Goal: Transaction & Acquisition: Purchase product/service

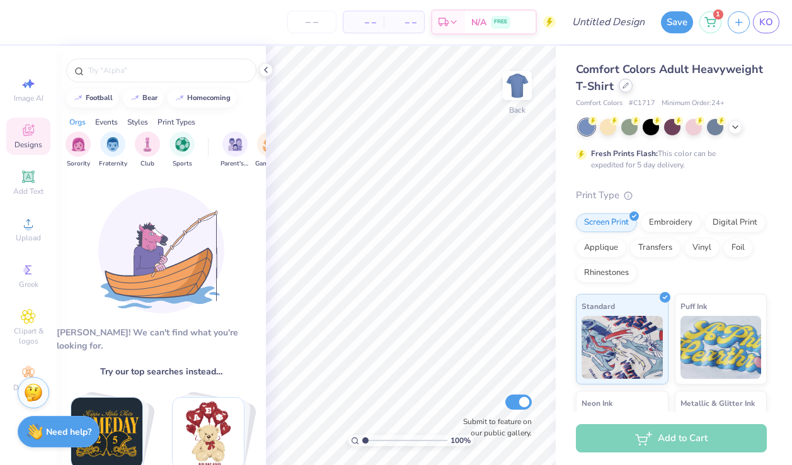
click at [620, 89] on div at bounding box center [625, 86] width 14 height 14
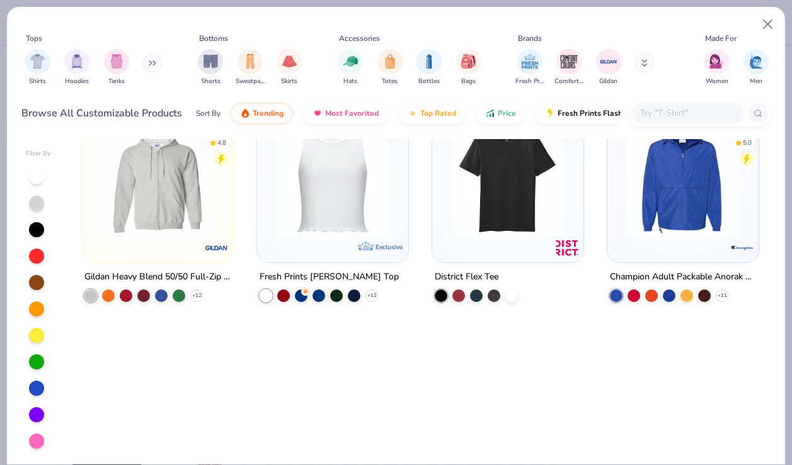
scroll to position [5122, 0]
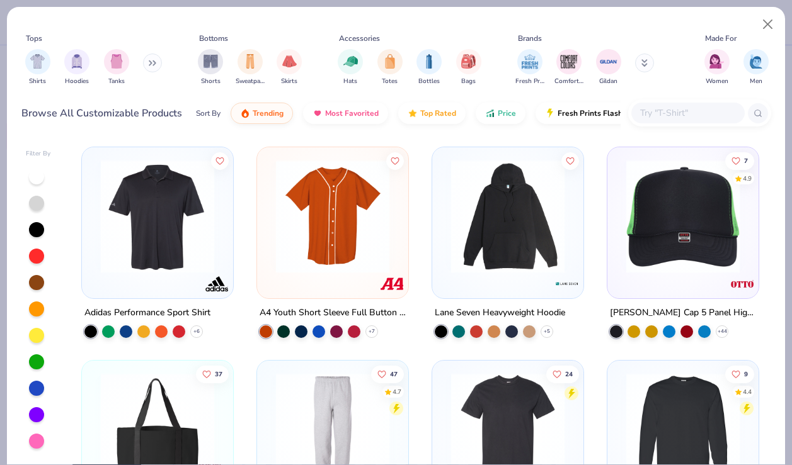
click at [682, 106] on input "text" at bounding box center [686, 113] width 97 height 14
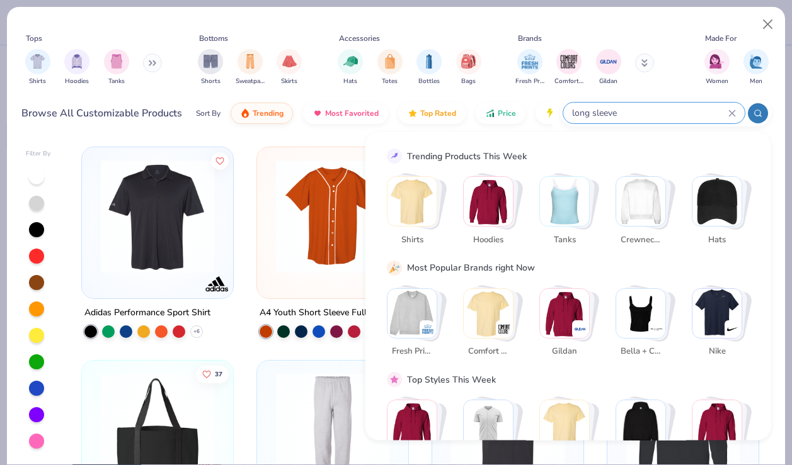
type input "long sleeve"
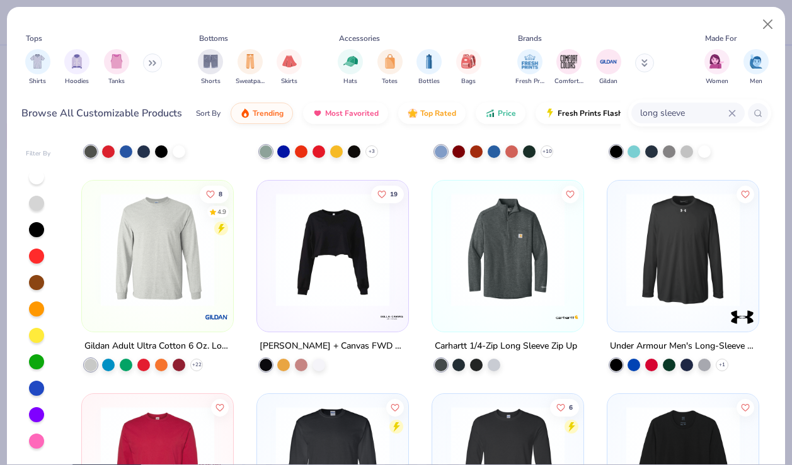
scroll to position [381, 0]
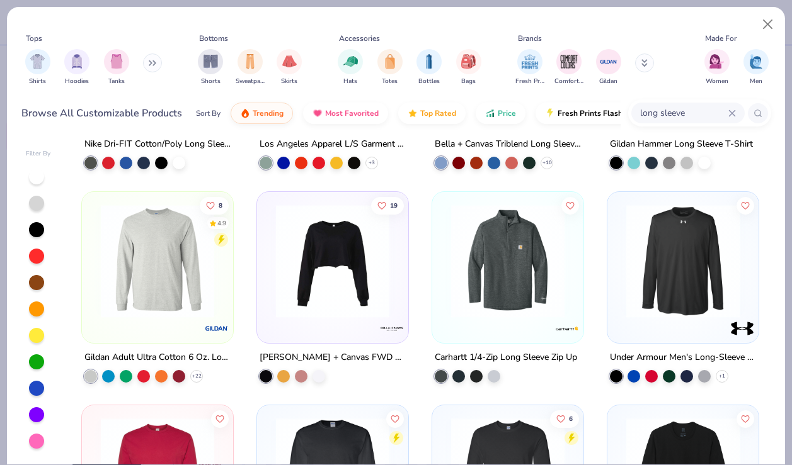
click at [177, 264] on img at bounding box center [157, 261] width 126 height 113
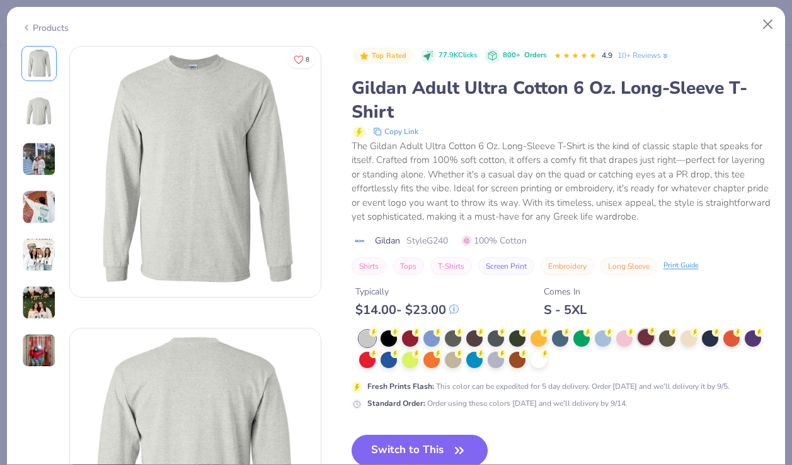
click at [647, 339] on div at bounding box center [645, 337] width 16 height 16
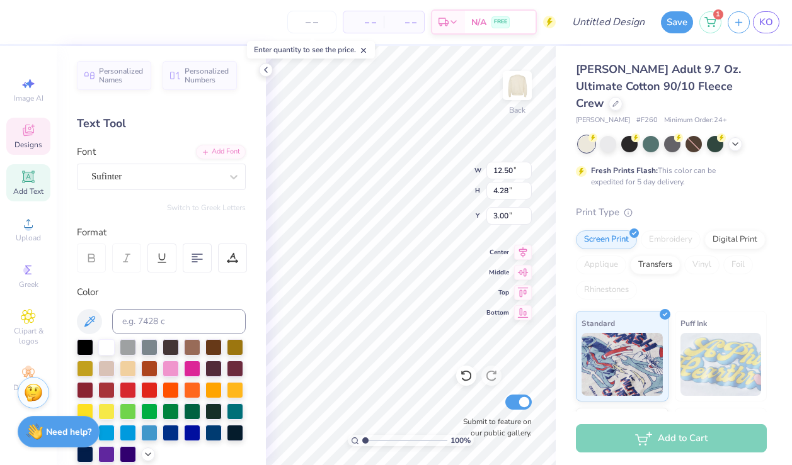
scroll to position [0, 2]
type textarea "ALPHA CHI OMENGA"
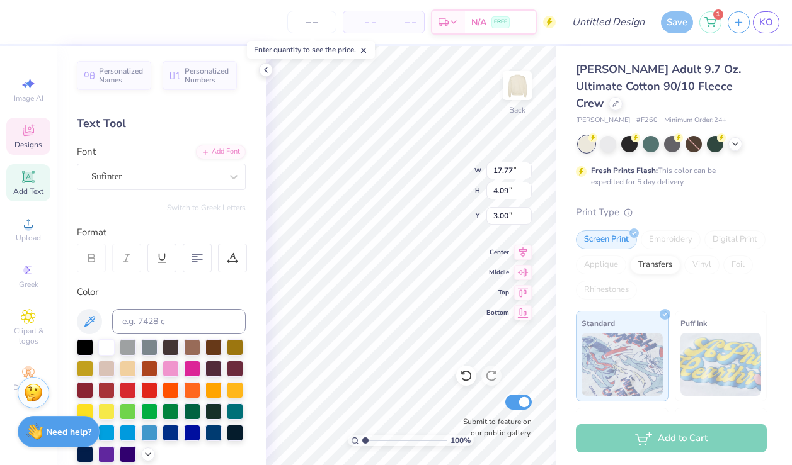
type input "4.12"
type textarea "ACO"
type textarea "FALL 2025"
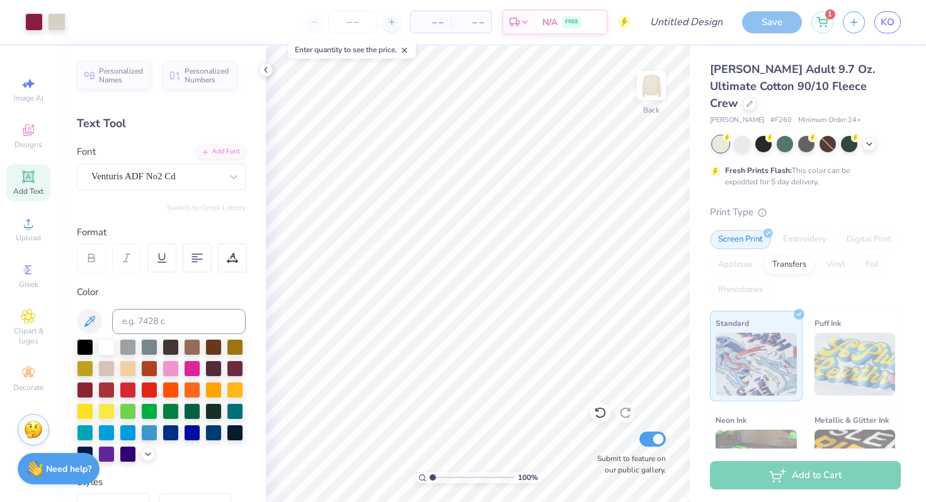
type input "1.06"
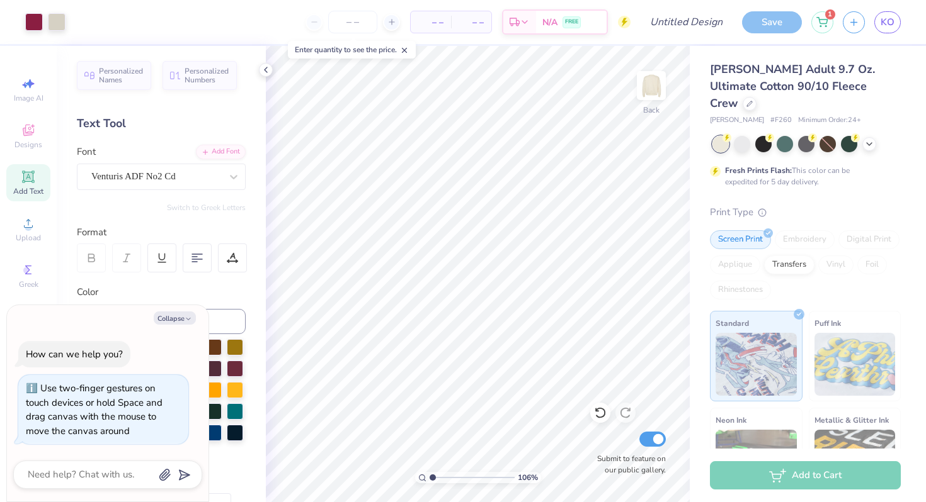
type textarea "x"
drag, startPoint x: 433, startPoint y: 477, endPoint x: 445, endPoint y: 471, distance: 13.2
type input "2.48"
click at [445, 465] on input "range" at bounding box center [471, 477] width 85 height 11
type textarea "x"
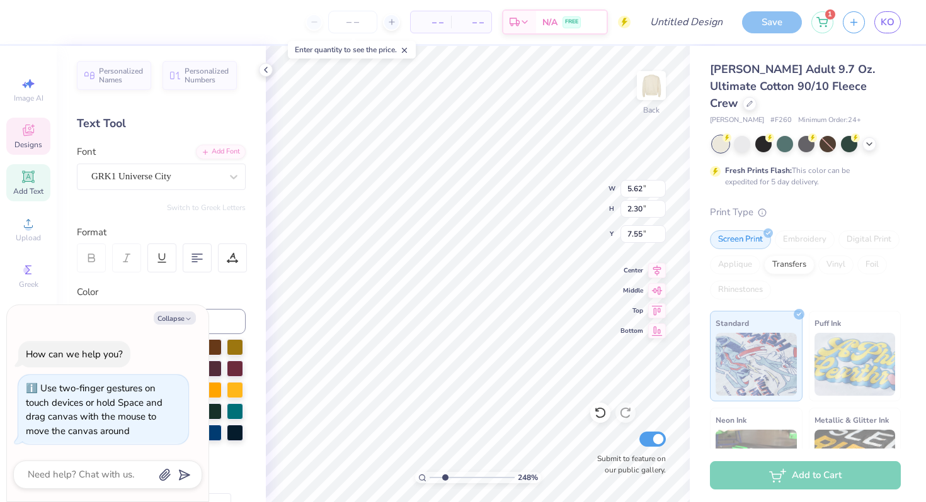
type input "7.49"
type textarea "x"
type input "7.48"
type input "3.45"
type input "6.94"
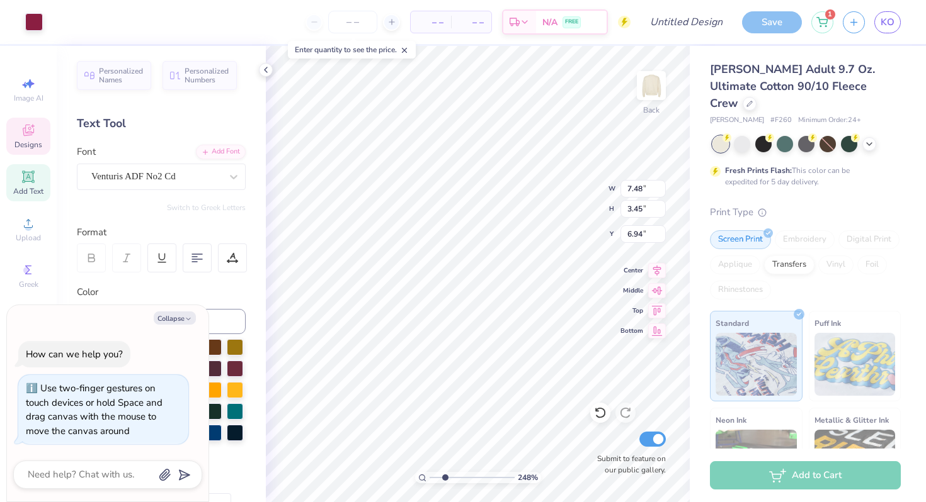
type textarea "x"
type input "0.78"
type input "0.88"
type input "8.20"
type textarea "x"
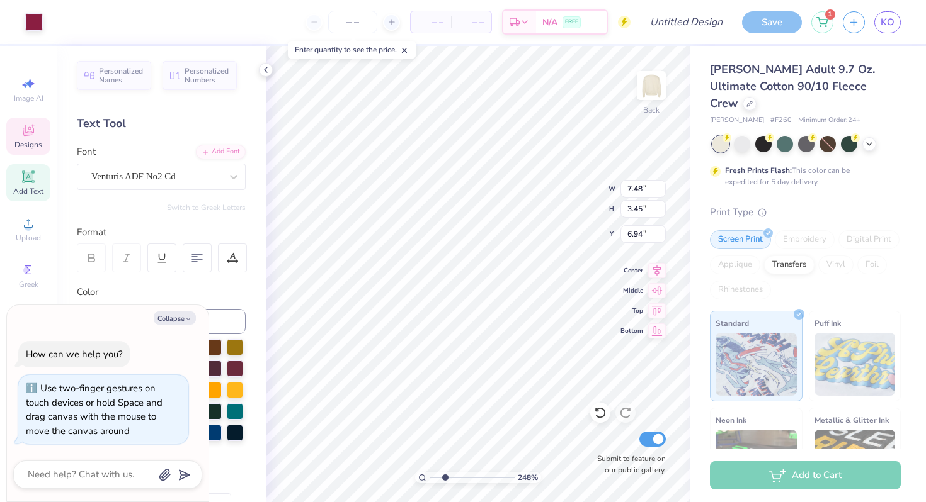
type input "8.52"
type input "3.93"
type input "6.46"
type textarea "x"
type input "8.98"
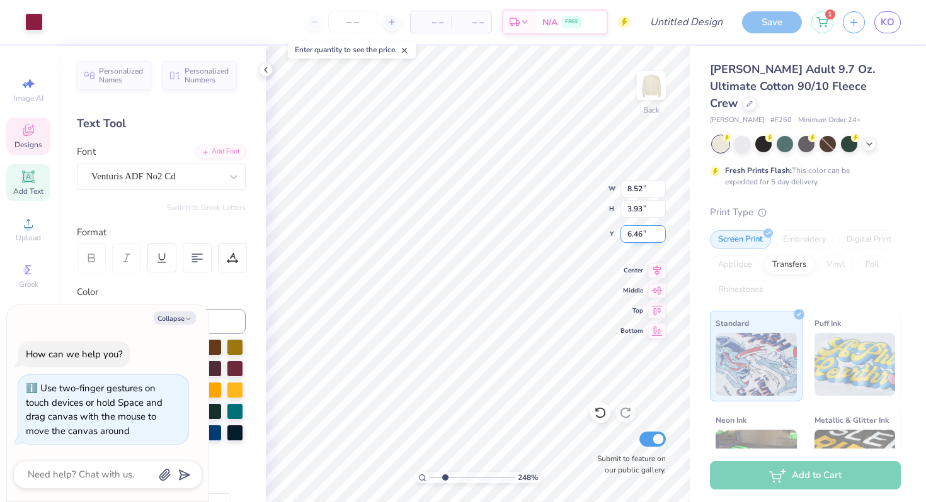
type input "4.15"
type textarea "x"
type input "17.77"
type input "4.09"
type input "4.12"
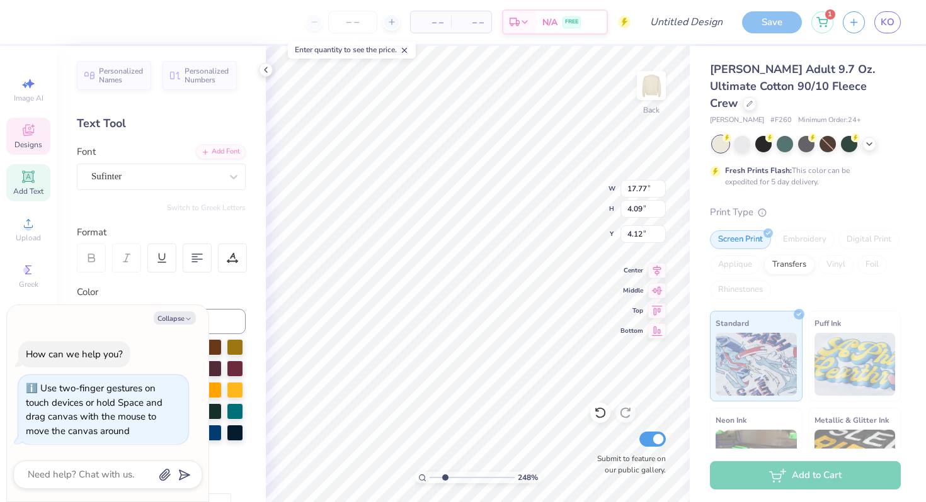
type textarea "x"
type input "8.98"
type input "4.15"
type input "6.46"
type textarea "x"
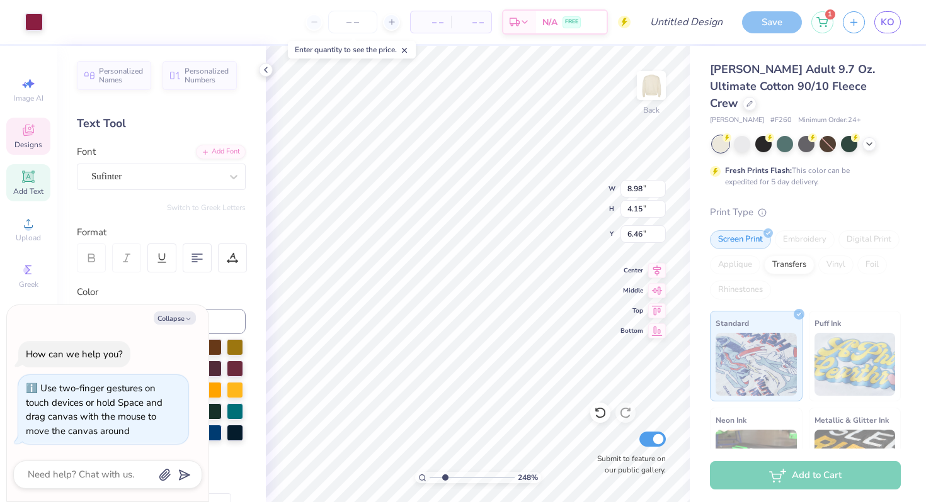
type input "0.96"
type input "1.21"
type input "8.05"
type textarea "x"
type input "8.04"
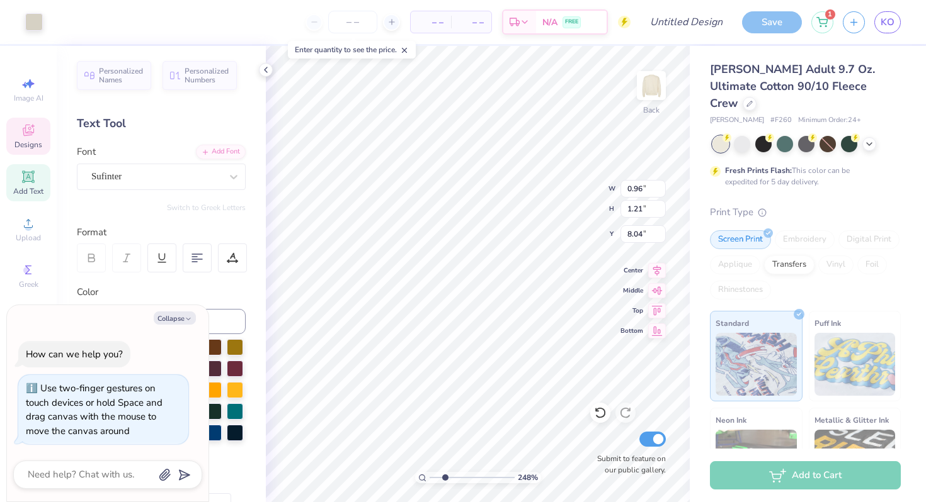
type textarea "x"
type input "8.98"
type input "4.15"
type input "6.46"
type textarea "x"
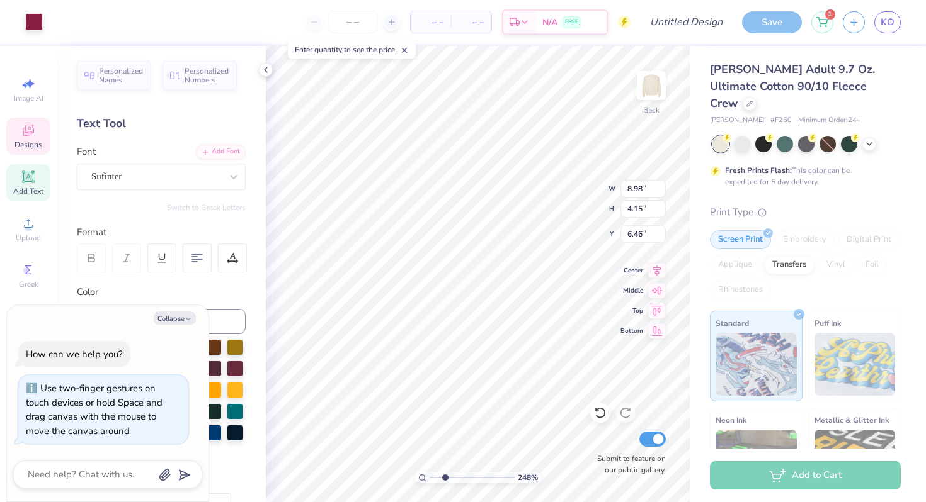
type input "6.43"
type textarea "x"
type input "0.78"
type input "0.88"
type input "8.20"
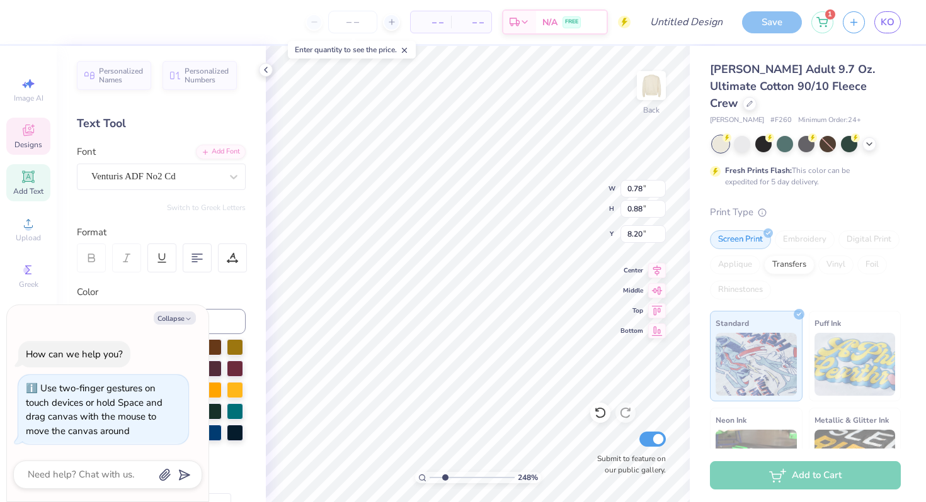
type textarea "x"
type input "17.77"
type input "4.09"
type input "4.12"
type textarea "x"
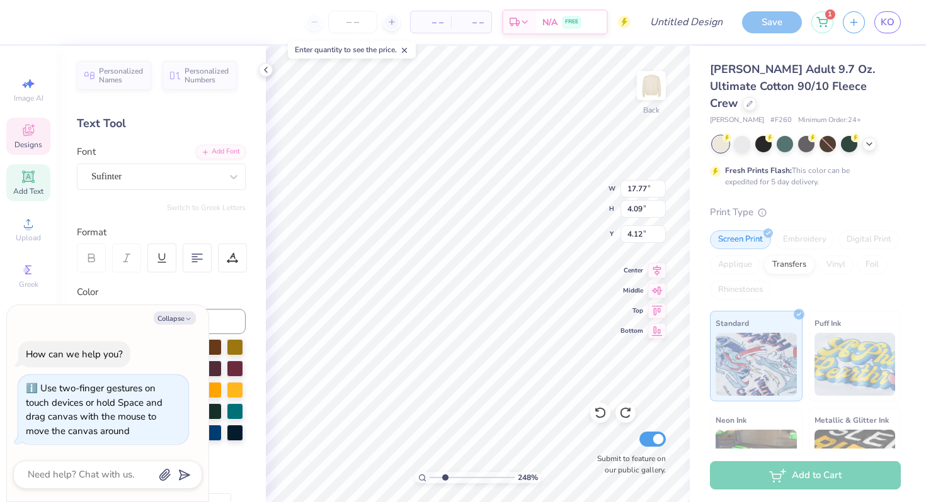
type input "8.98"
type input "4.15"
type input "6.43"
type textarea "x"
type input "0.78"
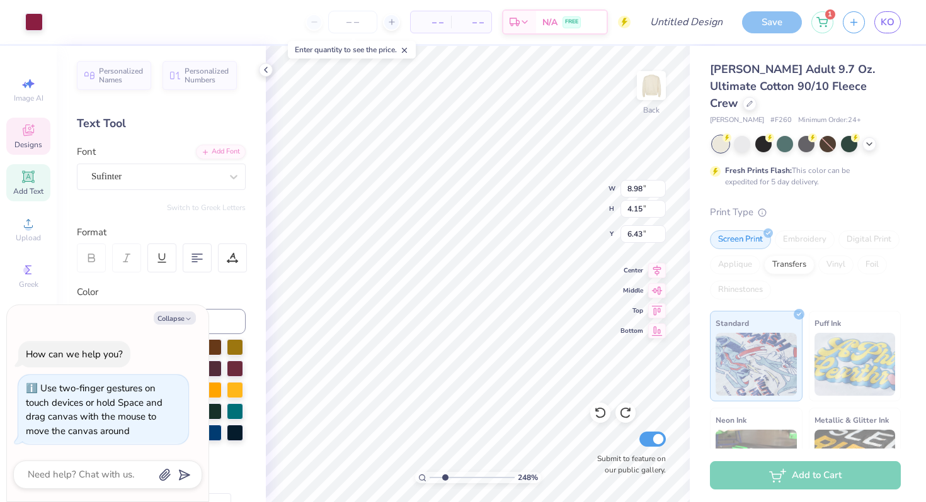
type input "0.88"
type input "8.20"
type textarea "x"
type input "17.77"
type input "4.09"
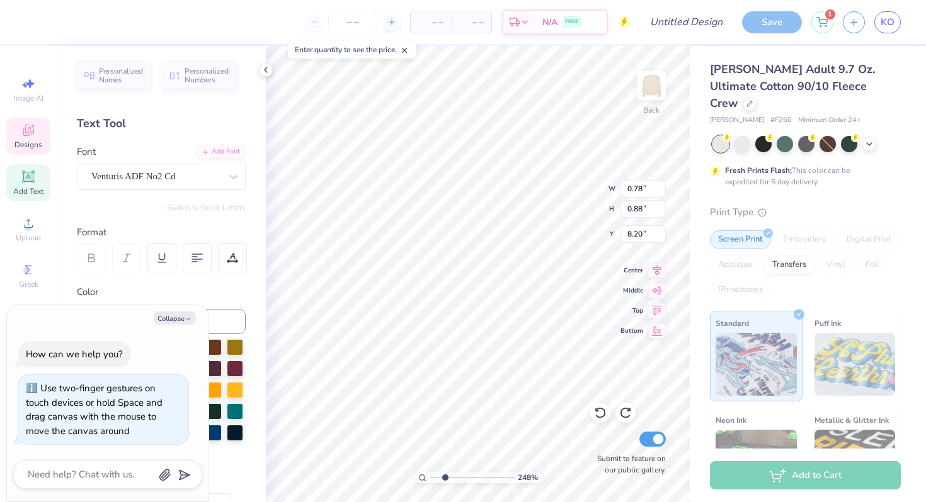
type input "4.12"
type textarea "x"
type input "0.78"
type input "0.88"
type input "8.20"
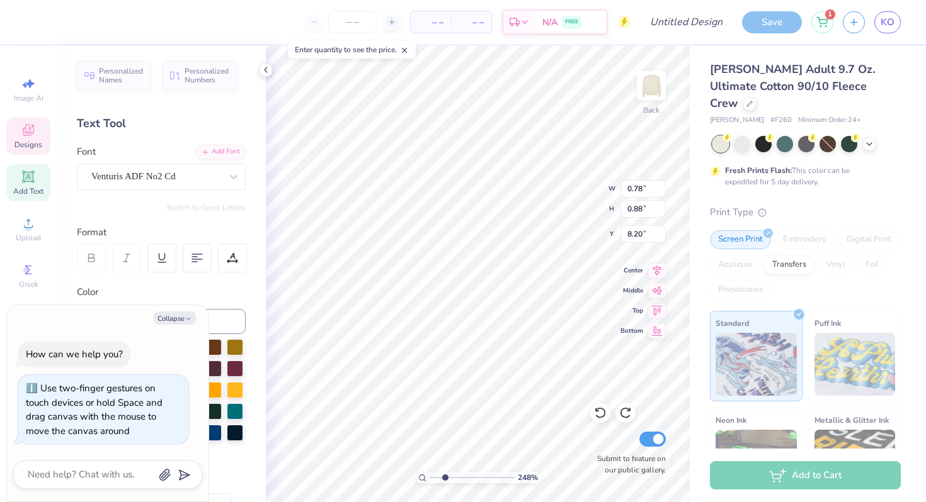
type textarea "x"
type input "8.04"
type textarea "x"
type input "17.77"
type input "4.09"
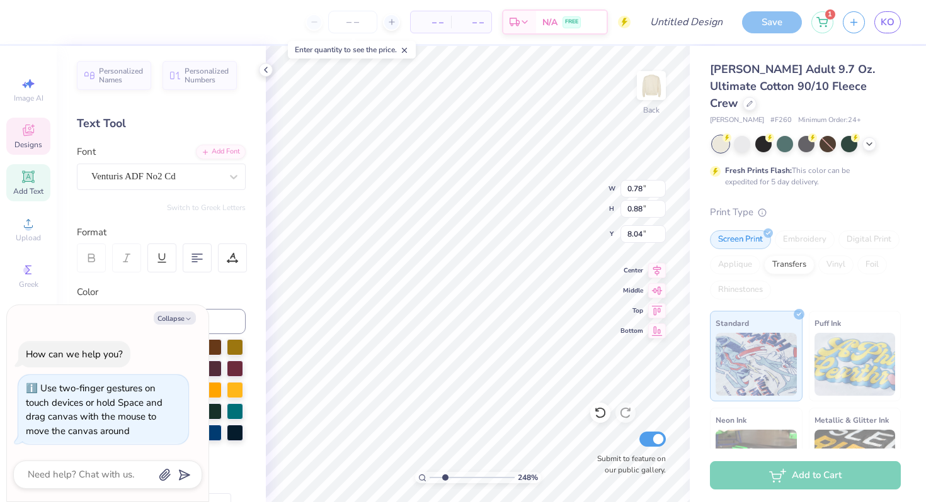
type input "4.12"
type textarea "x"
type input "0.96"
type input "1.21"
type input "8.05"
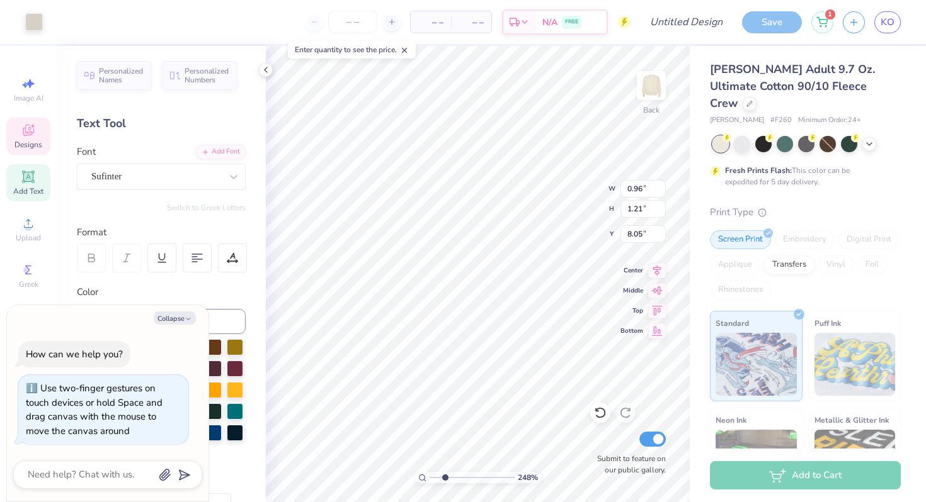
type textarea "x"
type input "7.87"
type textarea "x"
type input "17.77"
type input "4.09"
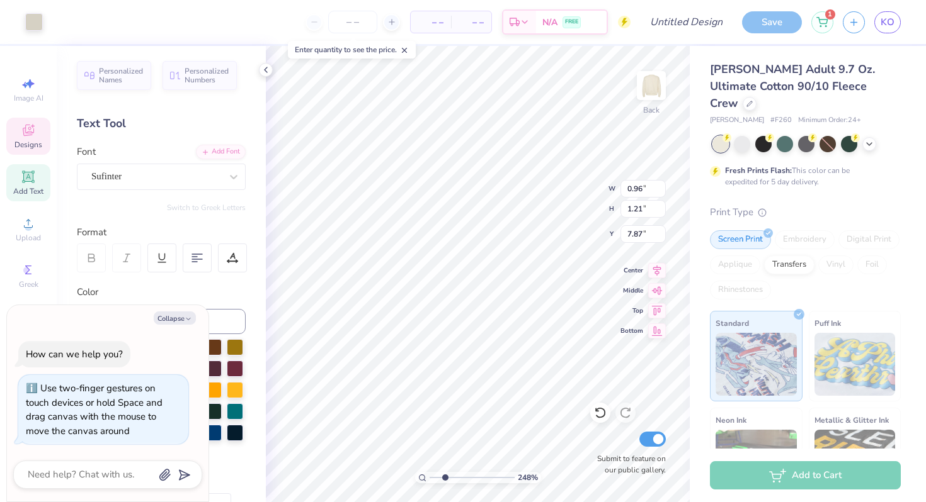
type input "4.12"
type textarea "x"
type textarea "7"
type textarea "x"
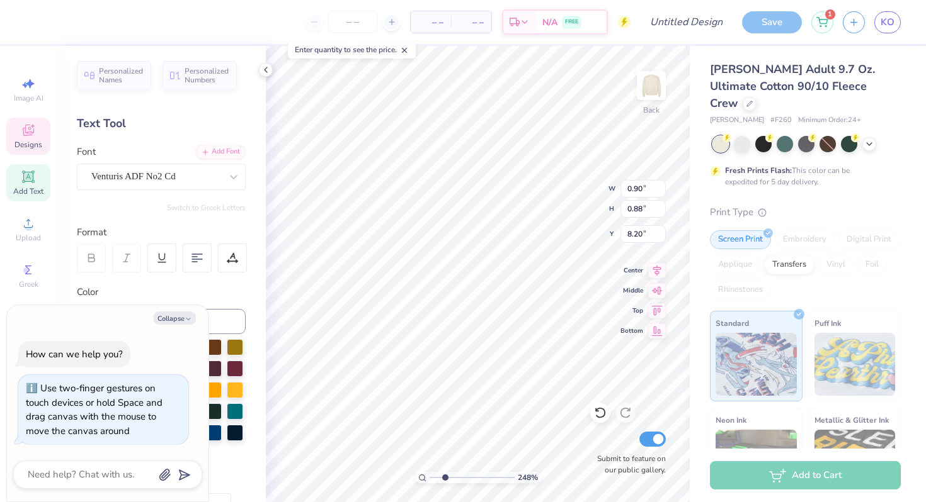
type textarea "8"
type textarea "x"
type textarea "85"
type textarea "x"
type input "17.77"
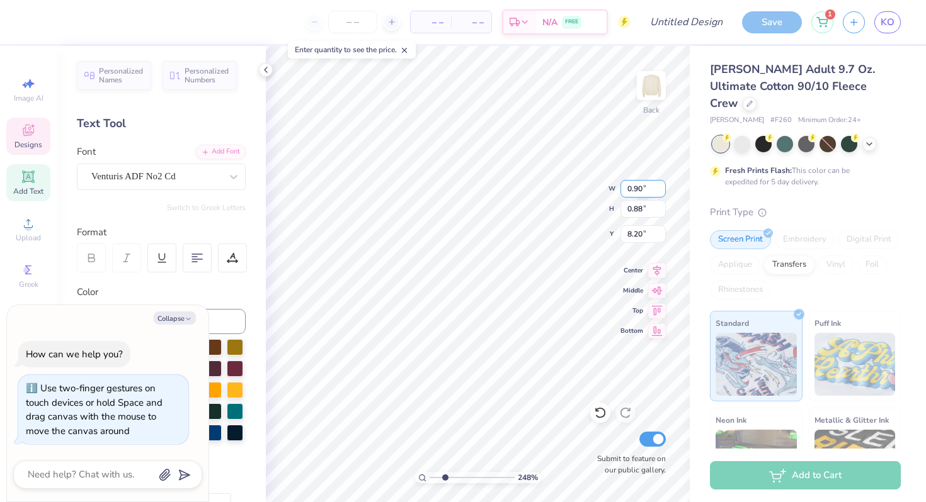
type input "4.09"
type input "4.12"
type textarea "x"
type input "8.98"
type input "4.15"
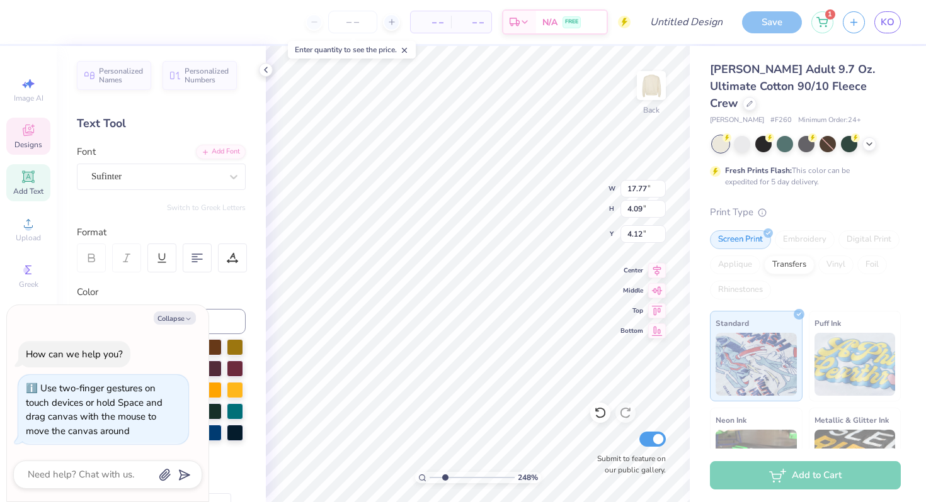
type input "6.43"
type textarea "x"
type input "0.96"
type input "1.21"
type input "8.04"
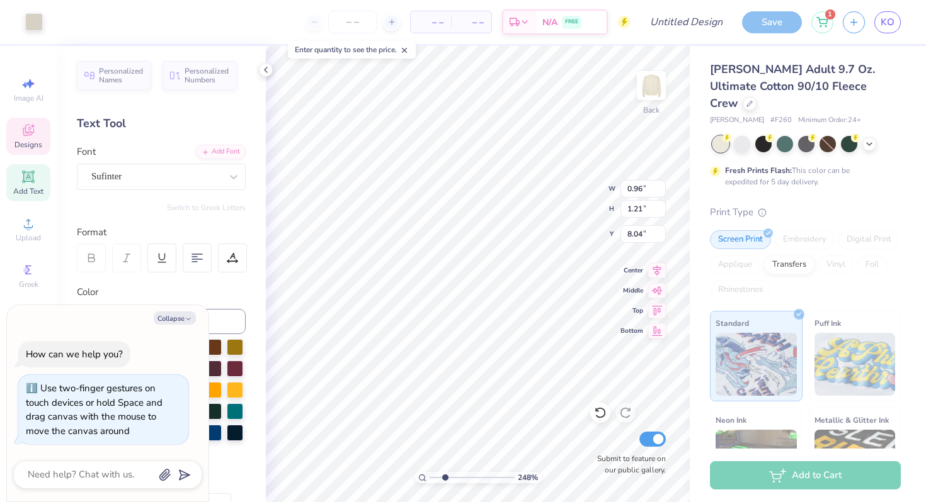
type textarea "x"
type input "7.87"
type textarea "x"
type input "0.91"
type input "0.88"
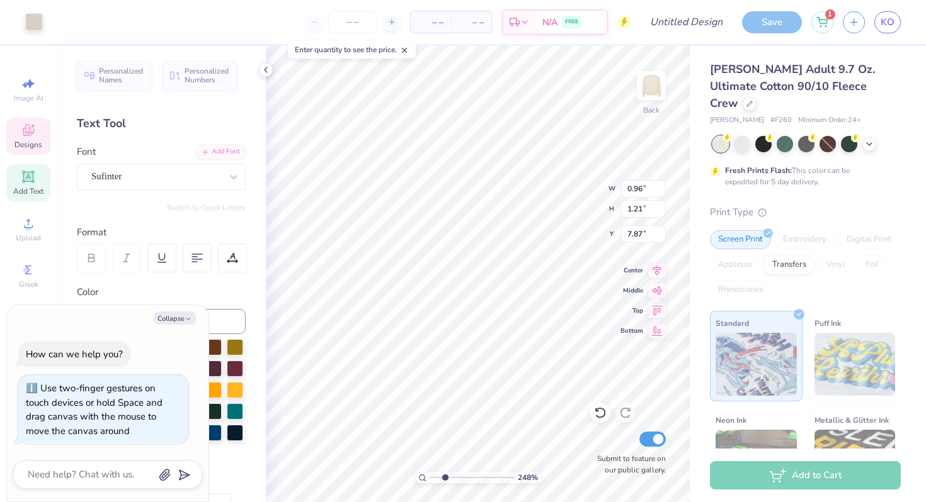
type input "8.20"
type textarea "x"
type input "8.04"
type textarea "x"
type input "17.77"
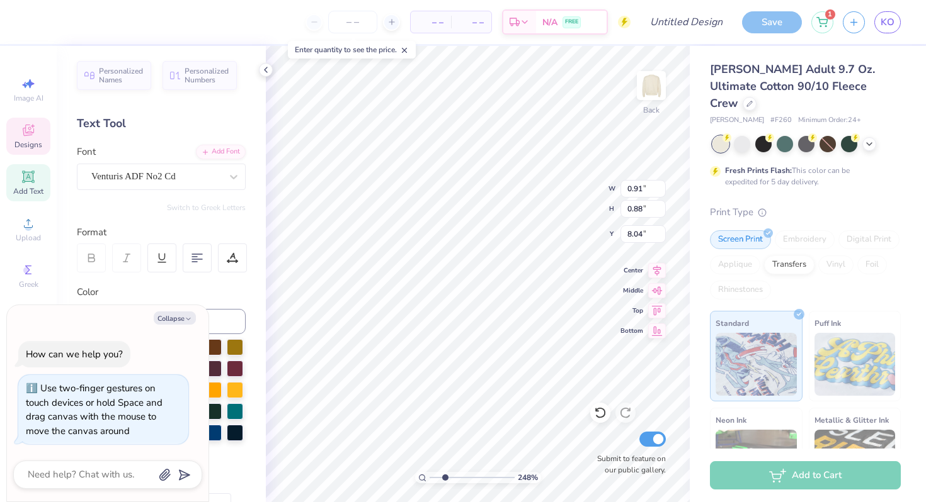
type input "4.09"
type input "4.12"
type textarea "x"
type input "8.98"
type input "4.15"
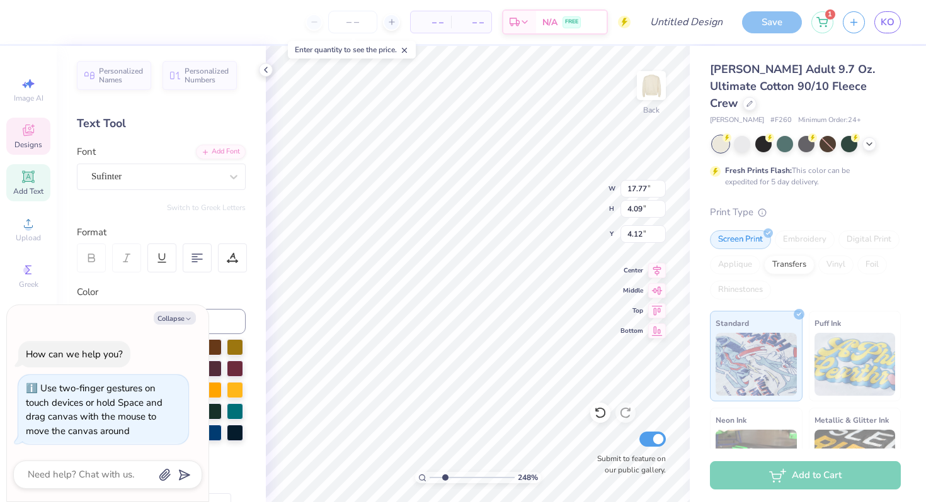
type input "6.43"
type textarea "x"
type textarea "AC"
type textarea "x"
type textarea "ACO"
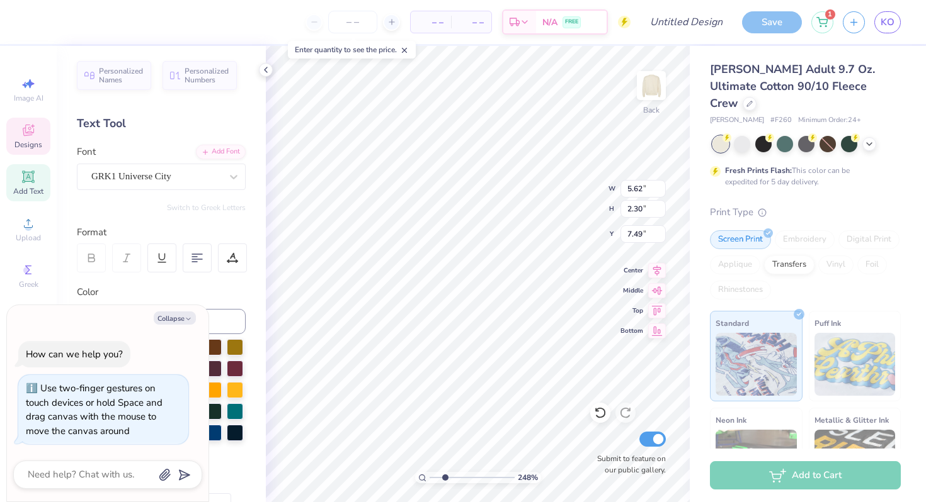
type textarea "x"
type textarea "ACOM"
type textarea "x"
type textarea "ACOME"
type textarea "x"
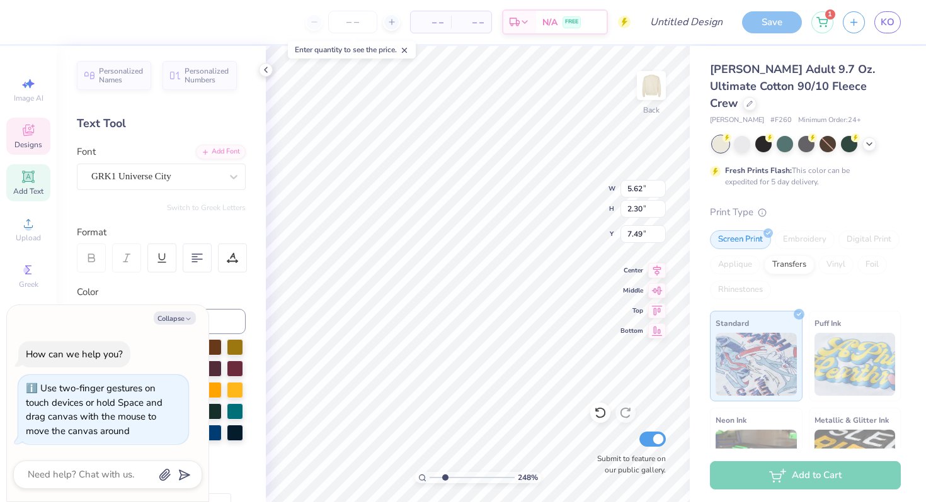
type textarea "ACOM"
type textarea "x"
type textarea "ACO"
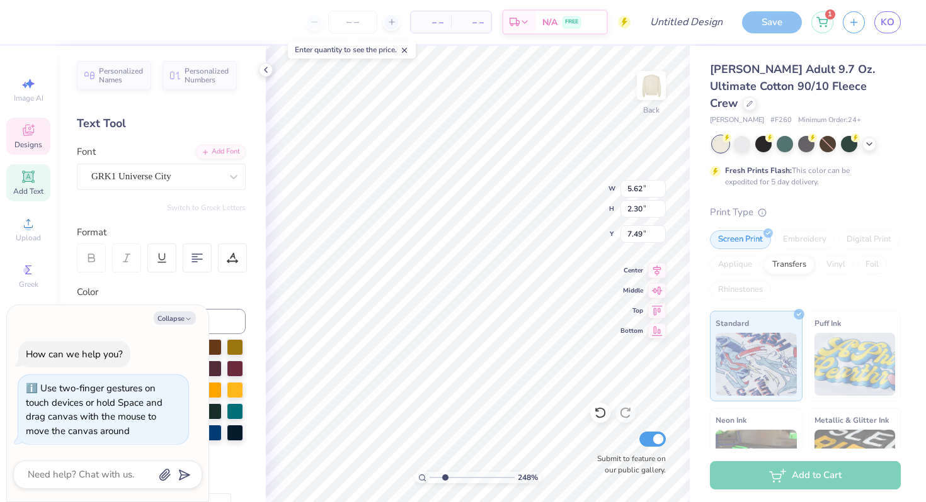
type textarea "x"
type textarea "AC"
click at [32, 263] on icon at bounding box center [28, 270] width 15 height 15
type textarea "x"
type input "3.31"
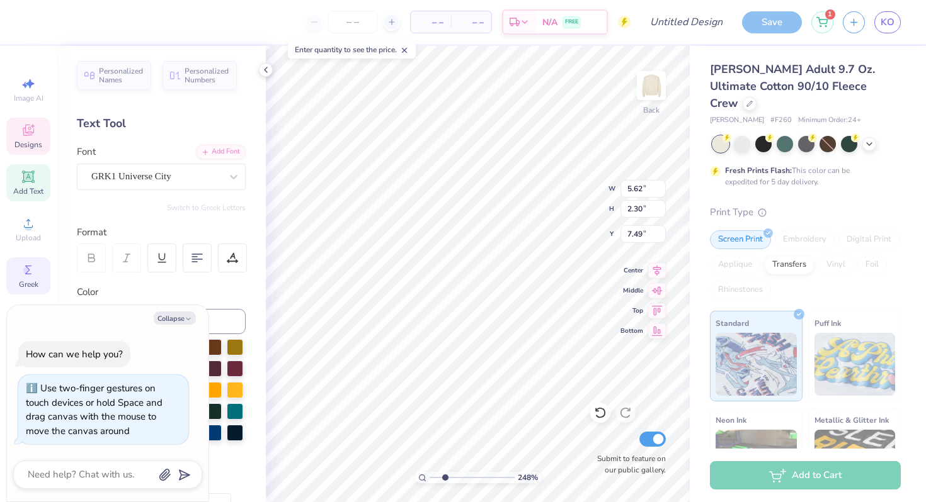
type input "2.17"
type input "7.55"
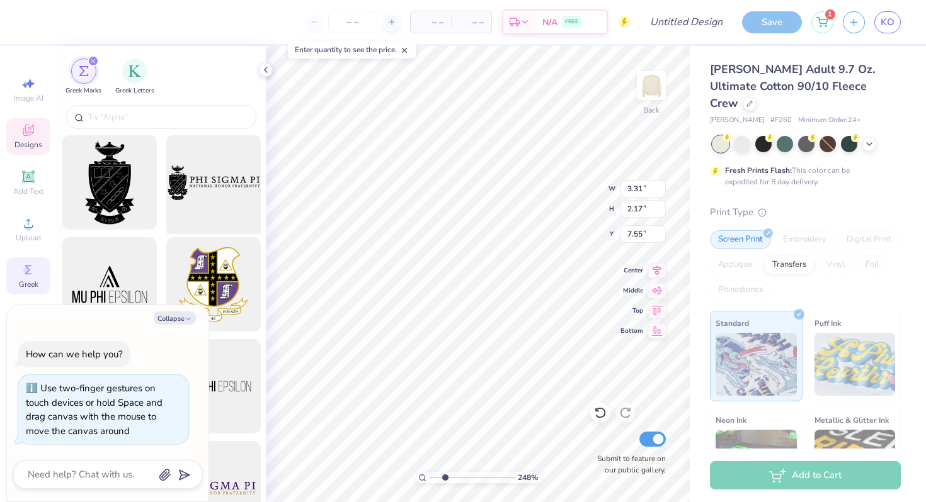
type textarea "x"
type input "8.98"
type input "4.15"
type input "6.43"
type textarea "x"
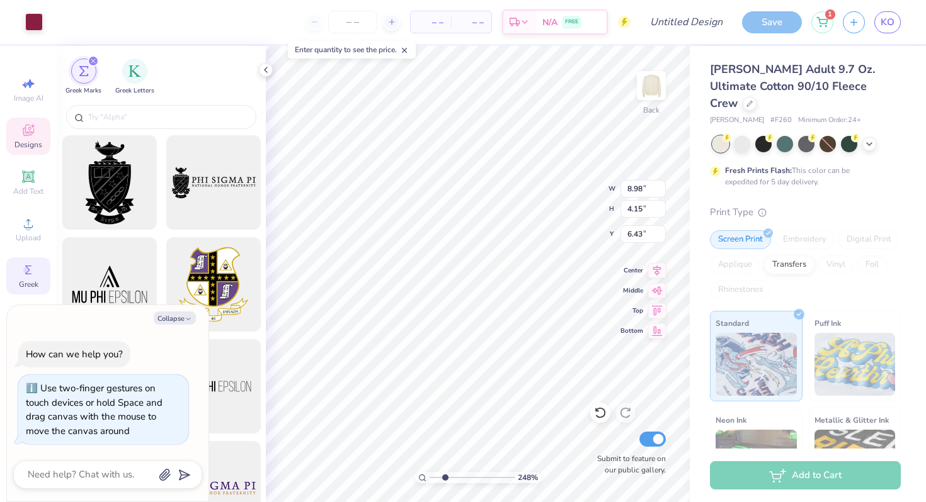
type input "3.31"
type input "2.17"
type input "7.55"
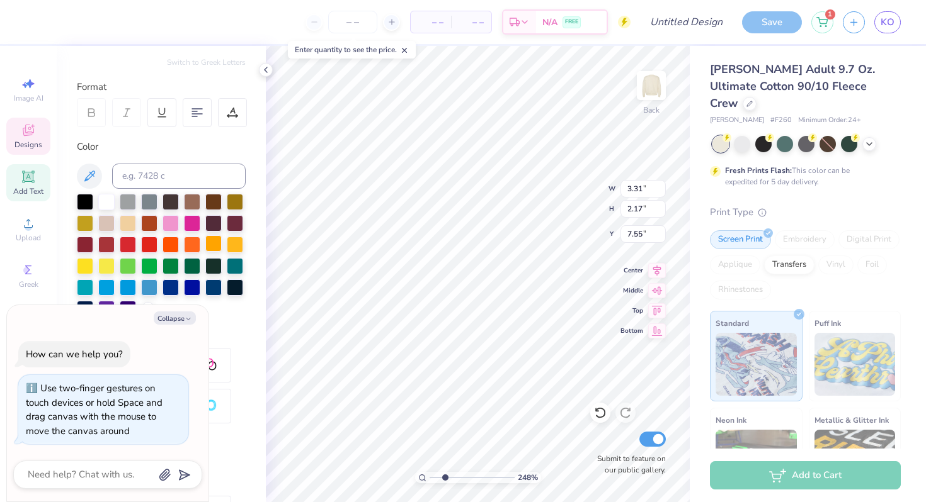
scroll to position [229, 0]
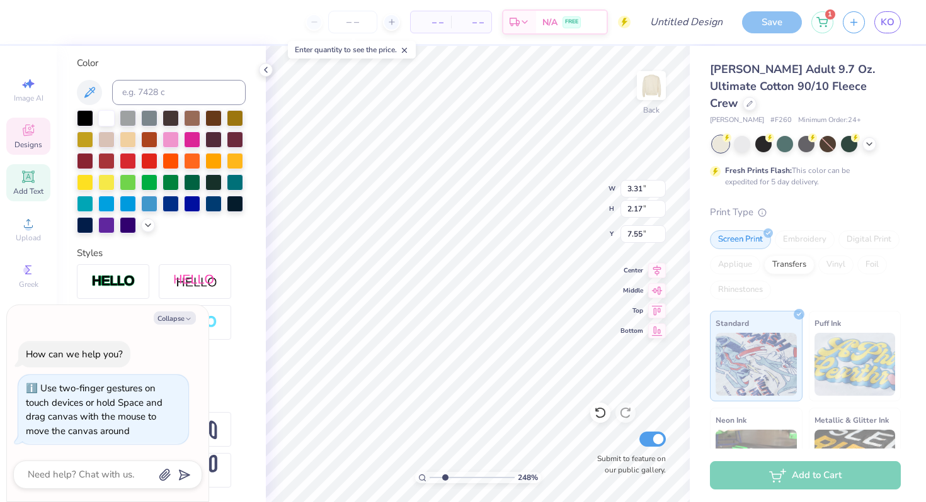
type textarea "x"
type textarea "ACW"
click at [198, 365] on div "How can we help you? Use two-finger gestures on touch devices or hold Space and…" at bounding box center [107, 393] width 189 height 124
type textarea "x"
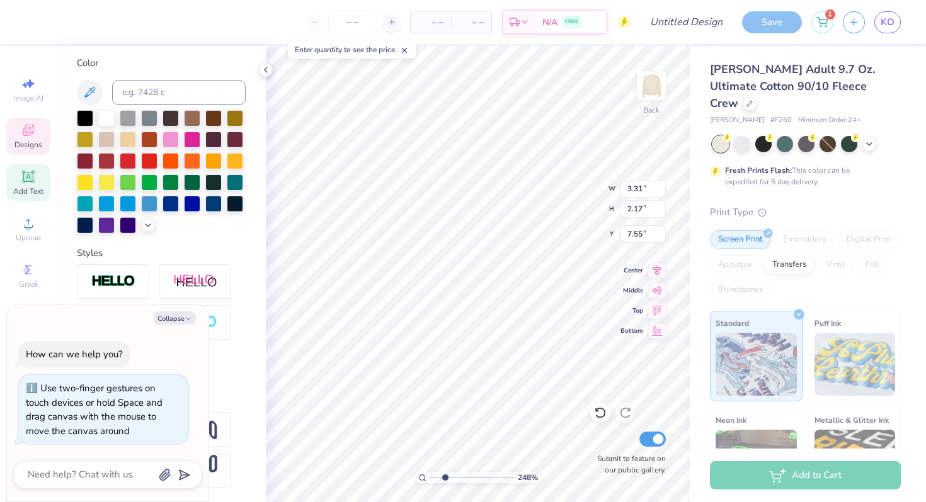
type input "5.77"
type input "2.39"
type input "7.45"
type textarea "x"
type input "7.31"
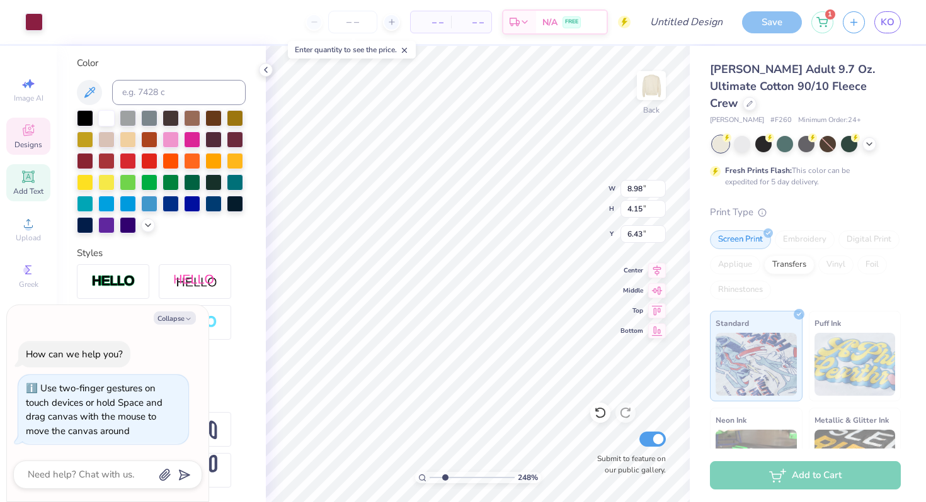
type textarea "x"
type input "0.91"
type input "0.88"
type input "8.04"
type textarea "x"
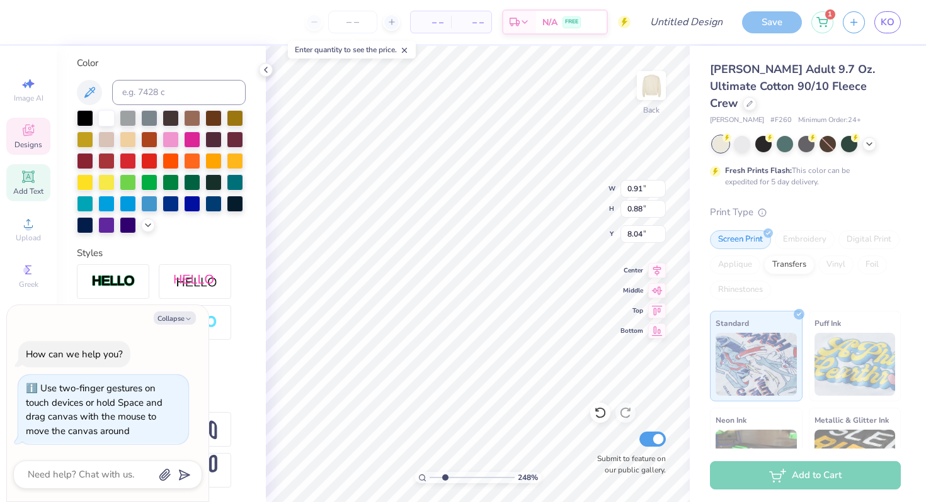
type input "8.06"
type textarea "x"
type input "7.90"
type textarea "x"
type input "17.77"
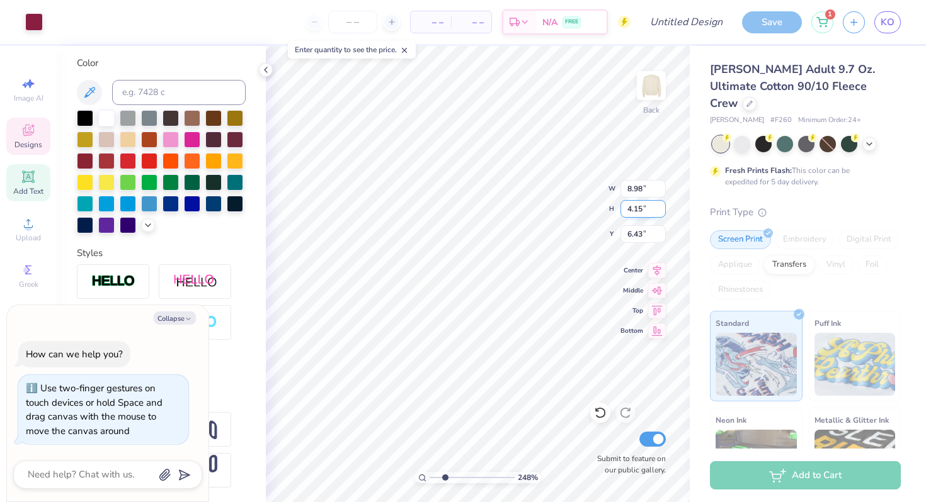
type input "4.09"
type input "4.12"
type textarea "x"
type input "17.77"
type input "4.09"
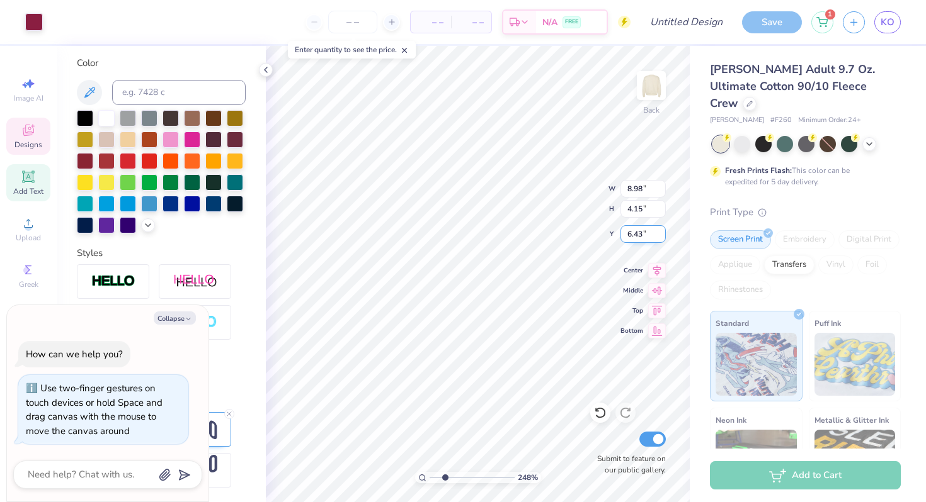
type input "4.12"
type textarea "x"
type input "9.07"
type input "4.19"
type textarea "x"
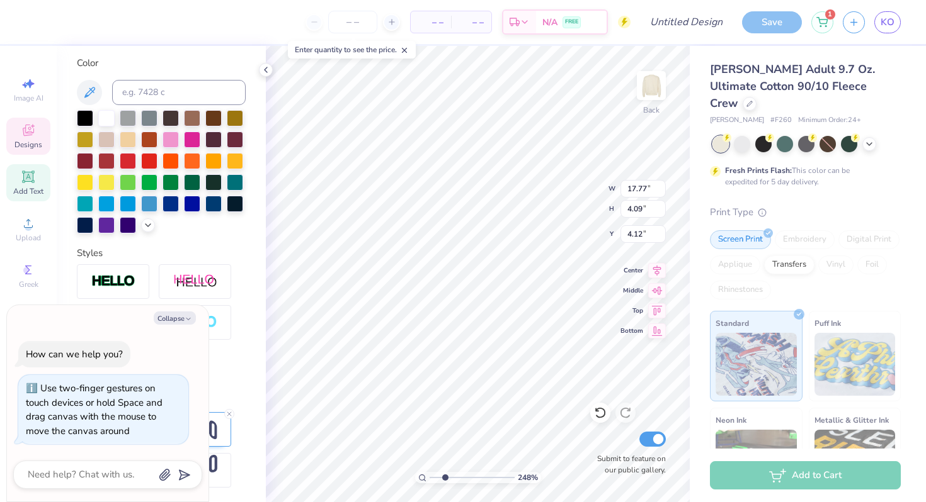
type input "5.77"
type input "2.39"
type input "7.31"
type textarea "x"
type input "17.77"
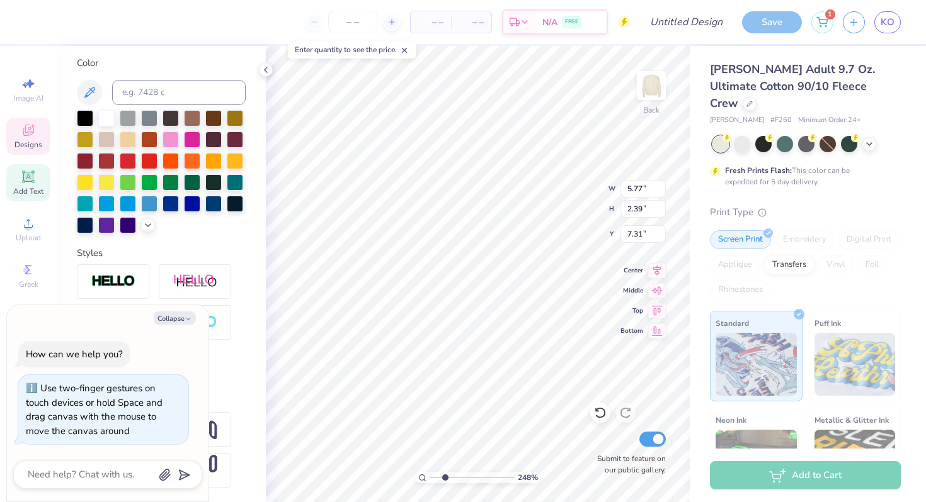
type input "4.09"
type input "4.12"
type textarea "x"
drag, startPoint x: 444, startPoint y: 478, endPoint x: 411, endPoint y: 479, distance: 33.4
type input "1"
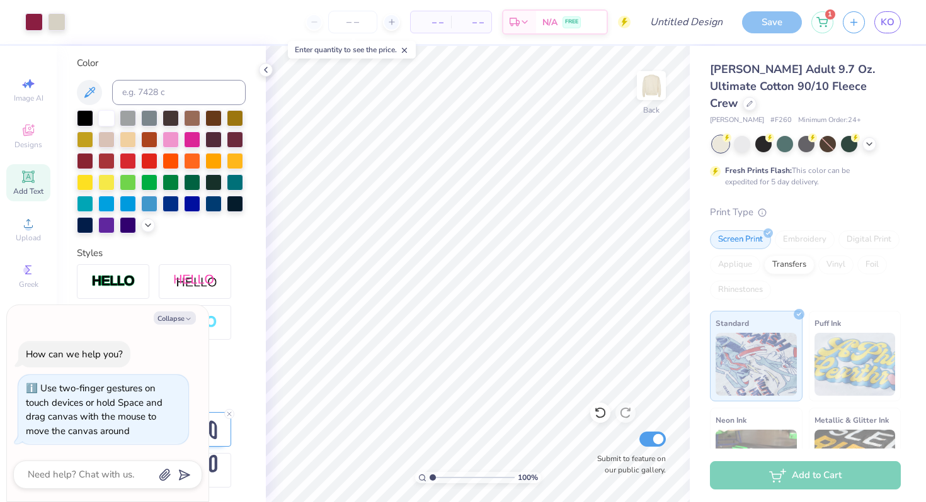
click at [429, 465] on input "range" at bounding box center [471, 477] width 85 height 11
click at [192, 321] on button "Collapse" at bounding box center [175, 318] width 42 height 13
type textarea "x"
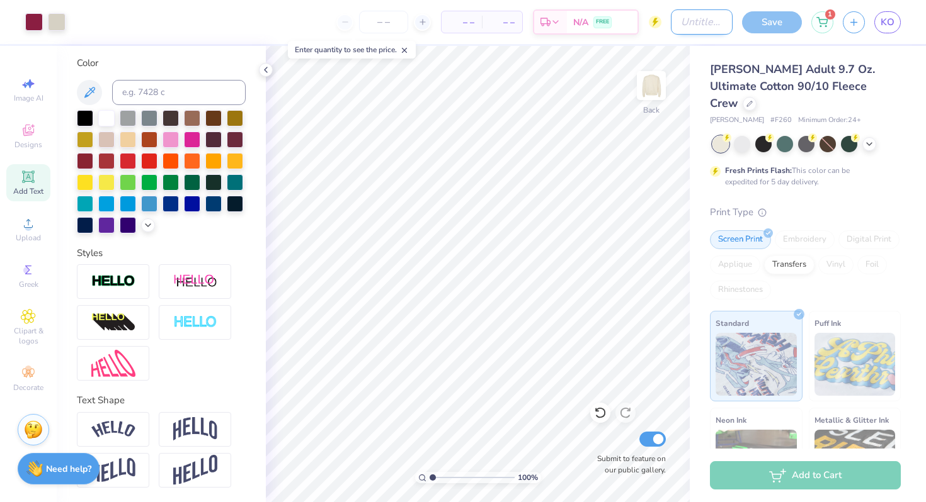
click at [672, 32] on input "Design Title" at bounding box center [702, 21] width 62 height 25
type input "P"
type input "Parents Weekend"
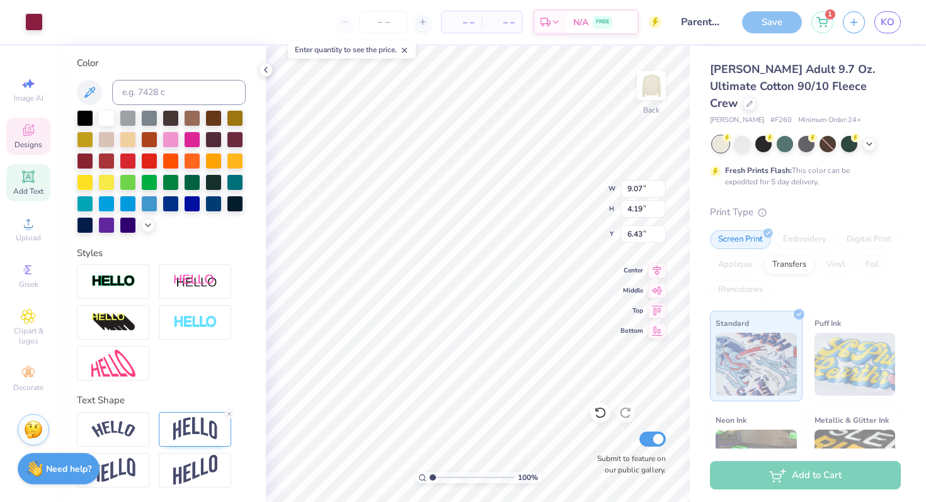
type input "6.41"
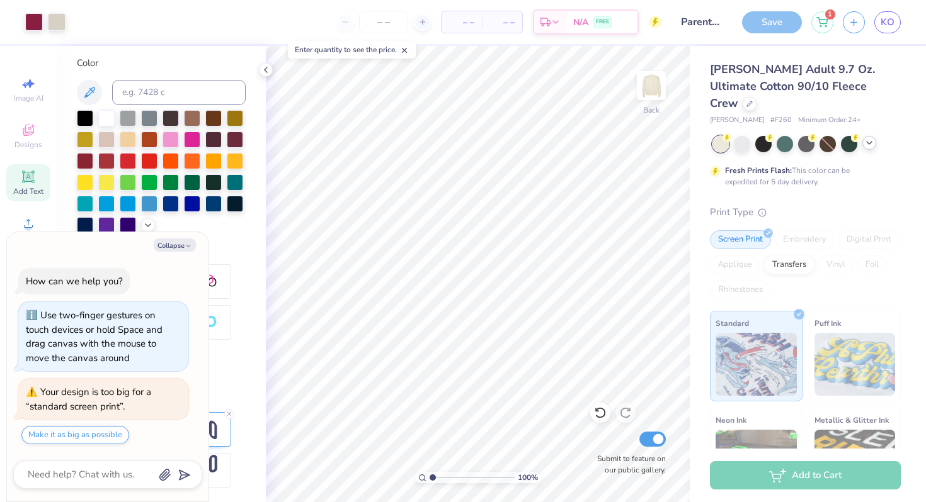
click at [791, 138] on icon at bounding box center [869, 143] width 10 height 10
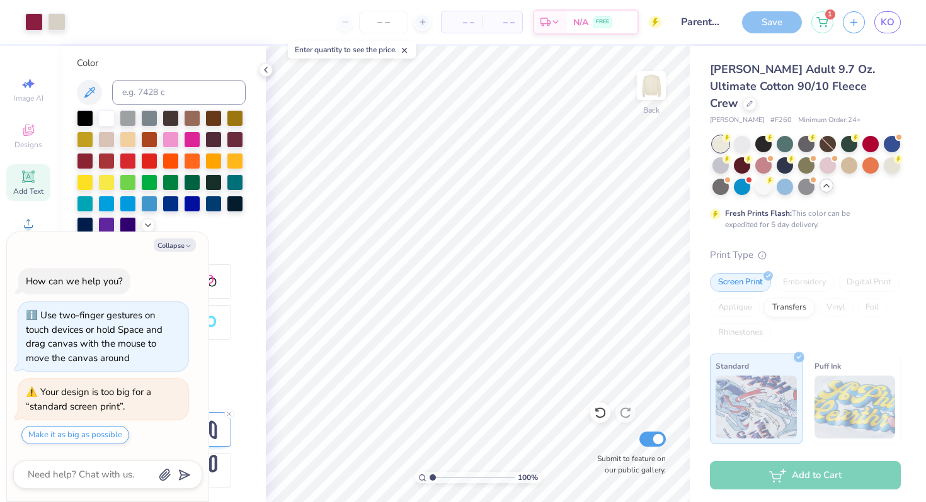
click at [791, 181] on icon at bounding box center [826, 186] width 10 height 10
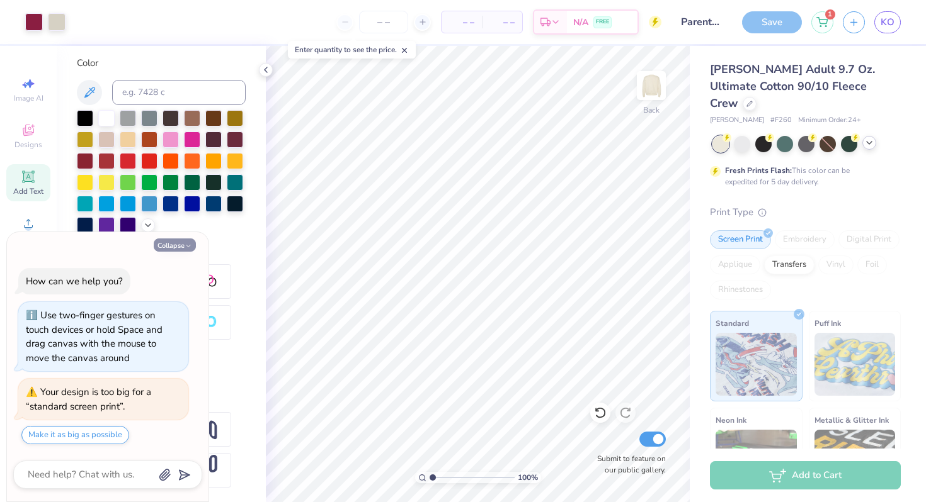
click at [184, 244] on button "Collapse" at bounding box center [175, 245] width 42 height 13
type textarea "x"
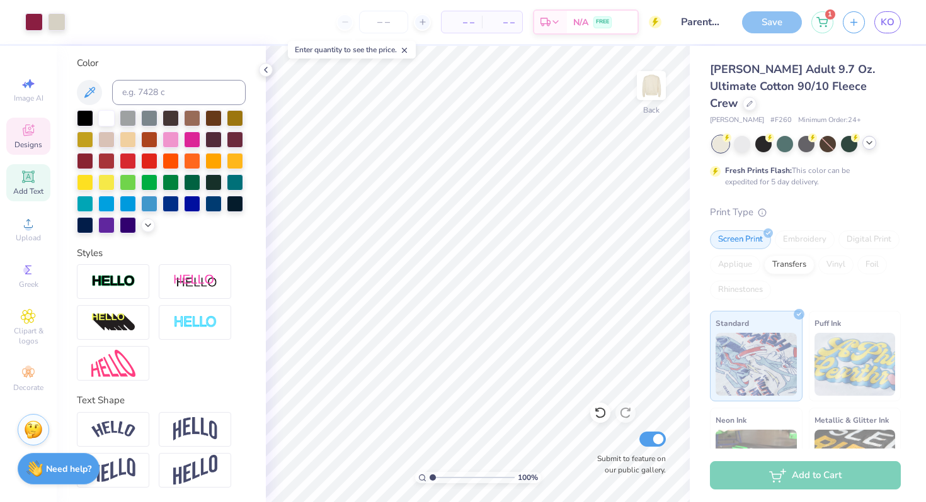
click at [46, 146] on div "Designs" at bounding box center [28, 136] width 44 height 37
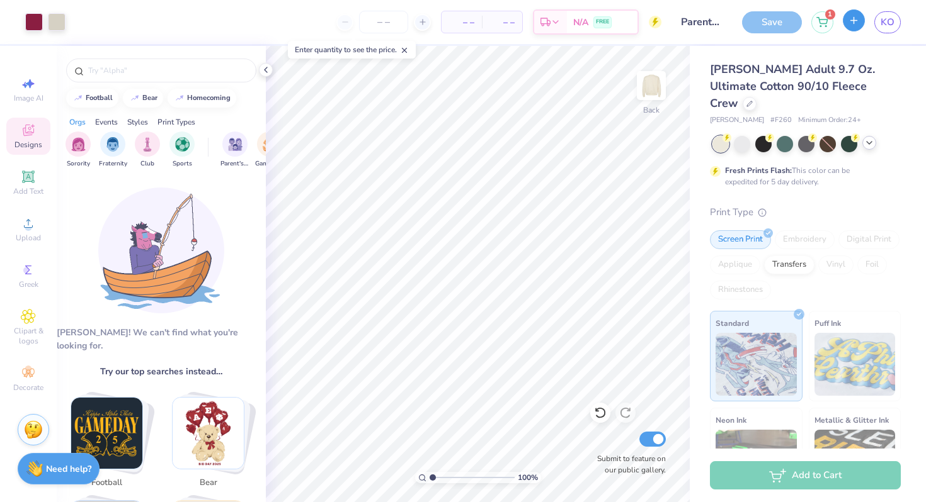
click at [791, 26] on button "button" at bounding box center [854, 20] width 22 height 22
click at [770, 28] on div "Save" at bounding box center [772, 22] width 60 height 22
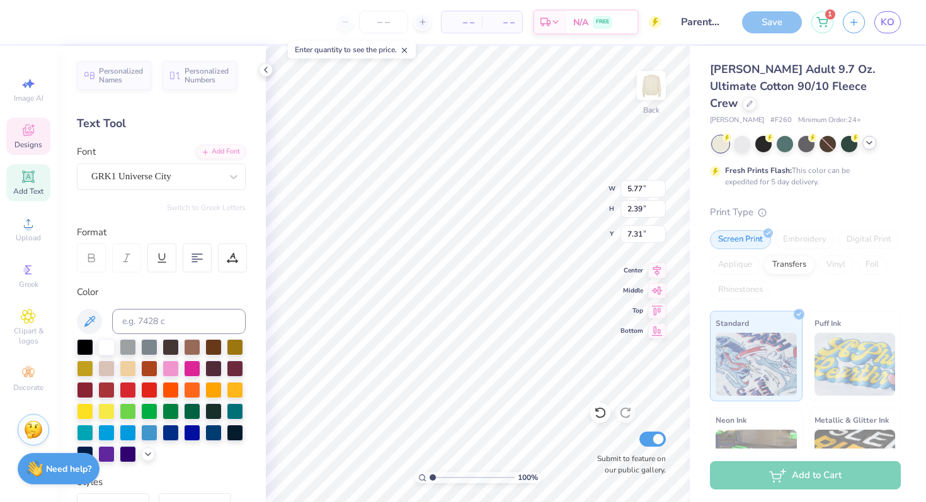
type input "17.77"
type input "4.09"
type input "4.12"
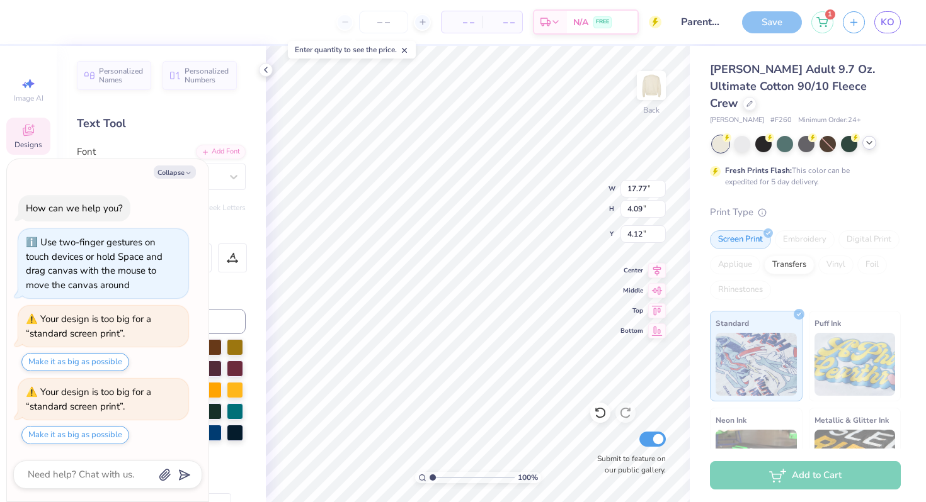
scroll to position [0, 4]
type textarea "x"
type input "3.98"
click at [183, 171] on button "Collapse" at bounding box center [175, 172] width 42 height 13
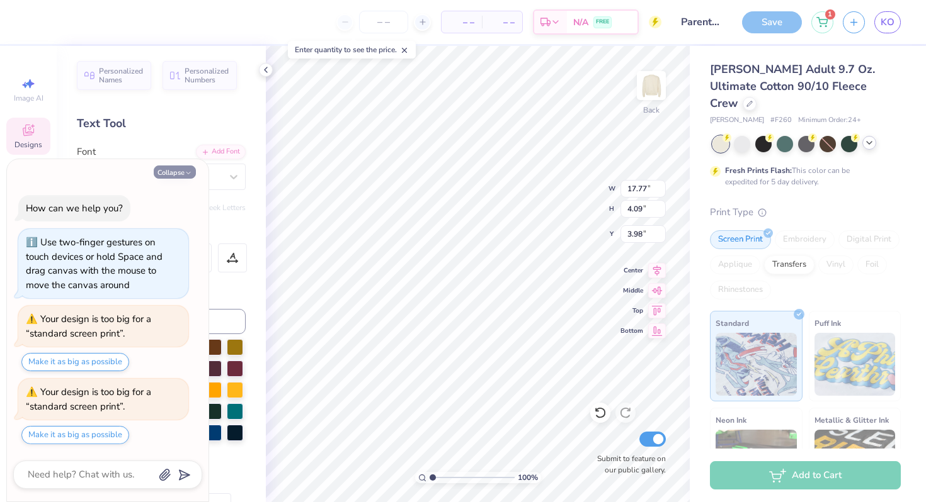
type textarea "x"
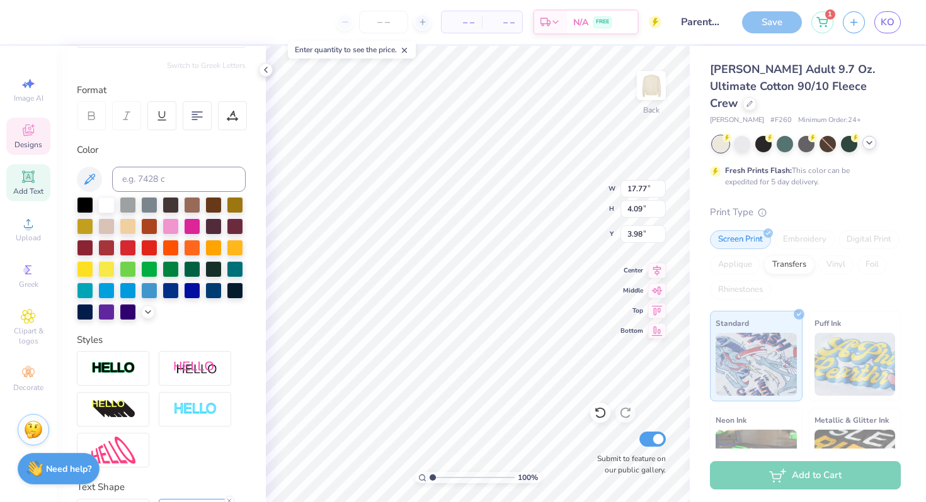
scroll to position [0, 0]
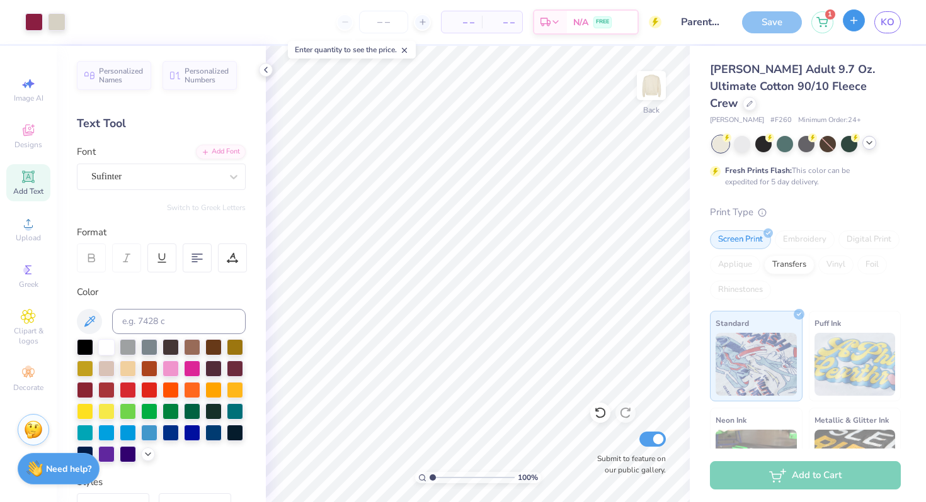
click at [791, 20] on icon "button" at bounding box center [853, 20] width 11 height 11
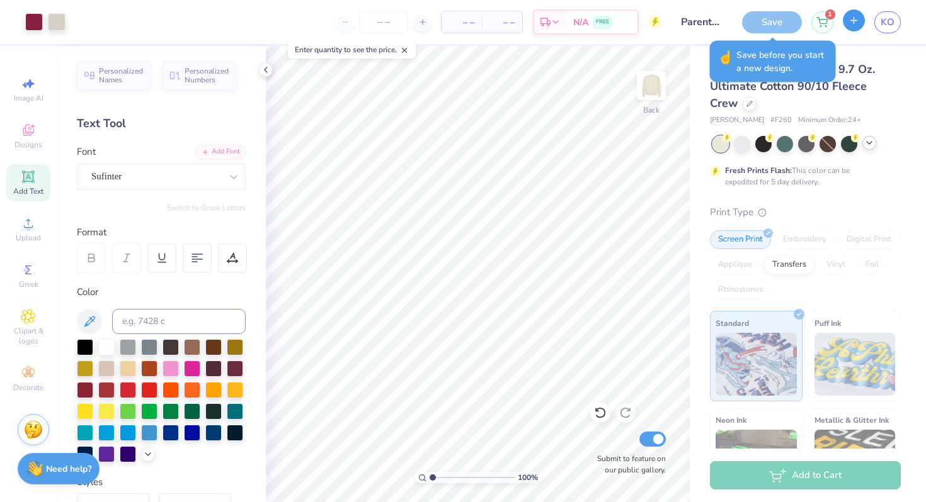
click at [791, 29] on button "button" at bounding box center [854, 20] width 22 height 22
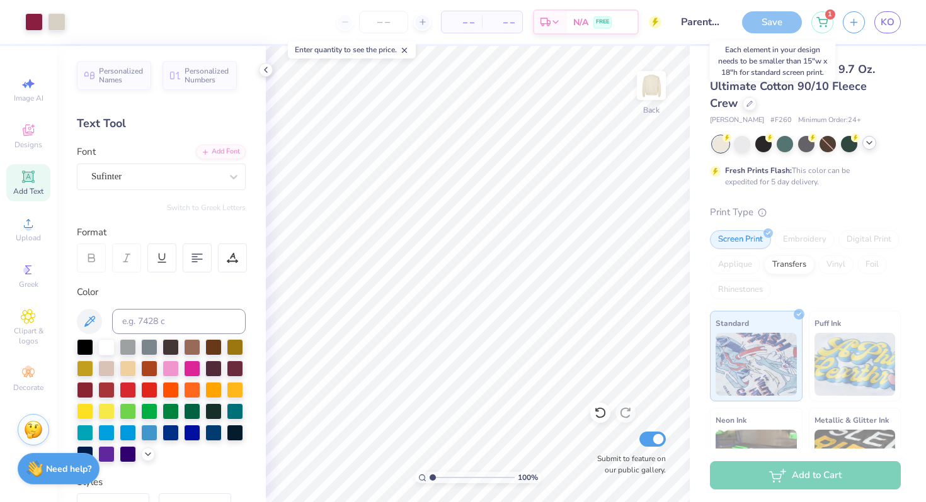
click at [770, 28] on div "Save" at bounding box center [772, 22] width 60 height 22
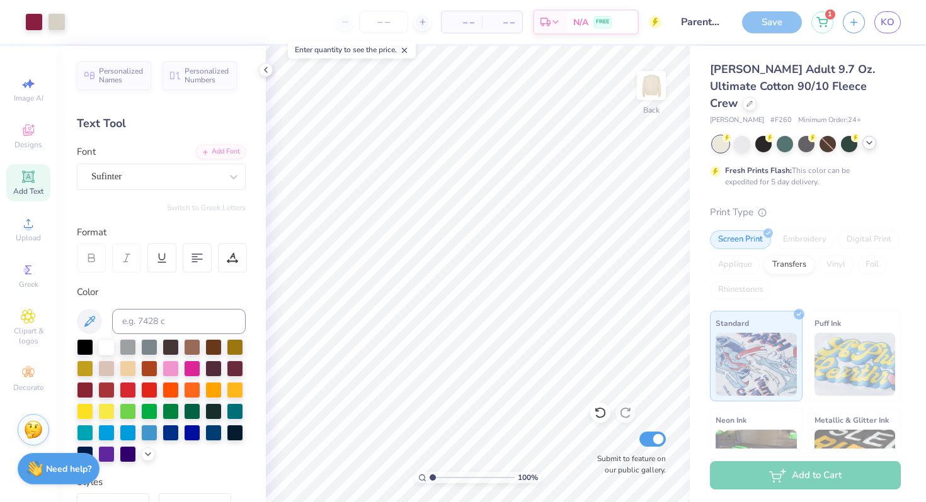
click at [791, 205] on div "Print Type" at bounding box center [805, 212] width 191 height 14
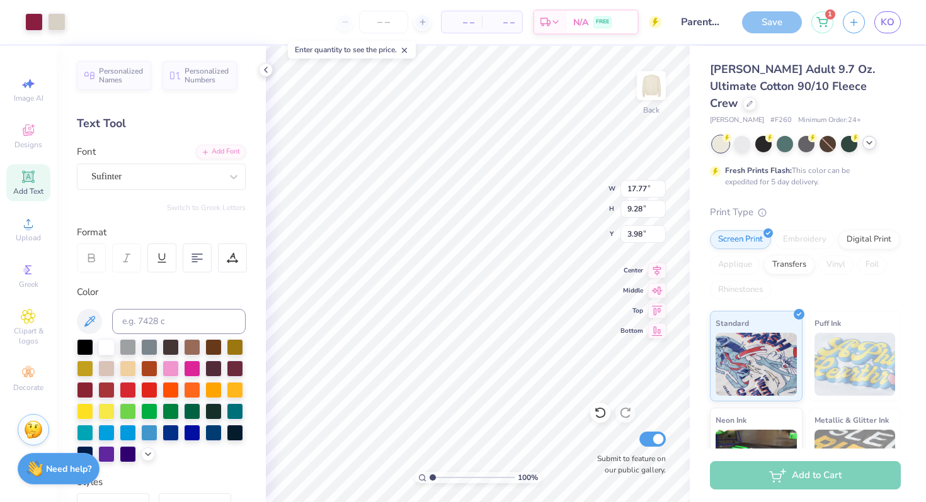
type input "13.74"
type input "7.17"
type input "3.45"
click at [763, 29] on button "Save" at bounding box center [772, 20] width 60 height 22
click at [791, 26] on button "button" at bounding box center [854, 20] width 22 height 22
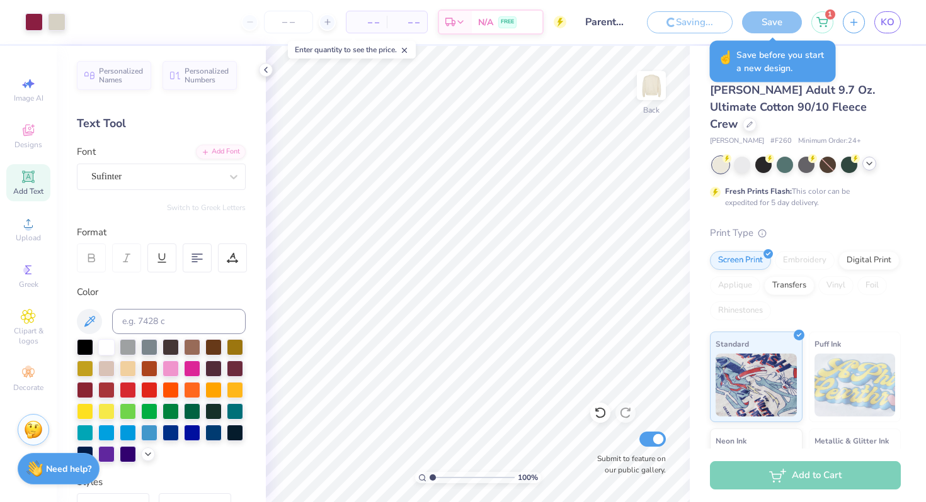
click at [763, 25] on div "Save" at bounding box center [772, 22] width 60 height 22
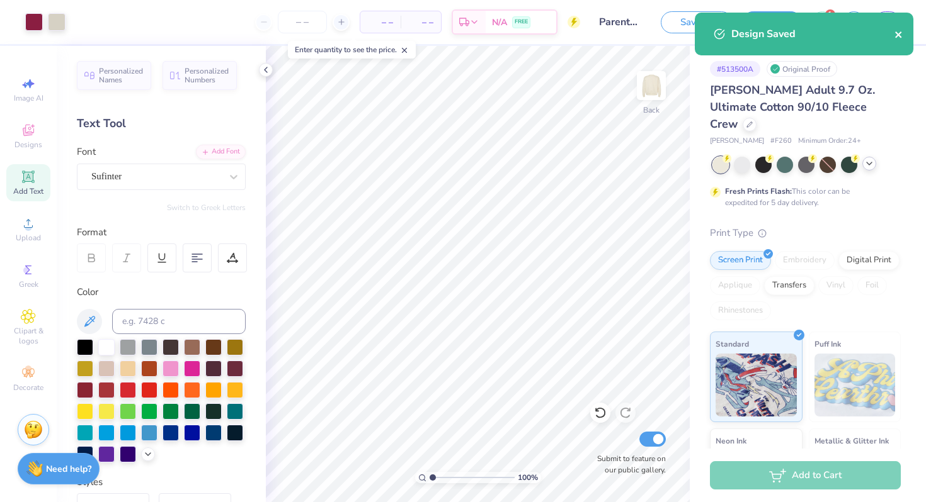
click at [791, 35] on icon "close" at bounding box center [898, 34] width 6 height 6
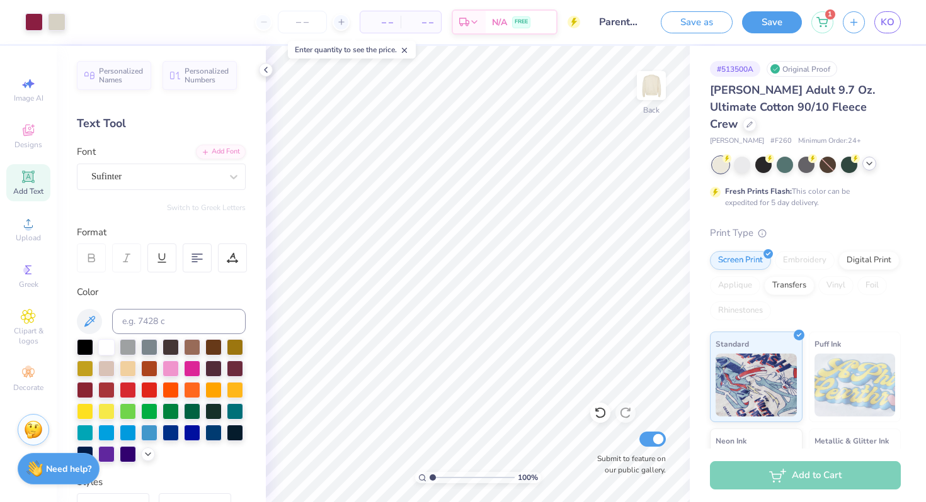
click at [791, 21] on icon "button" at bounding box center [853, 22] width 11 height 11
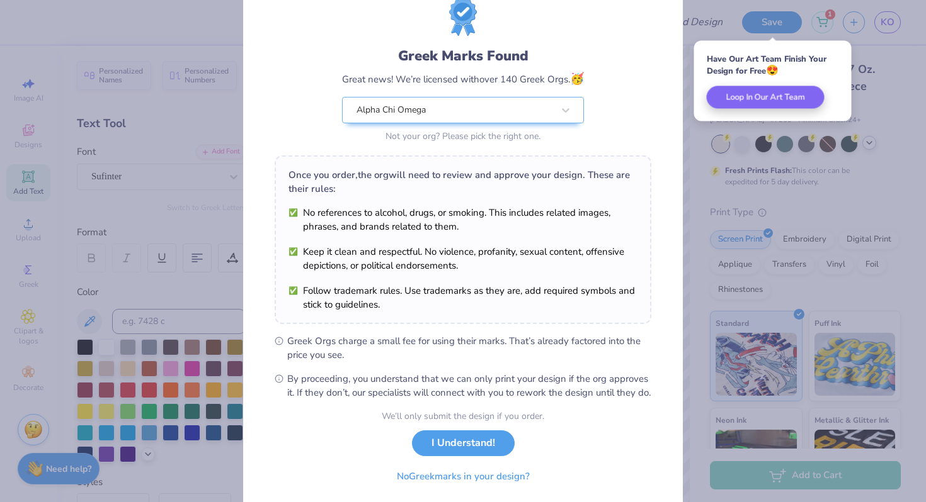
scroll to position [87, 0]
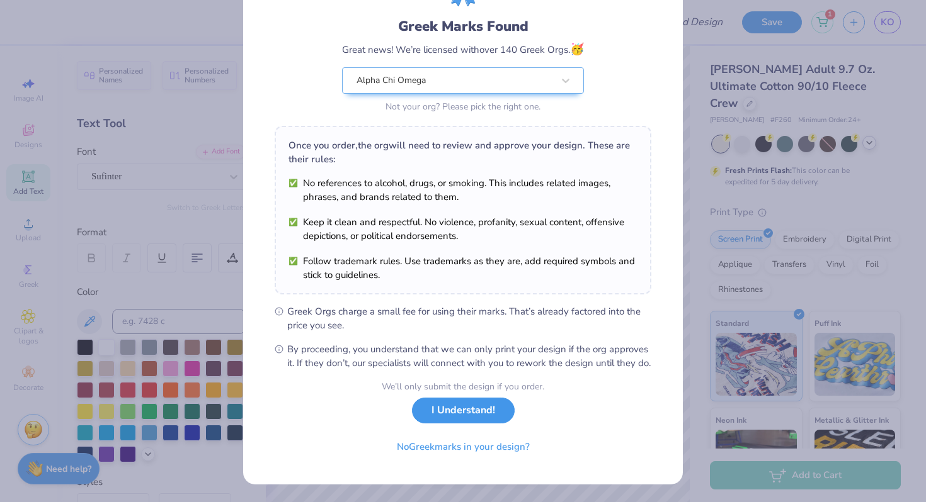
click at [487, 416] on button "I Understand!" at bounding box center [463, 411] width 103 height 26
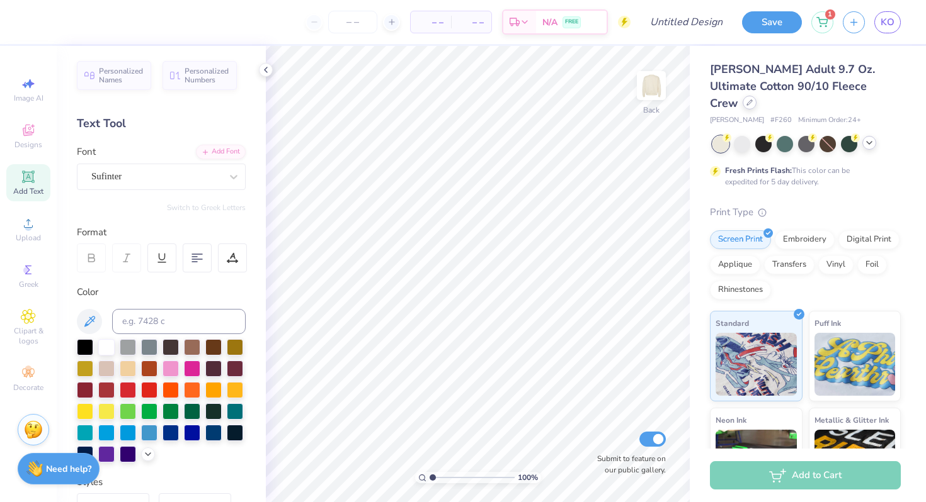
click at [756, 96] on div at bounding box center [749, 103] width 14 height 14
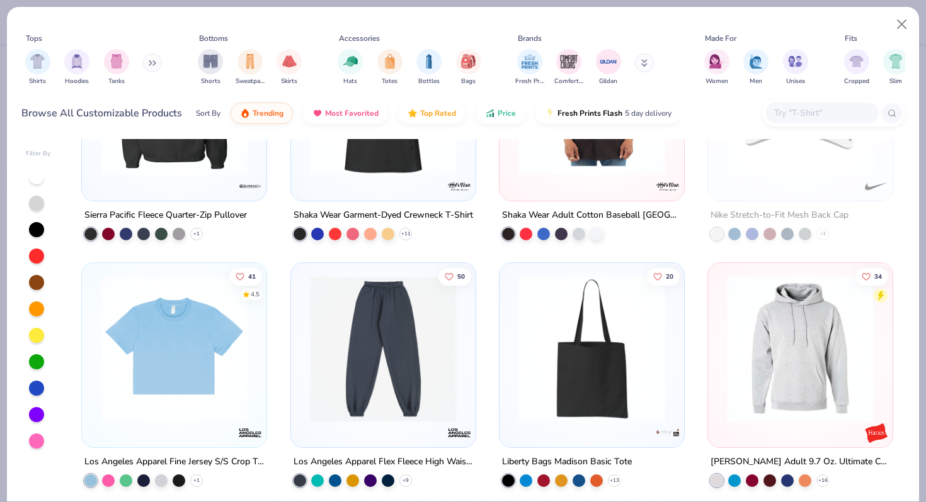
scroll to position [7510, 0]
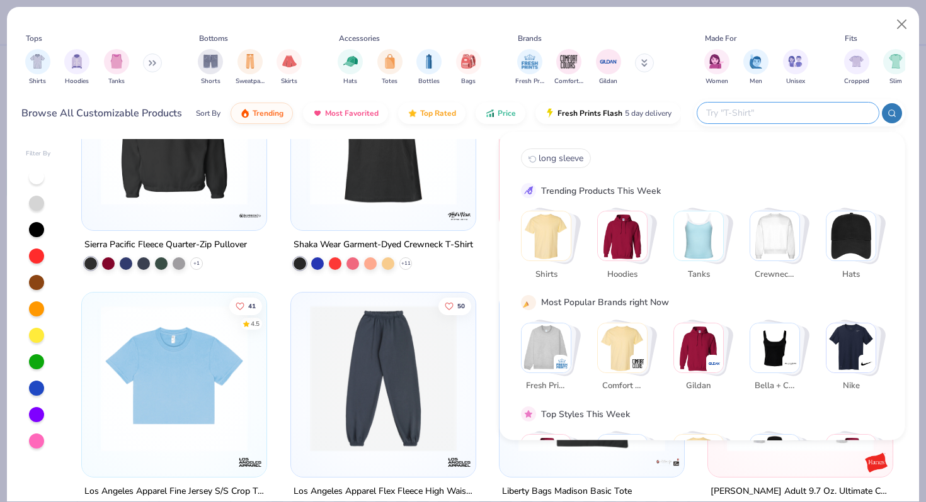
click at [791, 115] on input "text" at bounding box center [787, 113] width 165 height 14
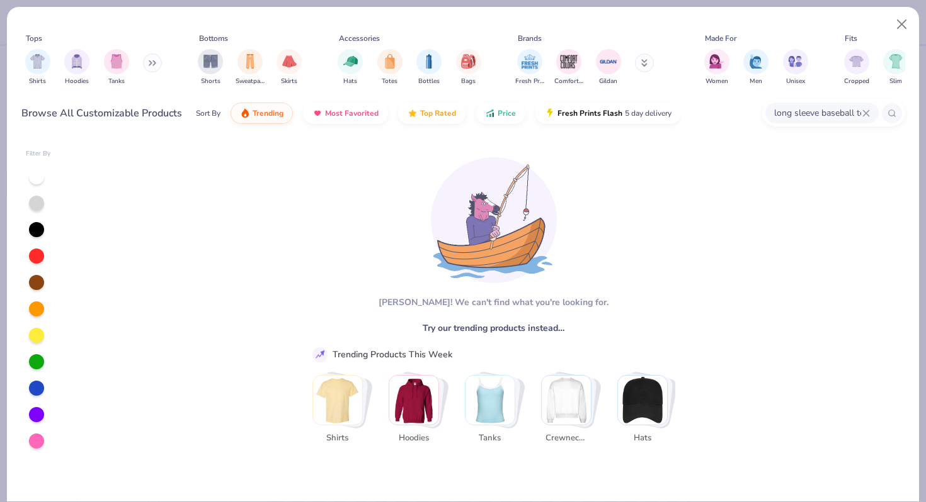
click at [791, 116] on input "long sleeve baseball tee" at bounding box center [817, 113] width 89 height 14
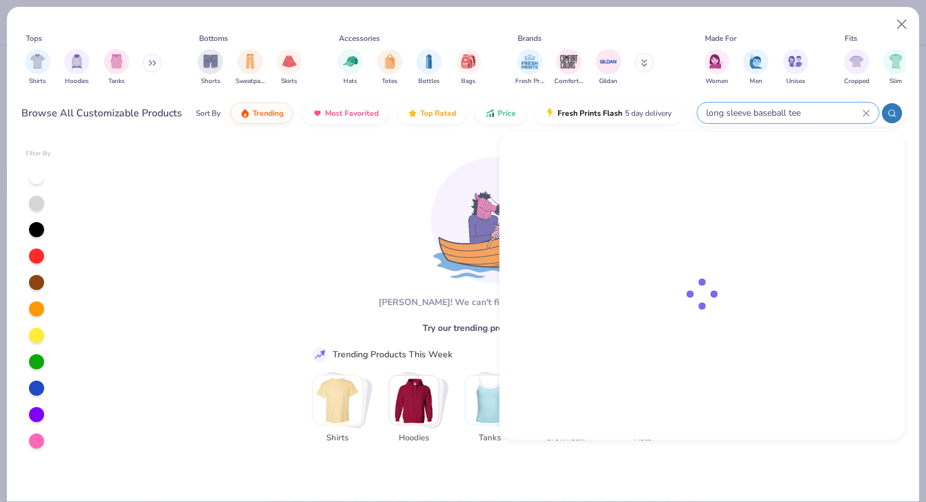
click at [791, 116] on input "long sleeve baseball tee" at bounding box center [783, 113] width 157 height 14
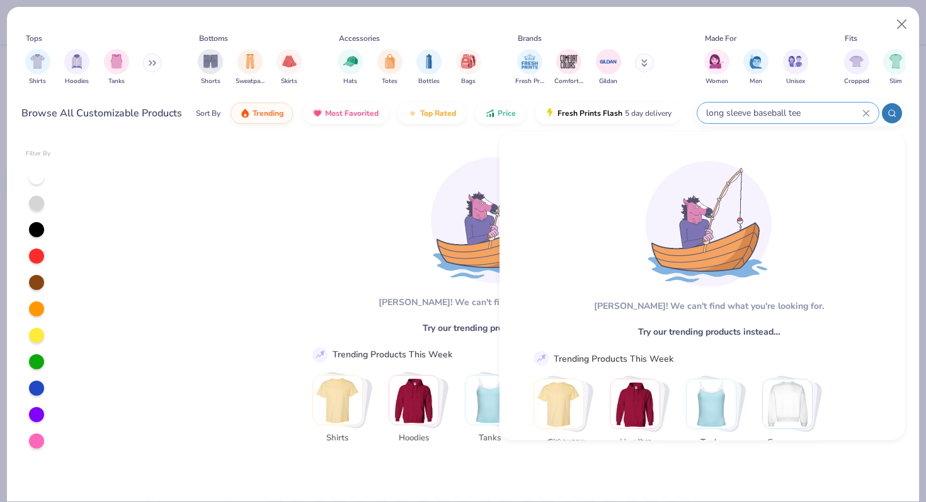
click at [772, 110] on input "long sleeve baseball tee" at bounding box center [783, 113] width 157 height 14
click at [791, 115] on input "long sleeve baseball tee" at bounding box center [783, 113] width 157 height 14
click at [791, 108] on input "long sleeve baseball tee" at bounding box center [783, 113] width 157 height 14
click at [791, 113] on icon at bounding box center [866, 114] width 8 height 8
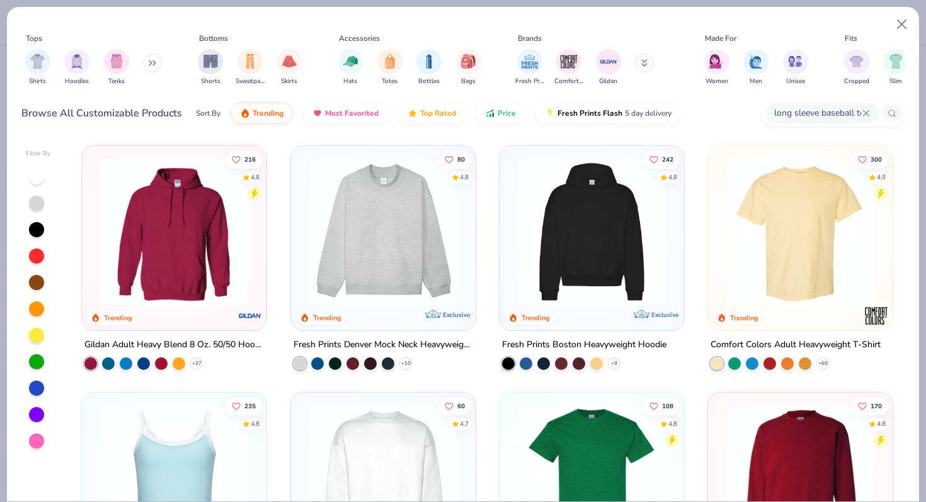
click at [791, 111] on input "long sleeve baseball tee" at bounding box center [817, 113] width 89 height 14
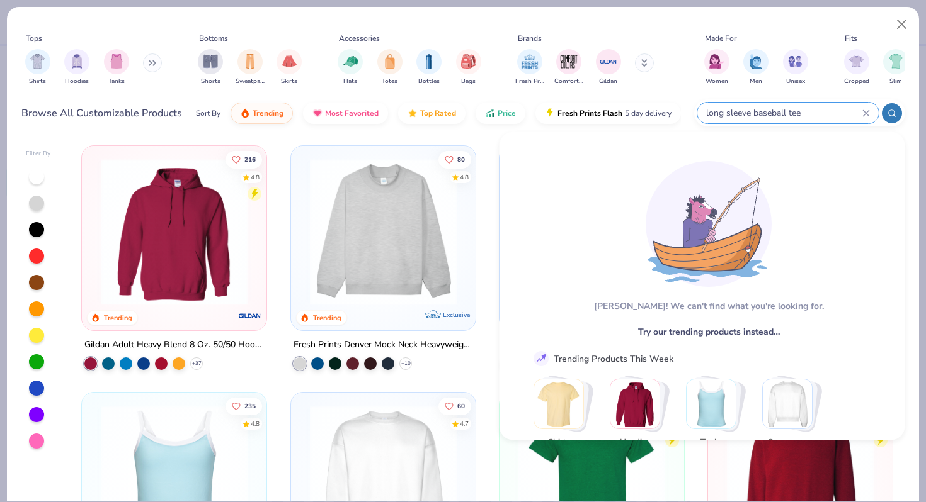
click at [791, 111] on input "long sleeve baseball tee" at bounding box center [783, 113] width 157 height 14
click at [791, 110] on icon at bounding box center [866, 114] width 8 height 8
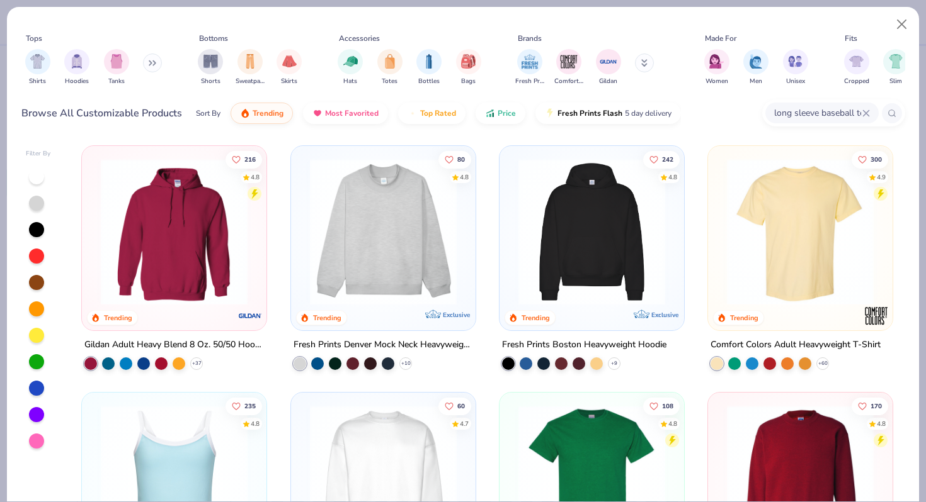
click at [791, 110] on input "long sleeve baseball tee" at bounding box center [817, 113] width 89 height 14
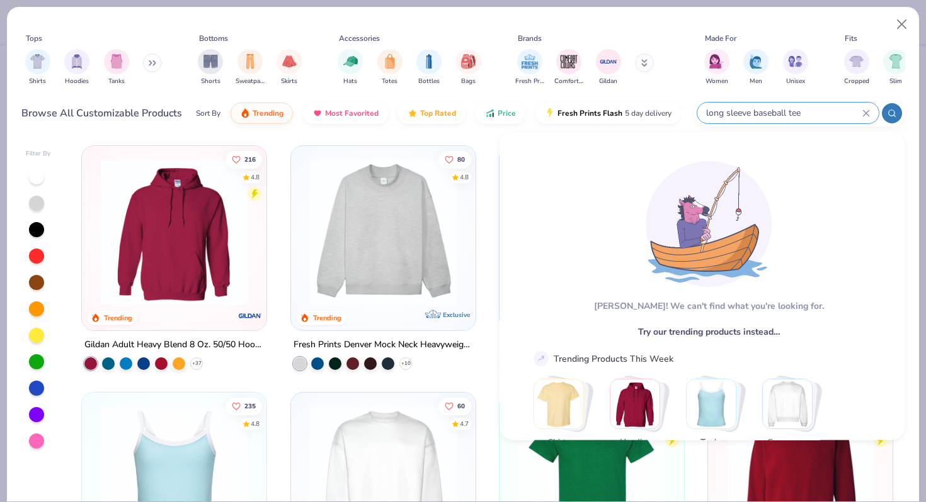
click at [791, 117] on input "long sleeve baseball tee" at bounding box center [783, 113] width 157 height 14
click at [791, 111] on input "long sleeve baseball tee" at bounding box center [783, 113] width 157 height 14
click at [791, 110] on input "long sleeve baseball tee" at bounding box center [783, 113] width 157 height 14
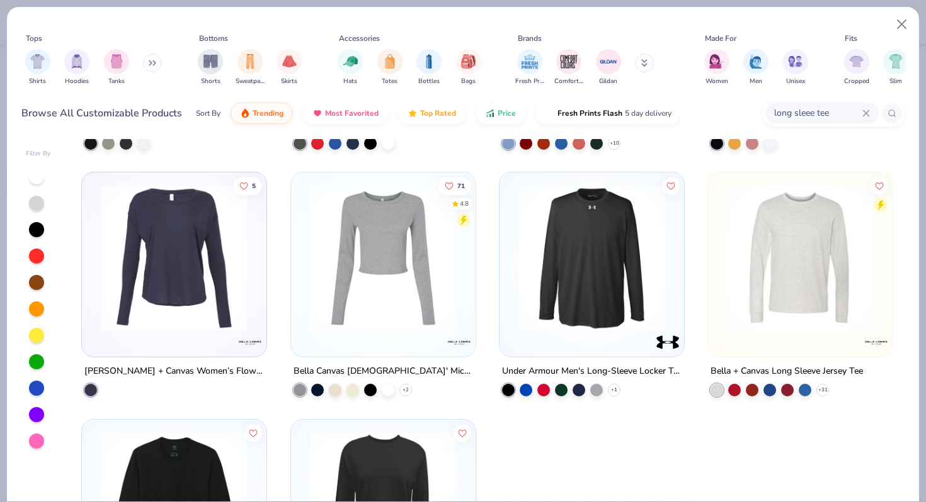
scroll to position [0, 0]
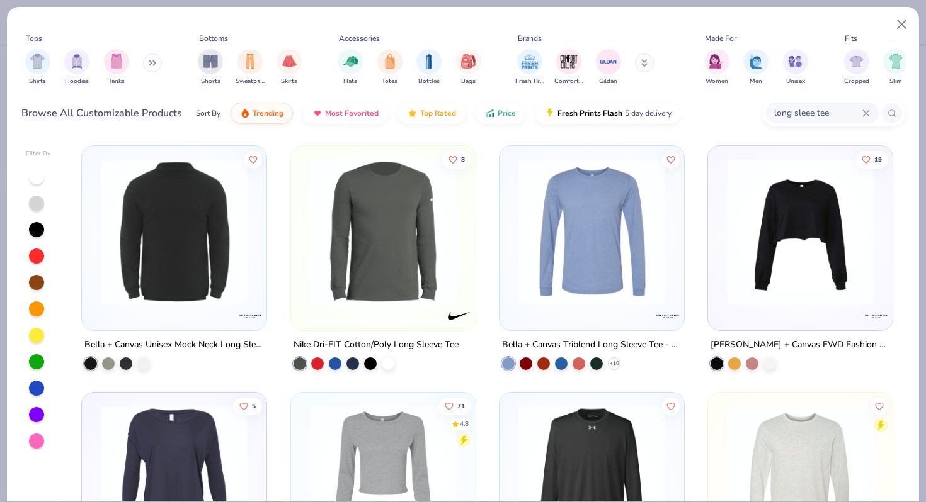
click at [791, 111] on input "long sleee tee" at bounding box center [817, 113] width 89 height 14
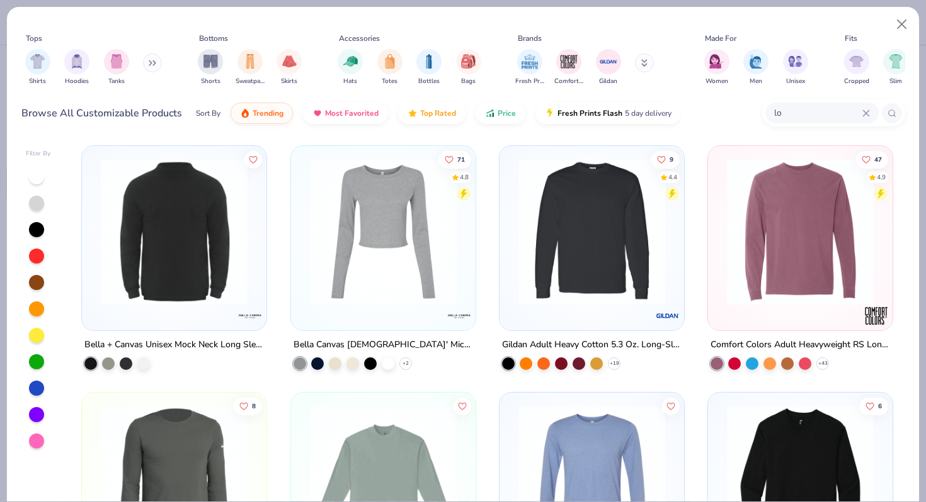
type input "l"
type input "hoodie"
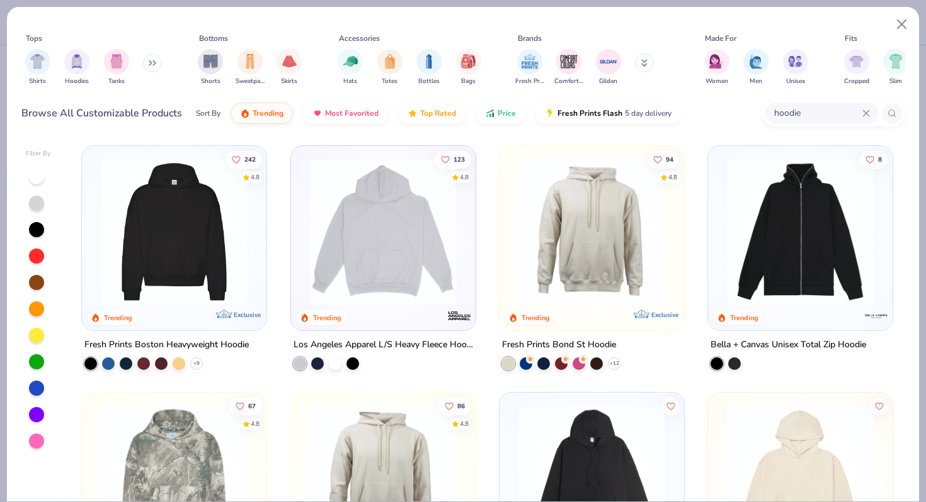
click at [409, 343] on div "Los Angeles Apparel L/S Heavy Fleece Hoodie Po 14 Oz" at bounding box center [382, 346] width 179 height 16
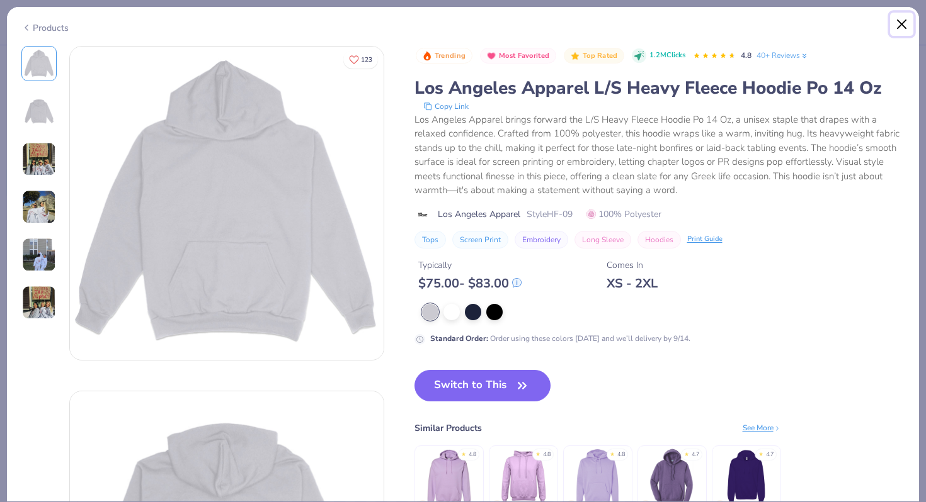
click at [791, 21] on button "Close" at bounding box center [902, 25] width 24 height 24
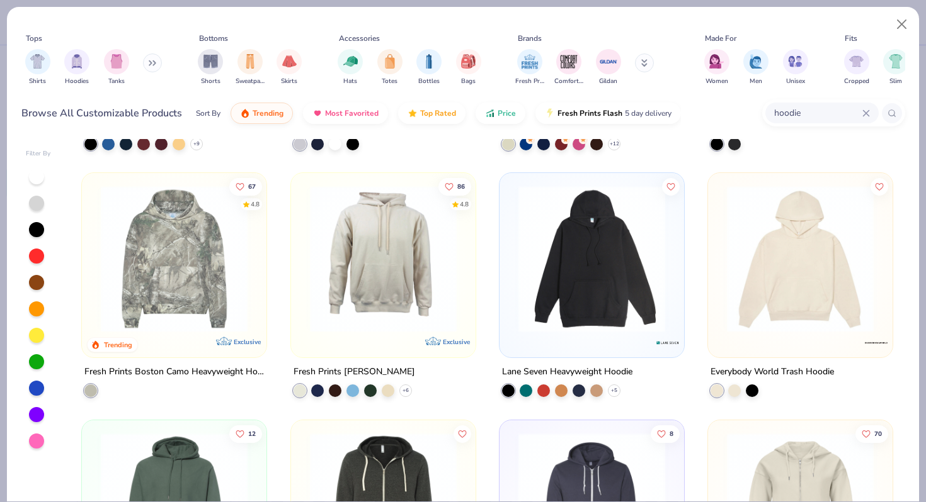
scroll to position [221, 0]
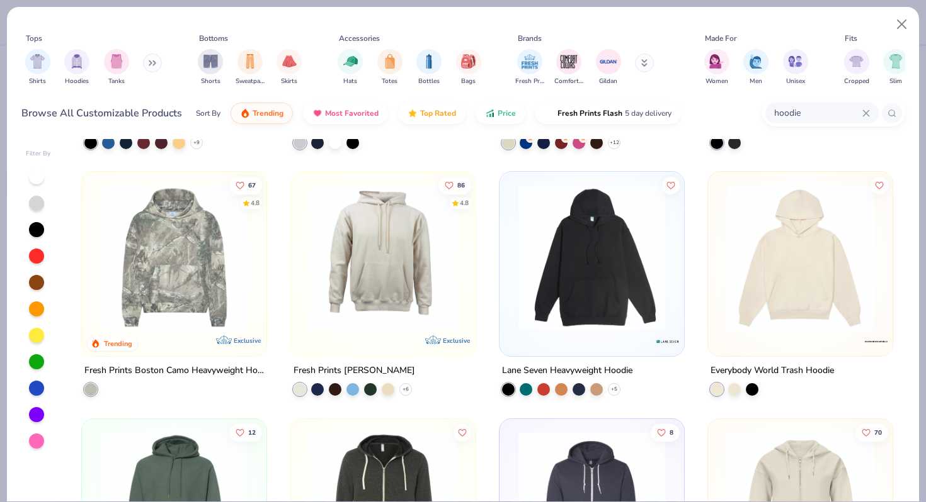
click at [761, 327] on img at bounding box center [799, 257] width 159 height 147
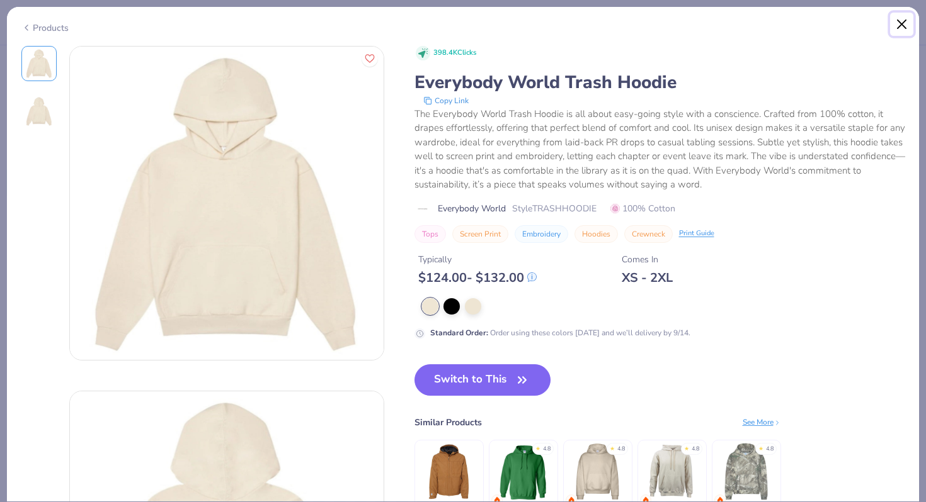
click at [791, 16] on button "Close" at bounding box center [902, 25] width 24 height 24
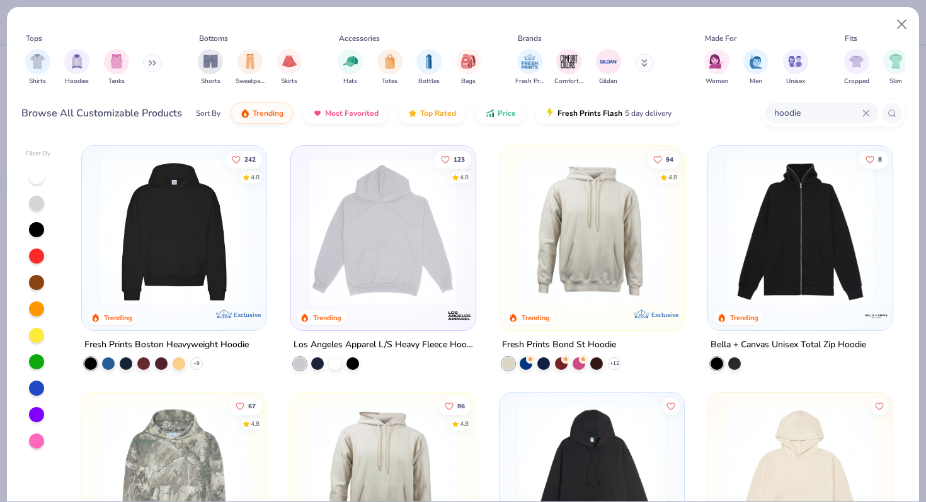
click at [234, 282] on img at bounding box center [173, 232] width 159 height 147
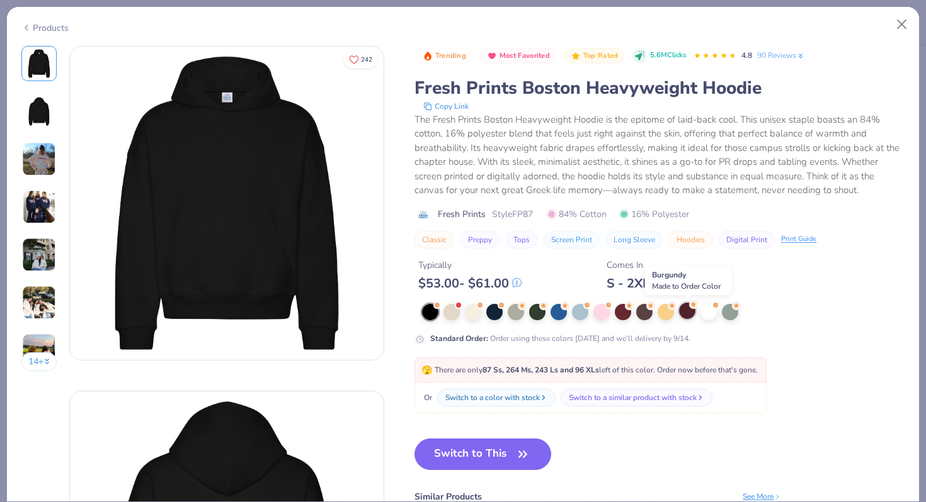
click at [691, 314] on div at bounding box center [687, 311] width 16 height 16
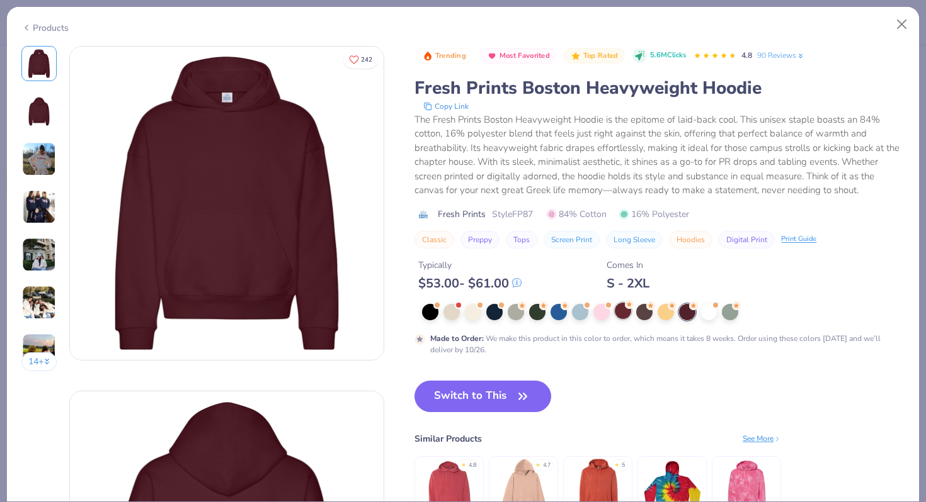
click at [619, 318] on div at bounding box center [623, 311] width 16 height 16
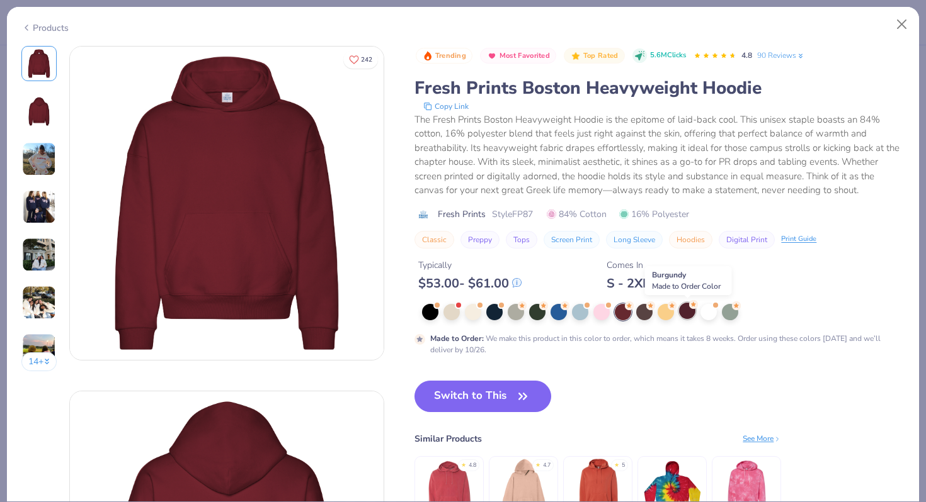
click at [686, 317] on div at bounding box center [687, 311] width 16 height 16
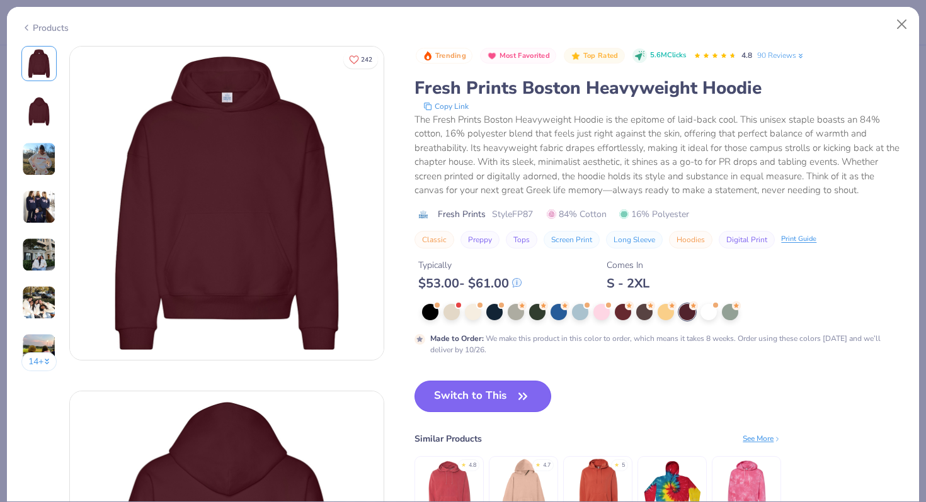
click at [514, 394] on span "button" at bounding box center [523, 397] width 18 height 18
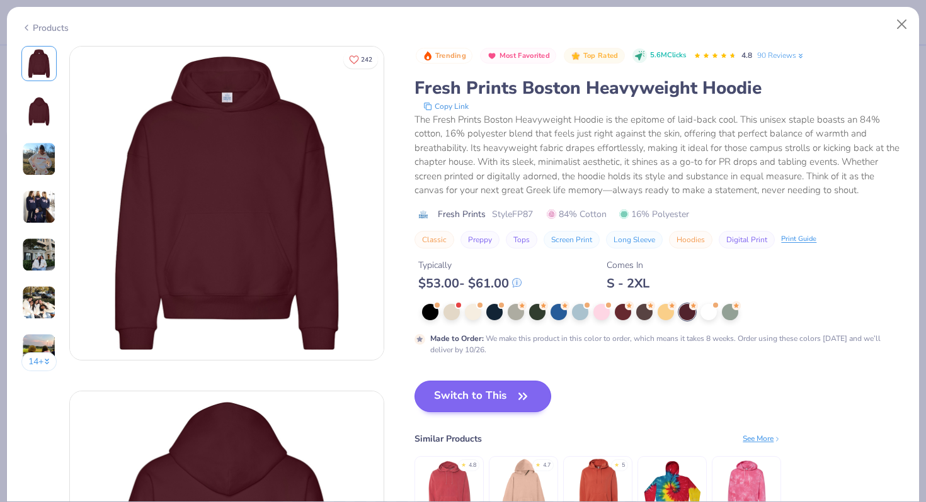
scroll to position [132, 0]
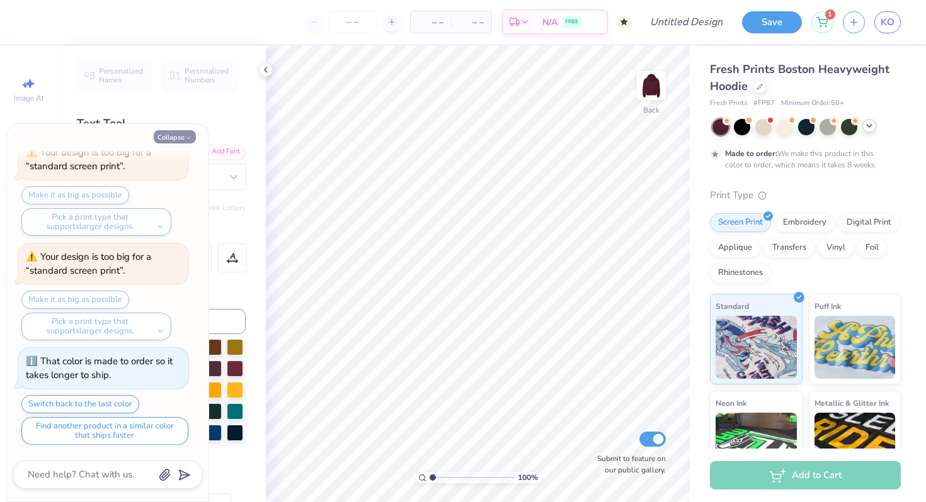
click at [185, 137] on icon "button" at bounding box center [188, 138] width 8 height 8
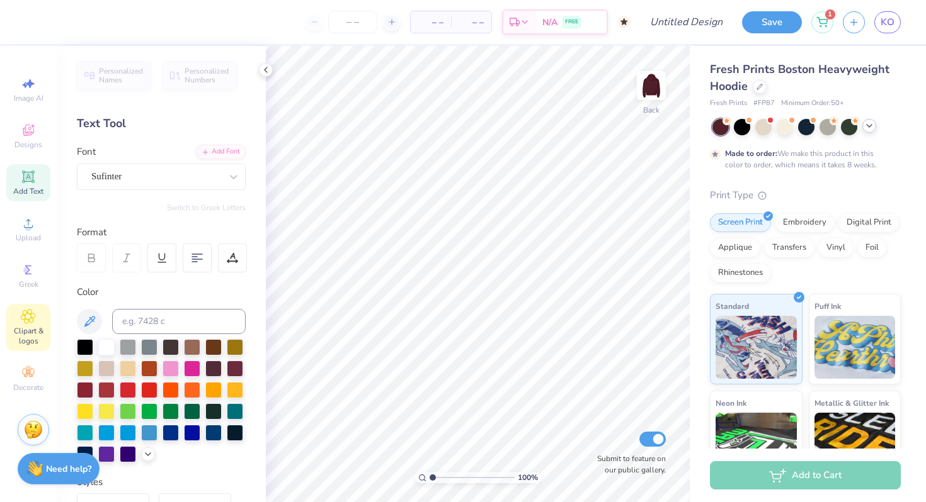
click at [29, 317] on icon at bounding box center [28, 317] width 6 height 6
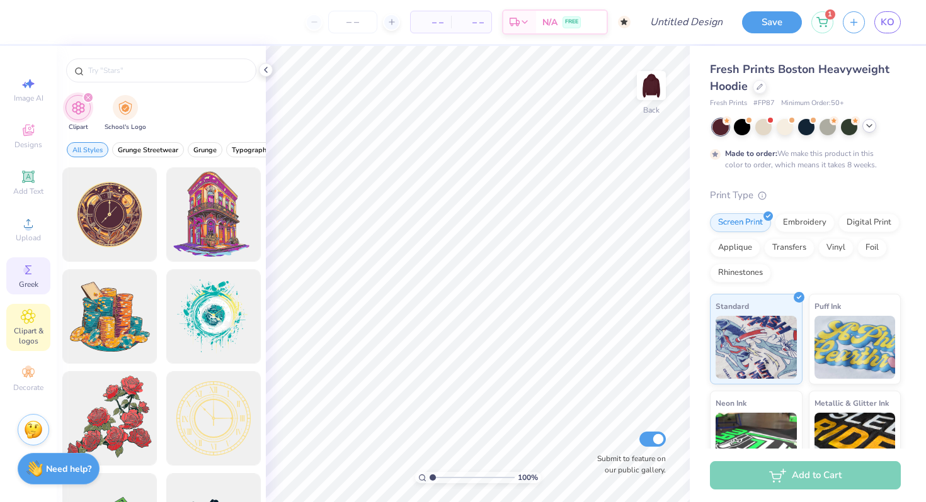
click at [25, 289] on span "Greek" at bounding box center [29, 285] width 20 height 10
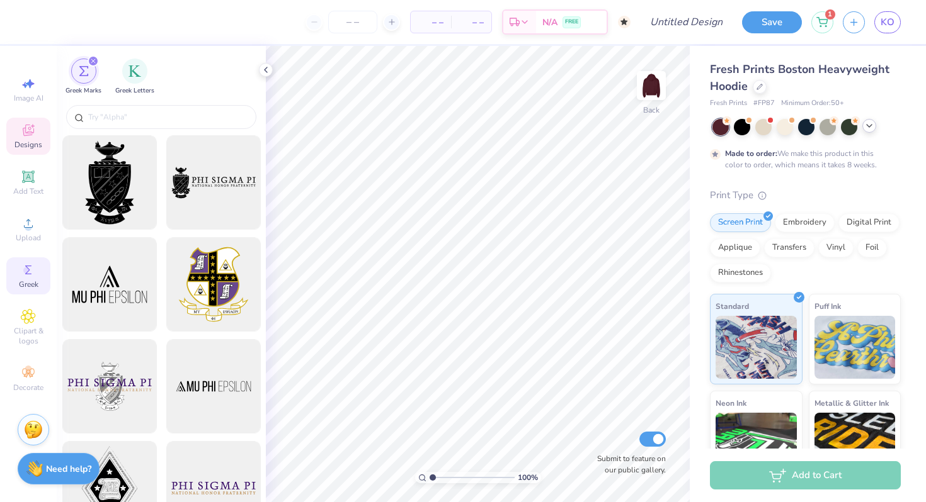
click at [26, 148] on span "Designs" at bounding box center [28, 145] width 28 height 10
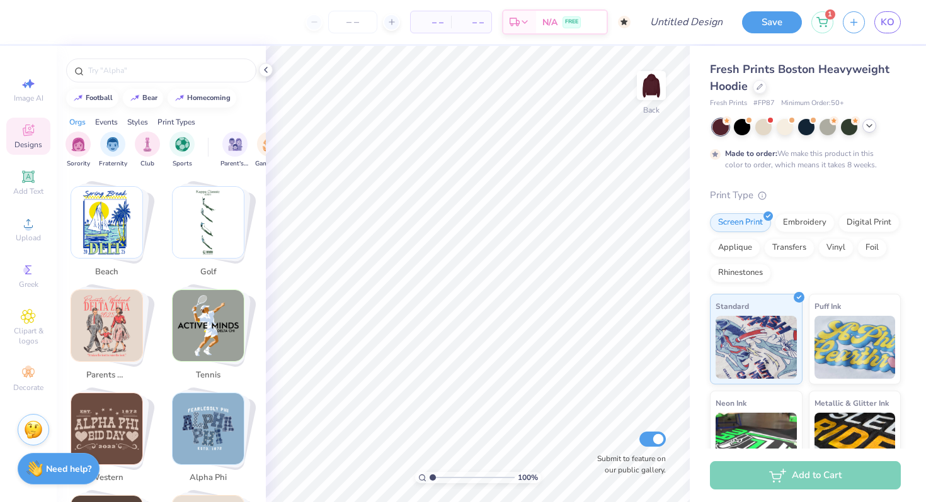
scroll to position [419, 0]
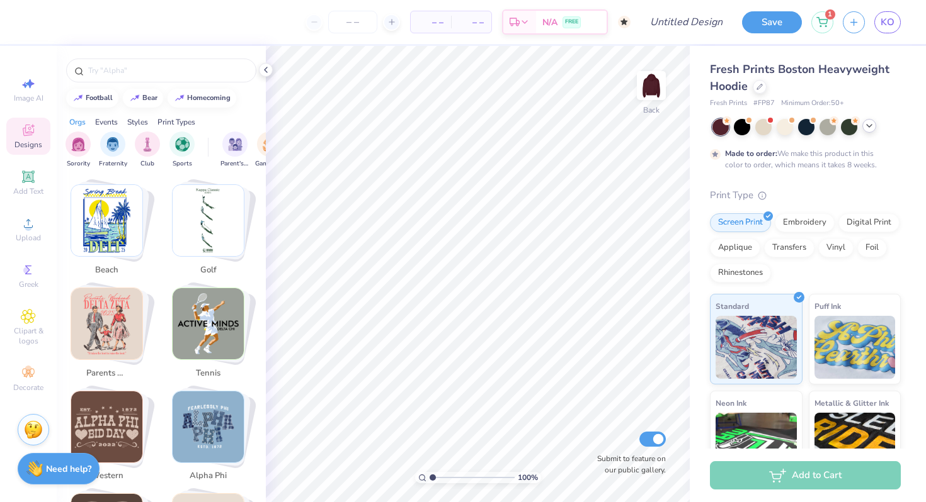
click at [120, 296] on img "Stack Card Button parents weekend" at bounding box center [106, 323] width 71 height 71
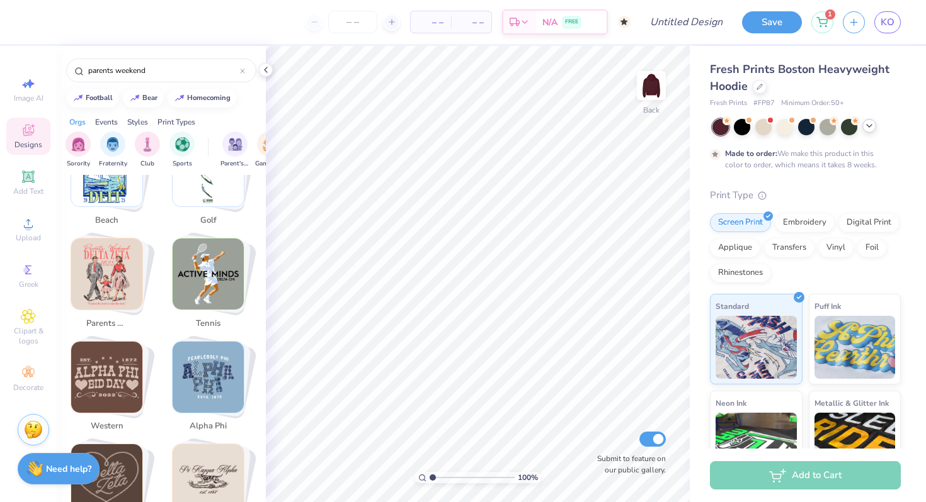
scroll to position [470, 0]
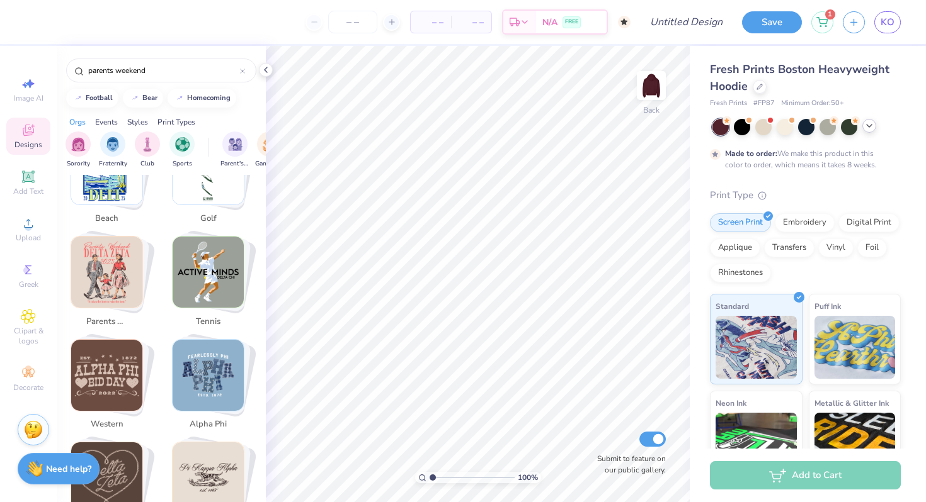
click at [122, 288] on img "Stack Card Button parents weekend" at bounding box center [106, 272] width 71 height 71
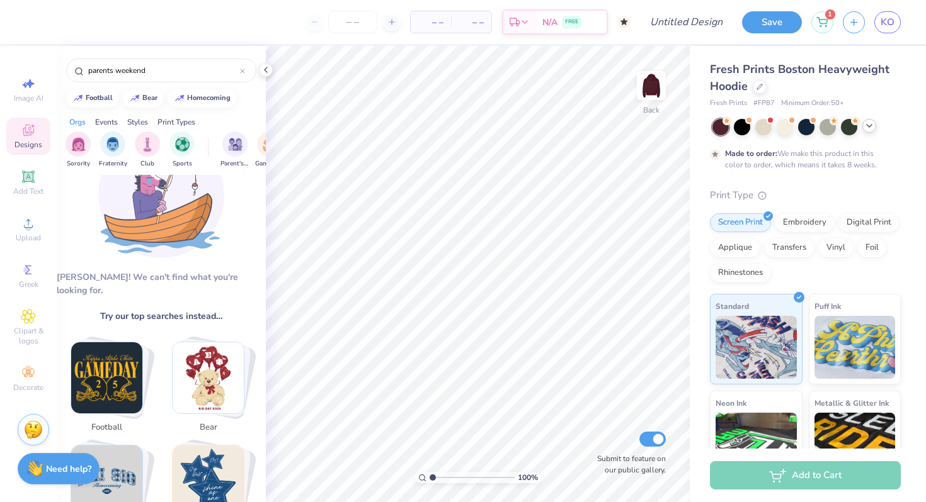
scroll to position [0, 0]
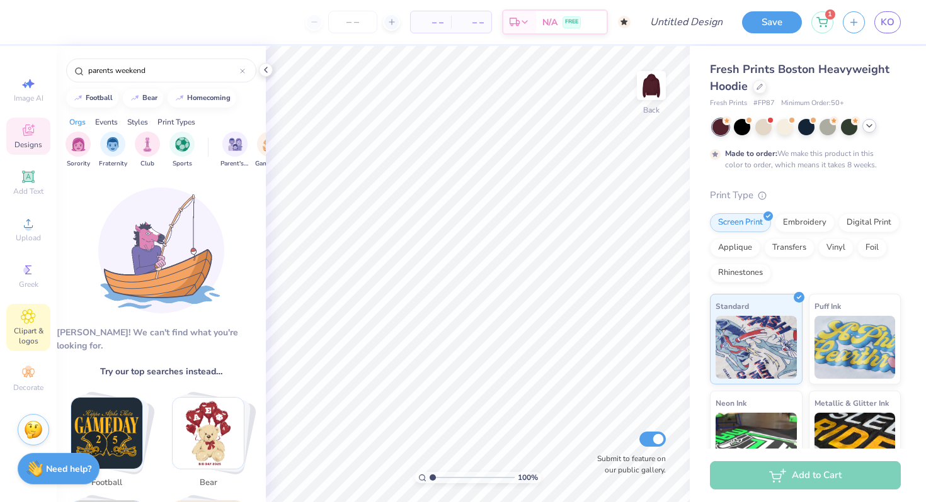
click at [24, 326] on span "Clipart & logos" at bounding box center [28, 336] width 44 height 20
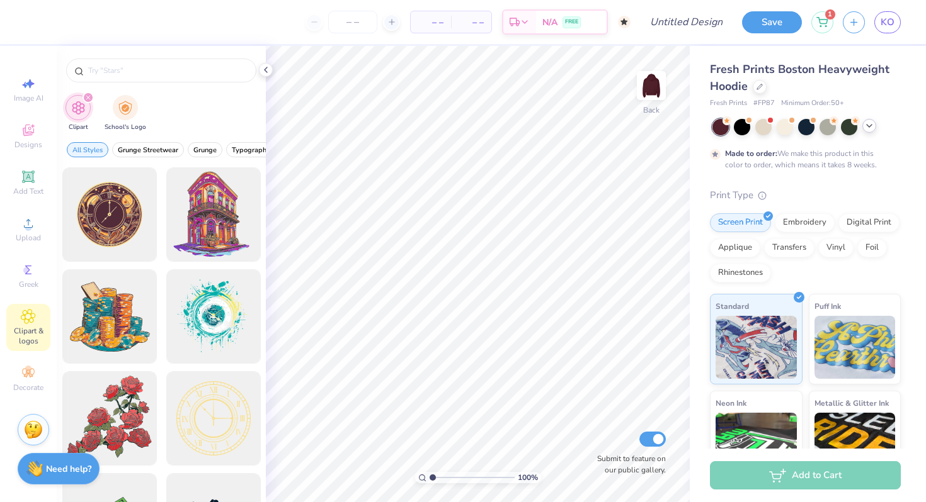
click at [130, 84] on div at bounding box center [161, 67] width 209 height 43
click at [123, 73] on input "text" at bounding box center [167, 70] width 161 height 13
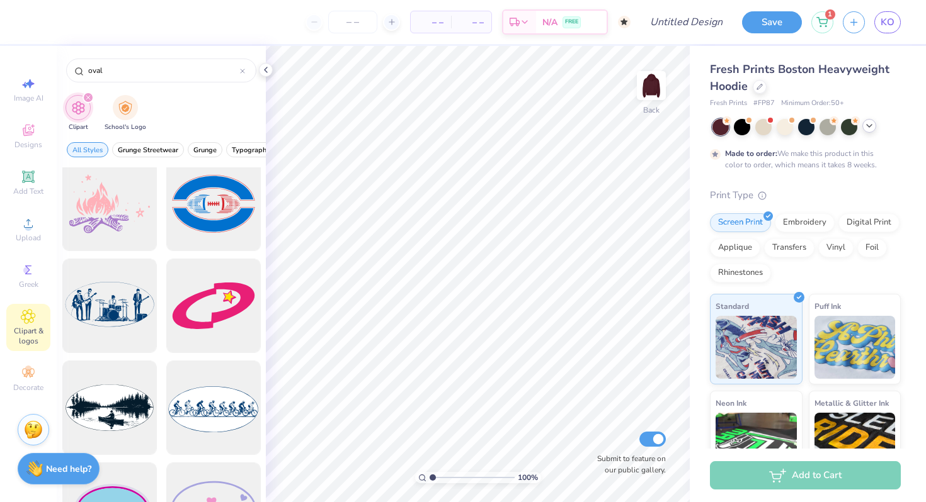
scroll to position [522, 0]
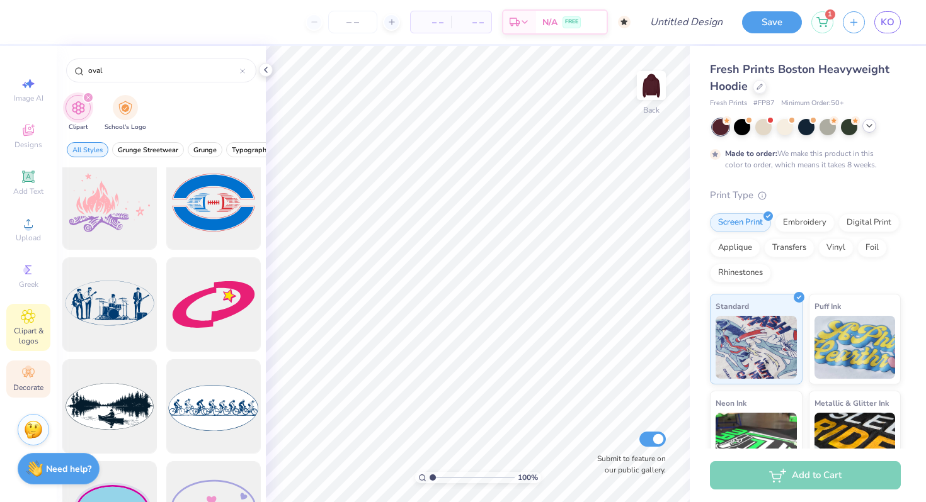
click at [34, 378] on icon at bounding box center [28, 373] width 15 height 15
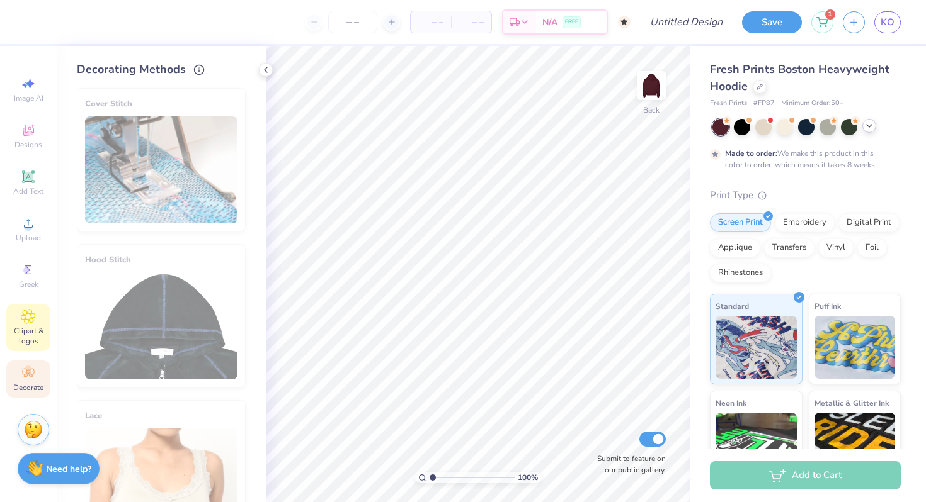
click at [32, 325] on div "Clipart & logos" at bounding box center [28, 327] width 44 height 47
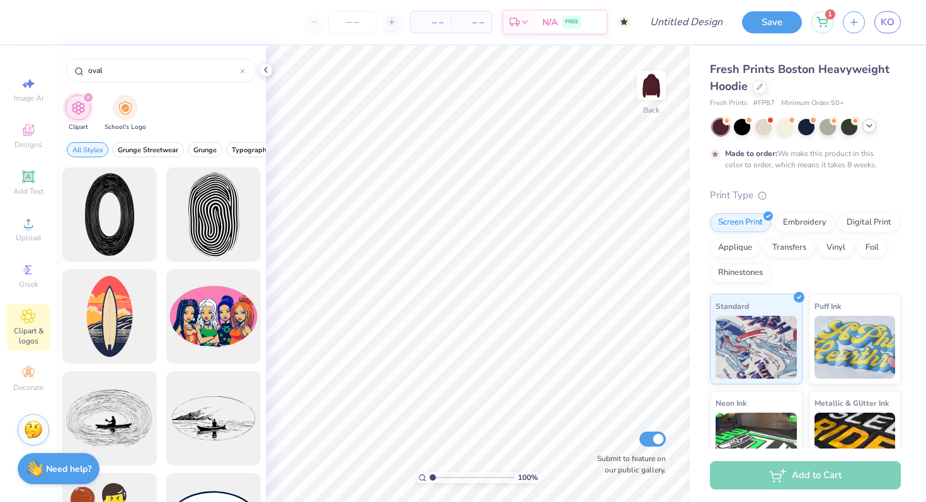
click at [33, 406] on div "Image AI Designs Add Text Upload Greek Clipart & logos Decorate" at bounding box center [28, 274] width 57 height 457
click at [30, 388] on span "Decorate" at bounding box center [28, 388] width 30 height 10
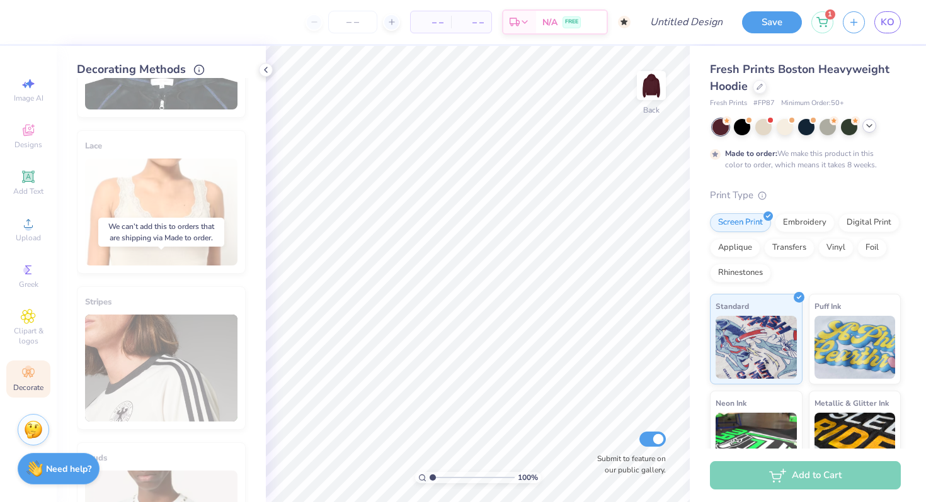
scroll to position [175, 0]
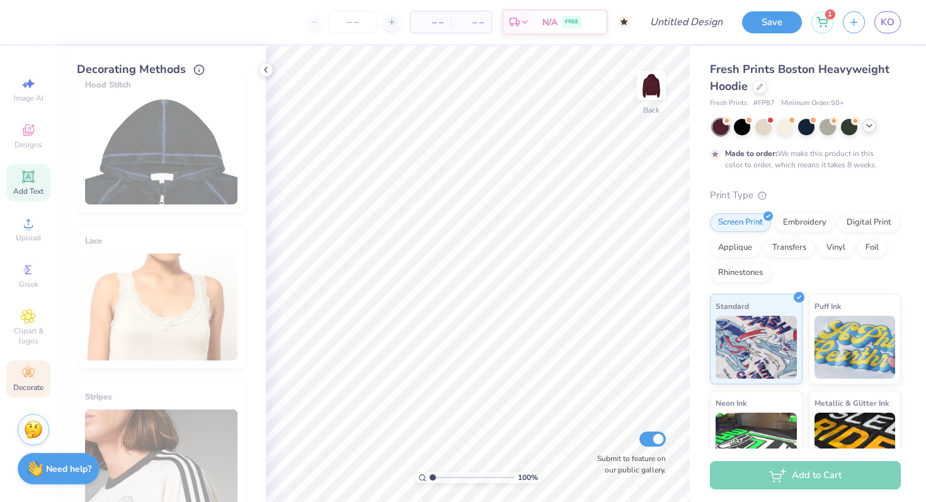
click at [31, 180] on icon at bounding box center [27, 176] width 9 height 9
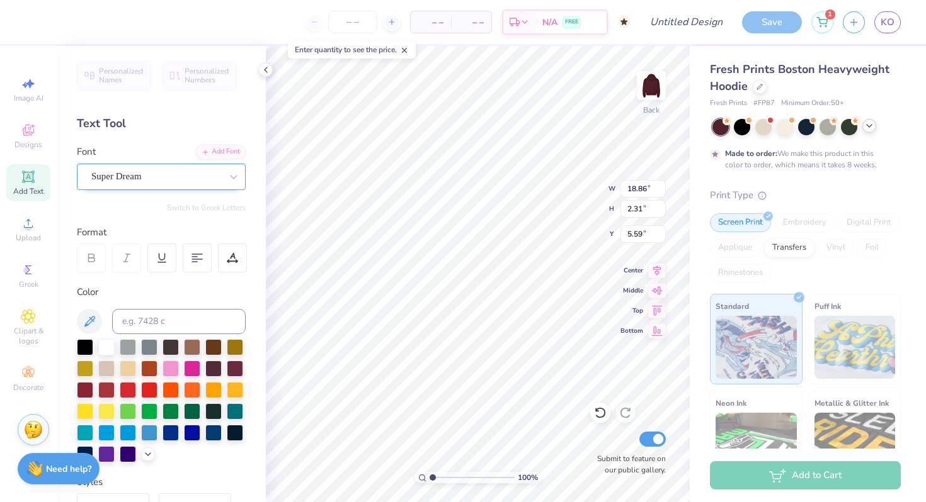
scroll to position [0, 4]
click at [202, 177] on div "Super Dream" at bounding box center [156, 177] width 132 height 20
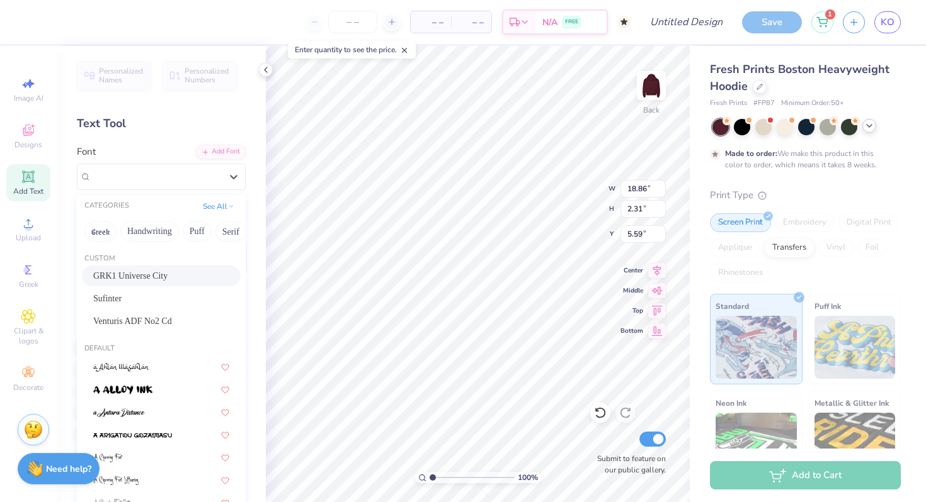
click at [198, 275] on div "GRK1 Universe City" at bounding box center [161, 276] width 136 height 13
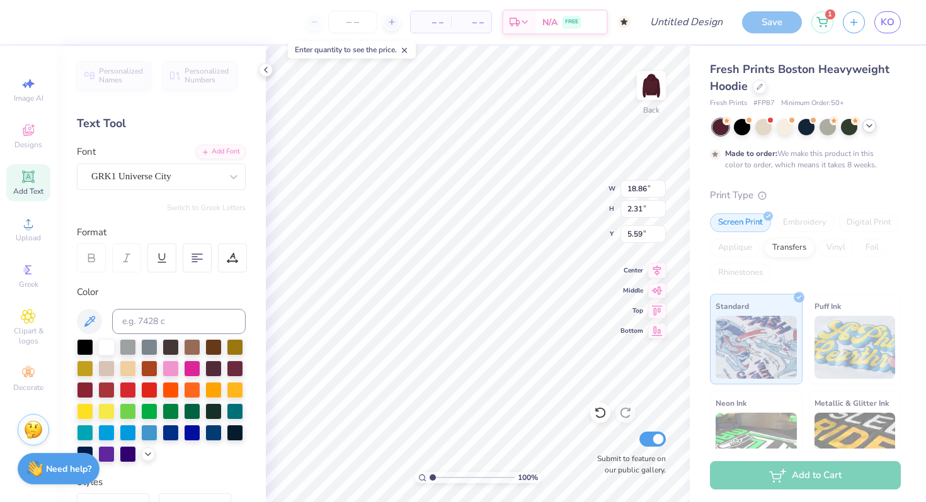
scroll to position [0, 3]
click at [226, 173] on div at bounding box center [233, 177] width 23 height 23
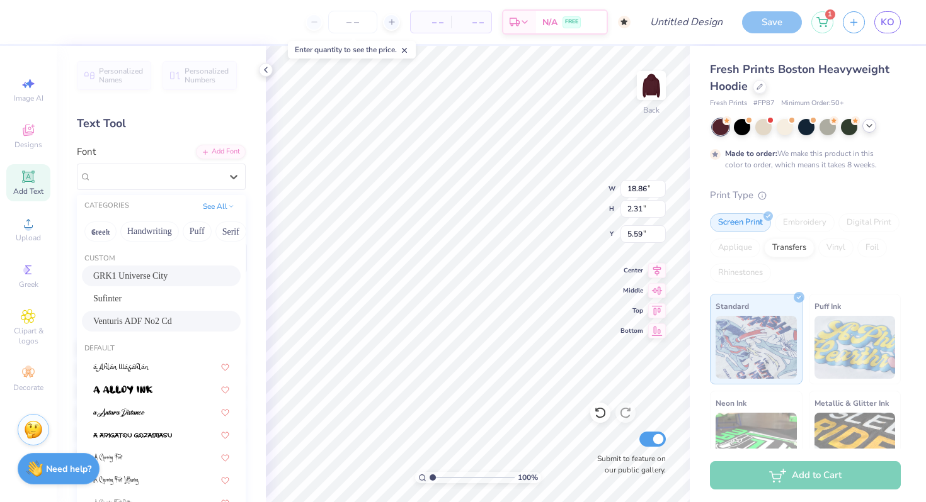
click at [198, 326] on div "Venturis ADF No2 Cd" at bounding box center [161, 321] width 136 height 13
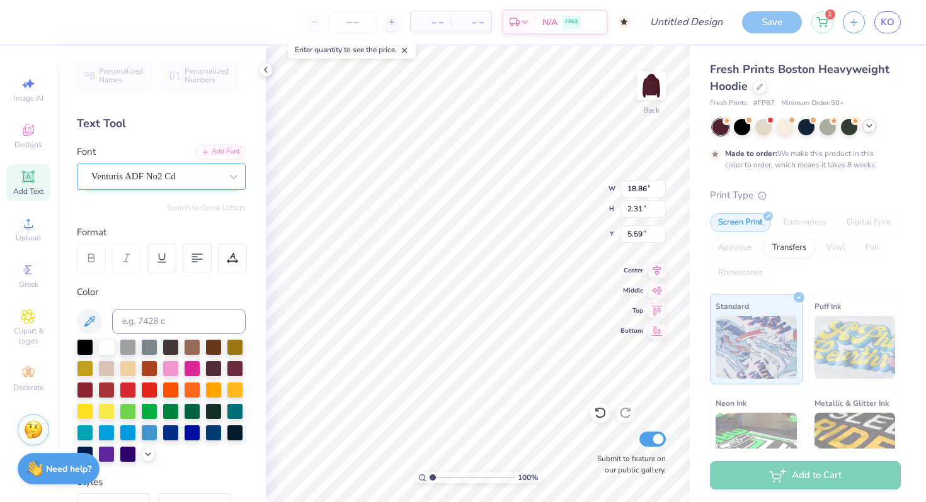
click at [190, 178] on div "Venturis ADF No2 Cd" at bounding box center [156, 177] width 132 height 20
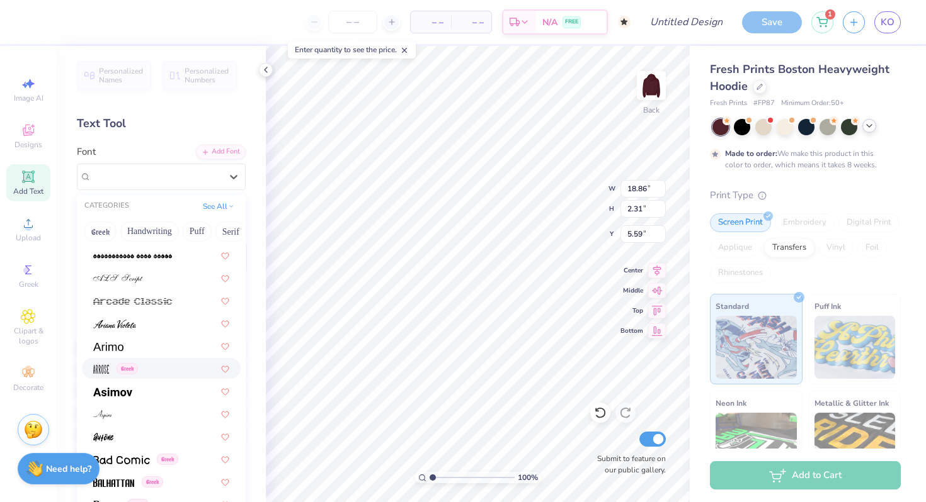
scroll to position [444, 0]
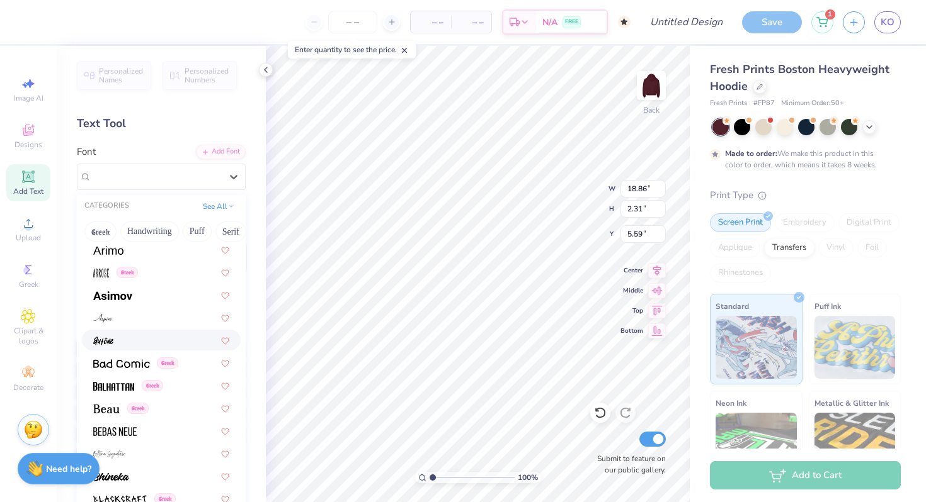
scroll to position [528, 0]
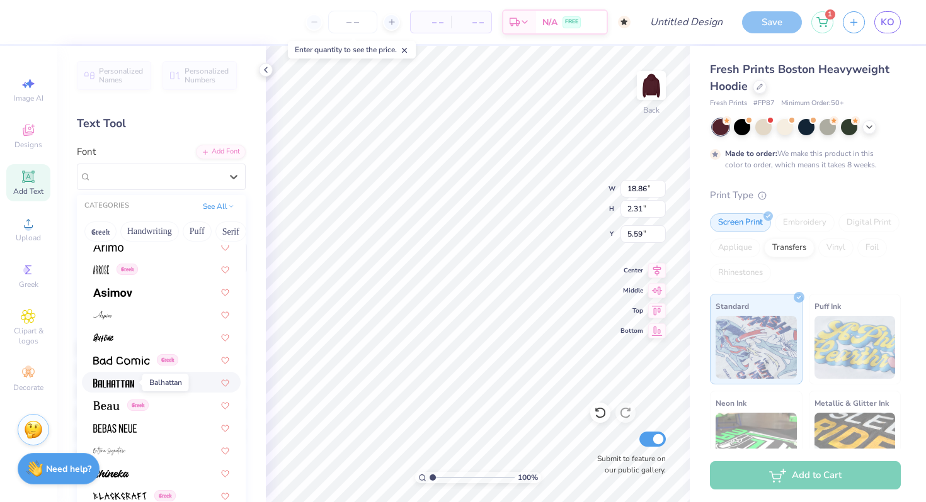
click at [117, 385] on img at bounding box center [113, 383] width 41 height 9
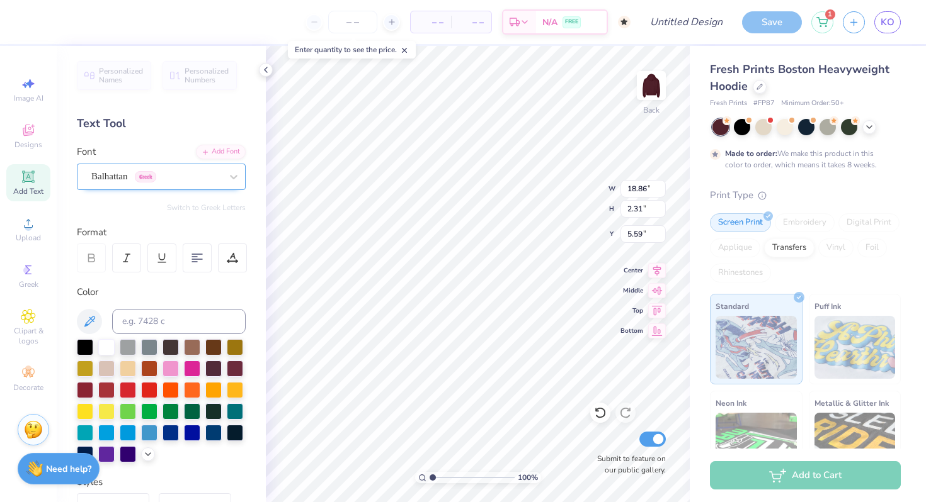
type textarea "Alpha Chi Omega"
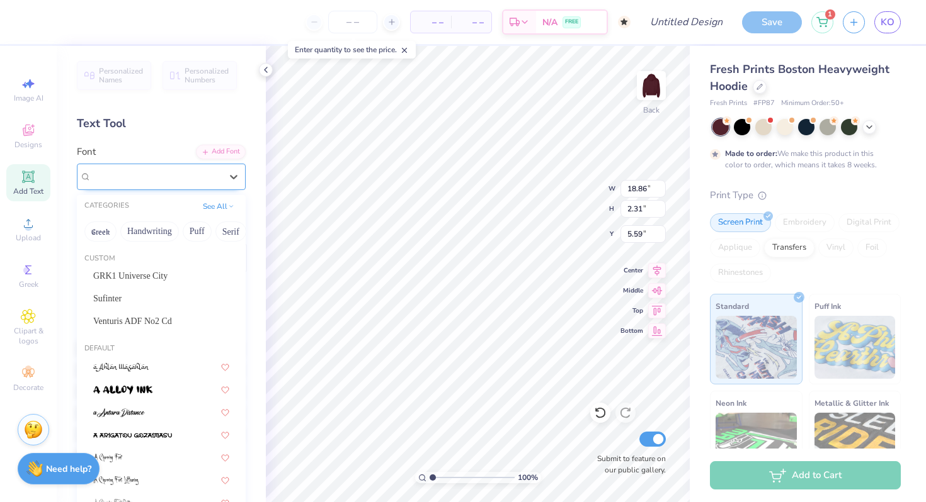
click at [215, 186] on div "Balhattan Greek" at bounding box center [161, 177] width 169 height 26
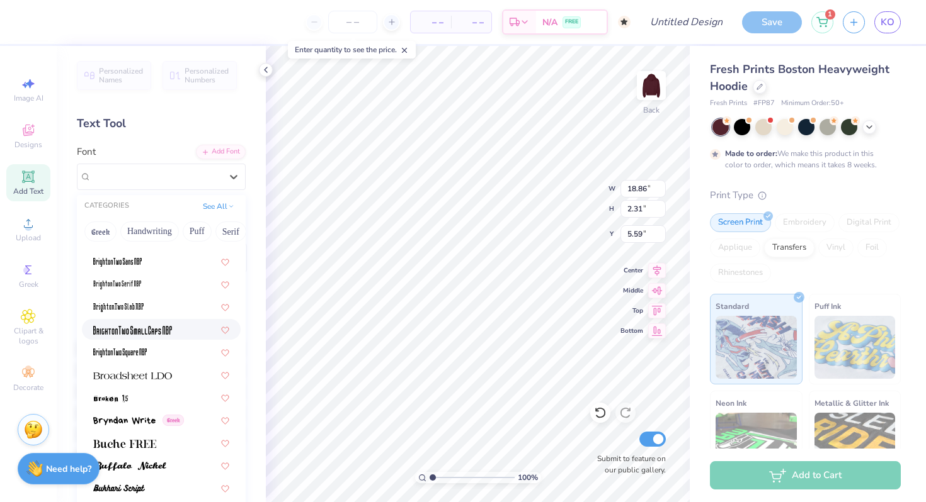
scroll to position [1060, 0]
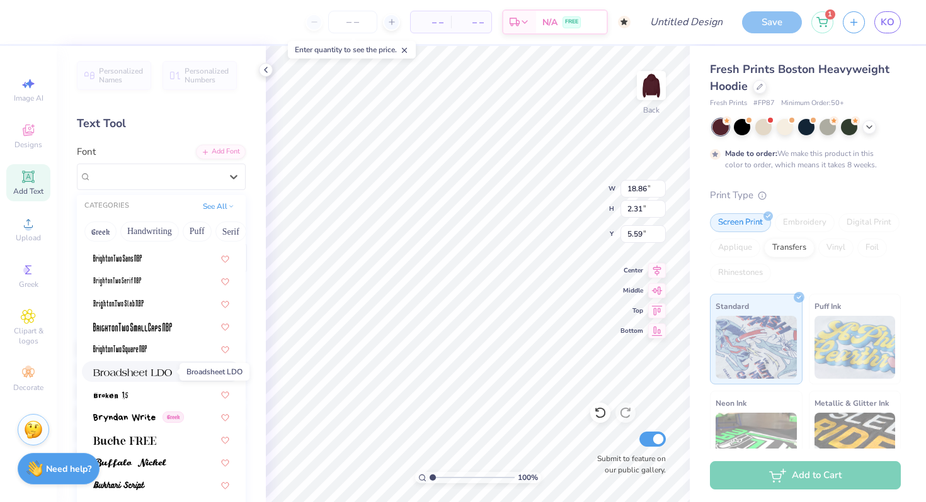
click at [154, 376] on img at bounding box center [132, 372] width 79 height 9
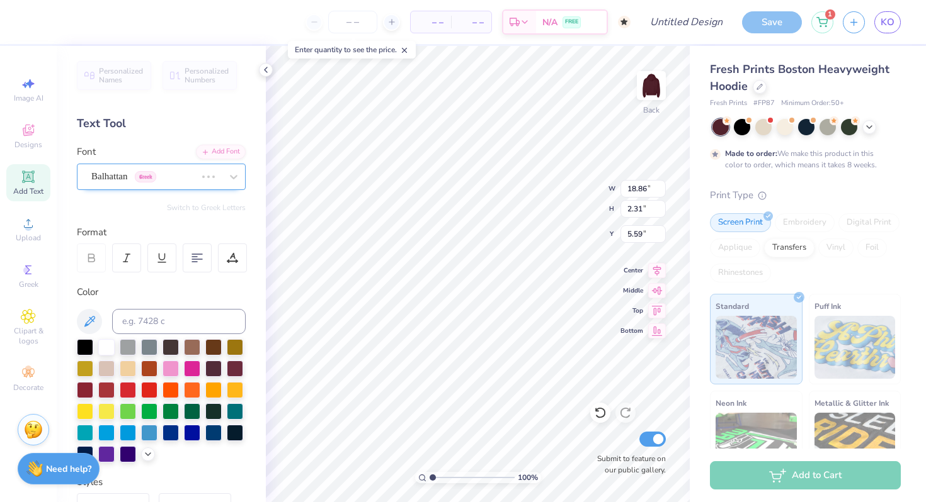
click at [204, 183] on div at bounding box center [221, 176] width 48 height 25
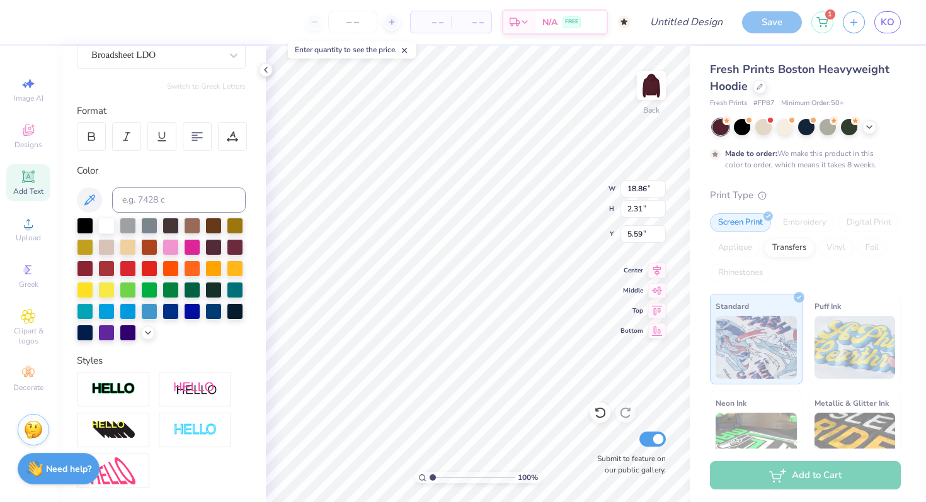
scroll to position [0, 0]
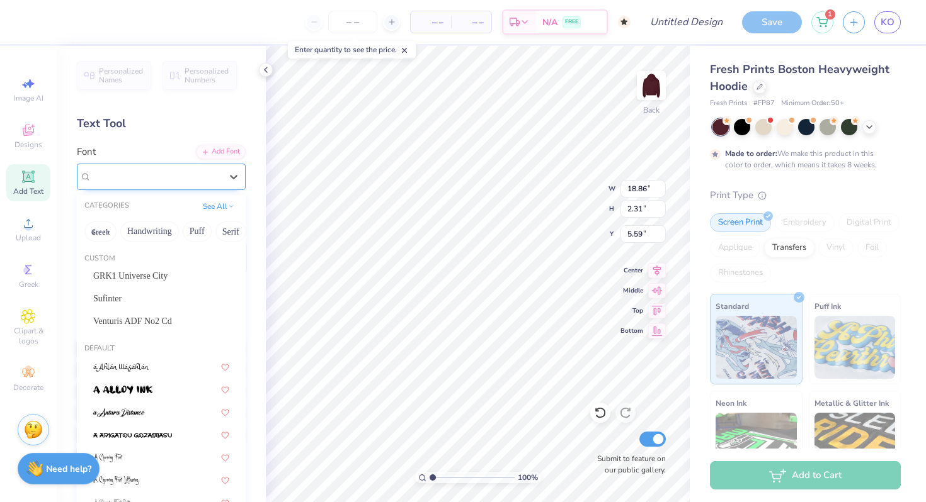
click at [165, 178] on div "Broadsheet LDO" at bounding box center [156, 177] width 132 height 20
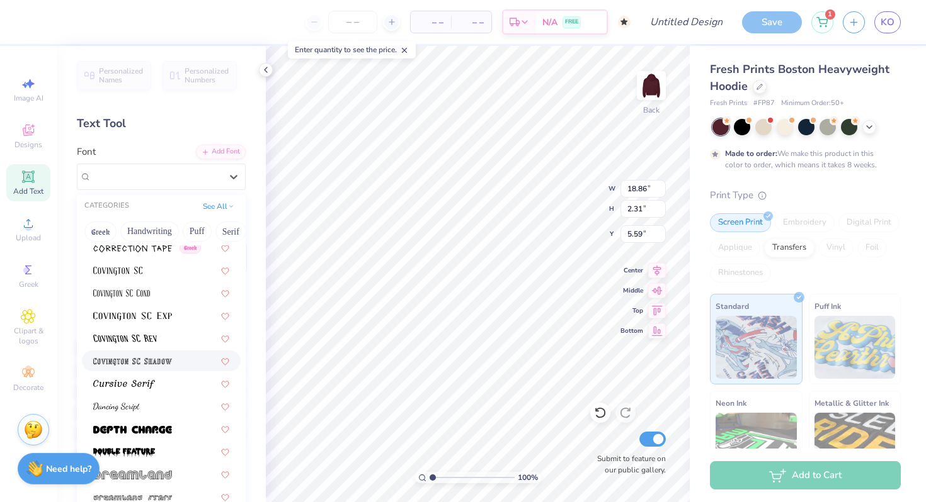
scroll to position [2094, 0]
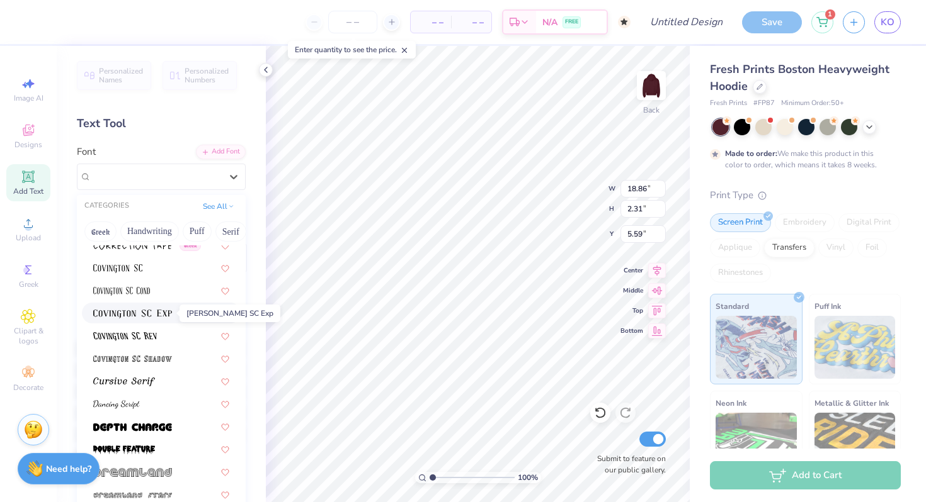
click at [164, 314] on img at bounding box center [132, 314] width 79 height 9
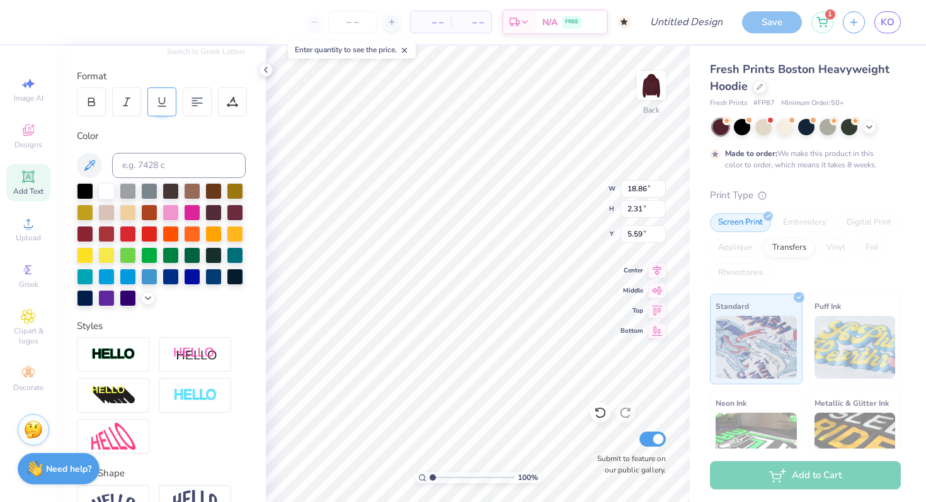
scroll to position [229, 0]
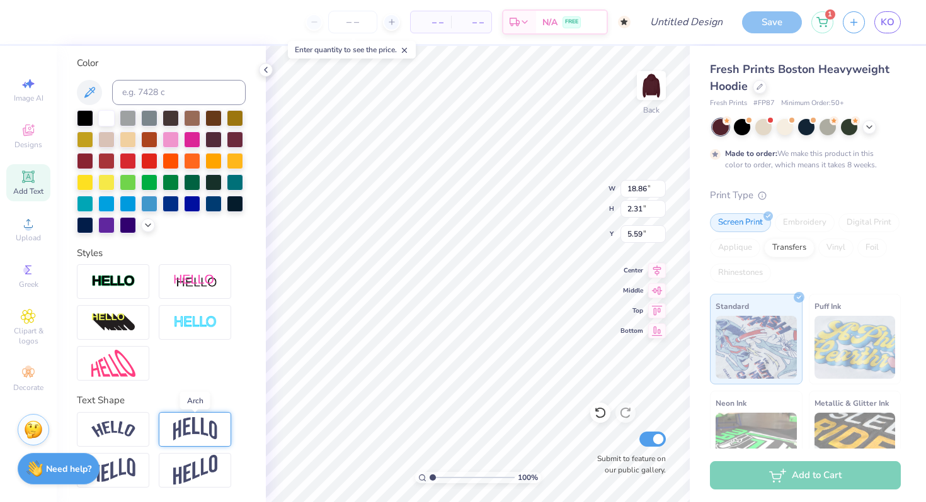
click at [204, 421] on img at bounding box center [195, 429] width 44 height 24
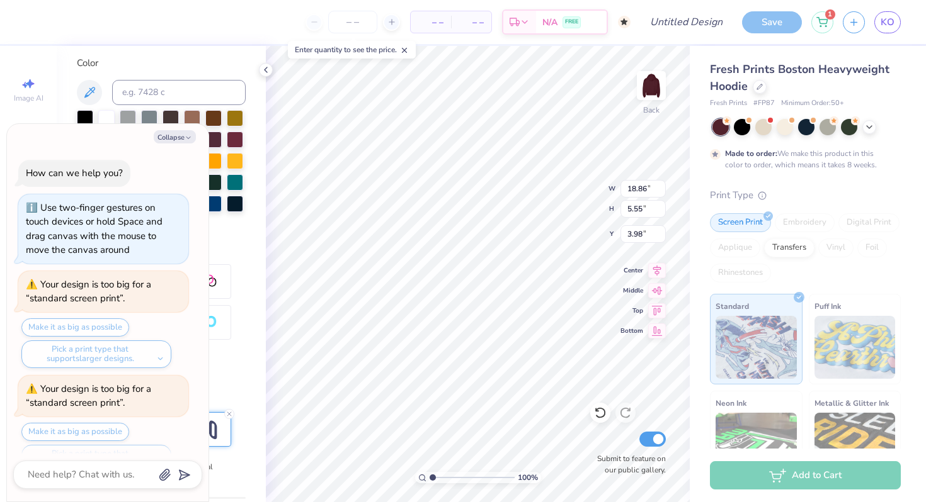
scroll to position [237, 0]
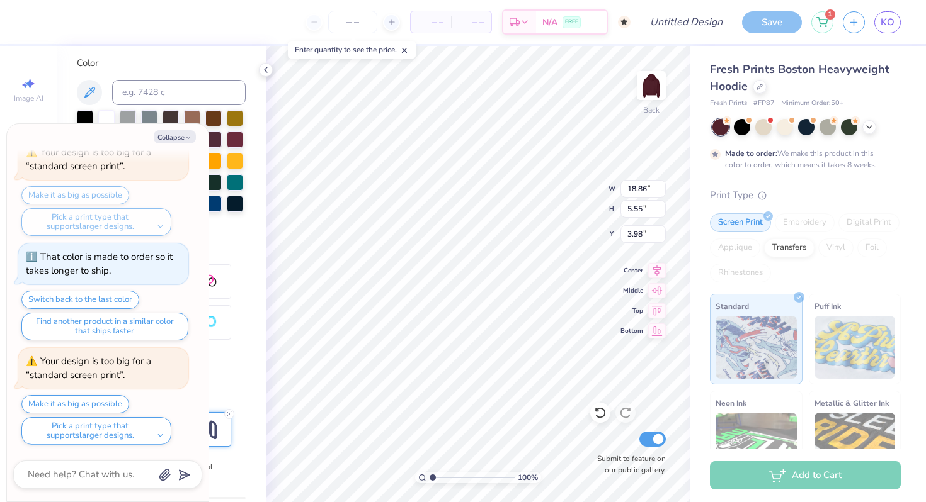
type textarea "x"
type input "12.53"
type input "3.69"
type input "5.84"
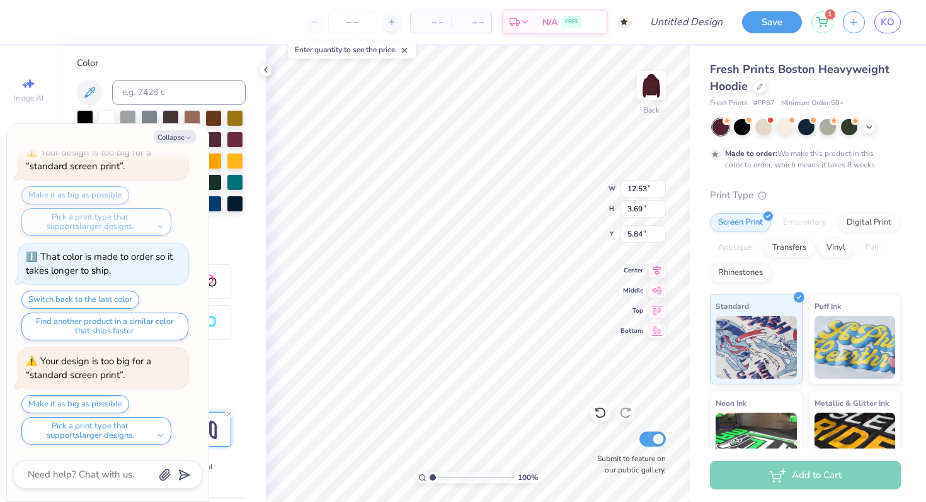
type textarea "x"
type input "2.60"
type textarea "x"
type input "13.03"
type input "3.83"
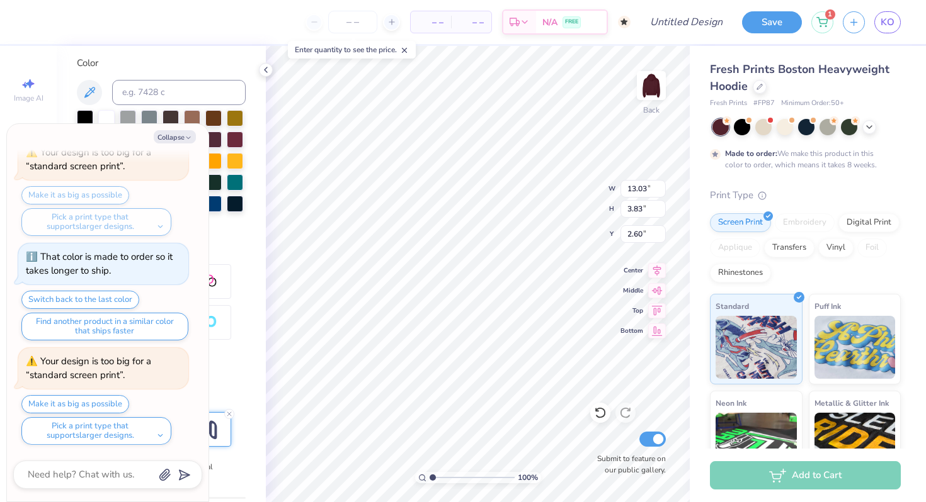
type textarea "x"
type input "14.06"
type input "4.14"
type textarea "x"
type input "2.61"
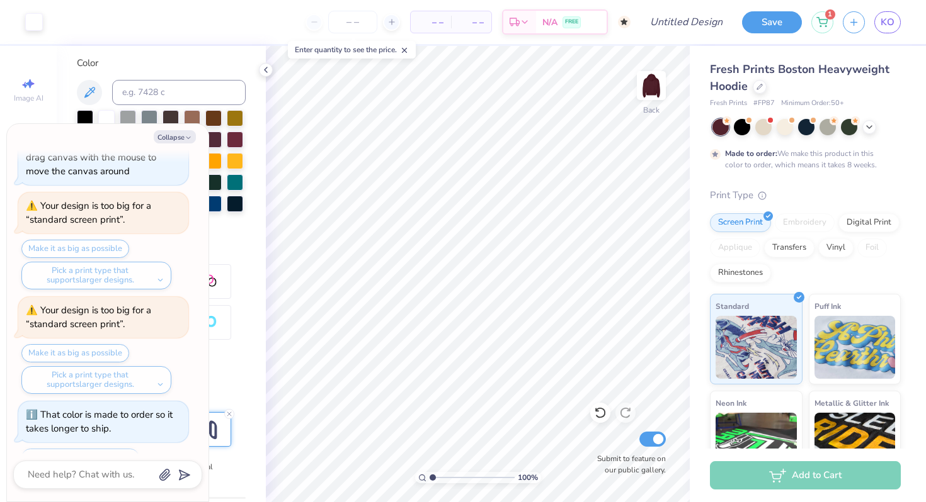
scroll to position [74, 0]
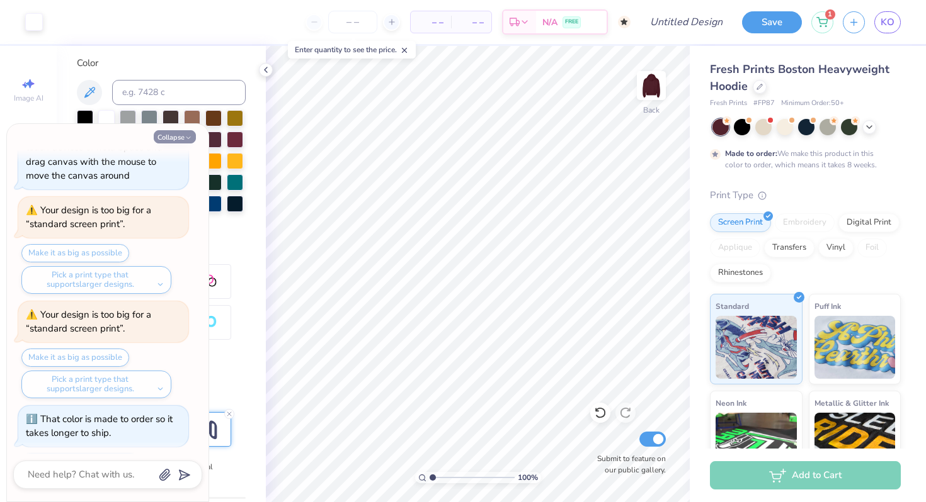
click at [186, 138] on icon "button" at bounding box center [188, 138] width 8 height 8
type textarea "x"
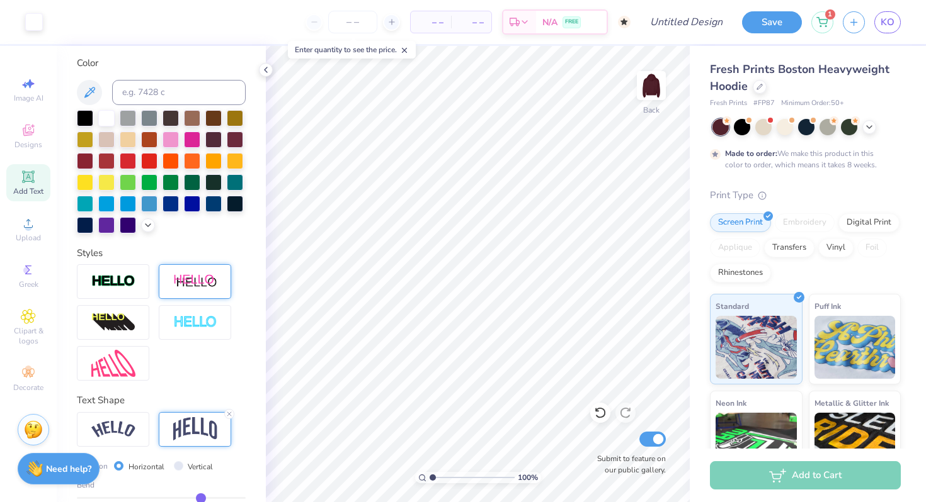
scroll to position [0, 0]
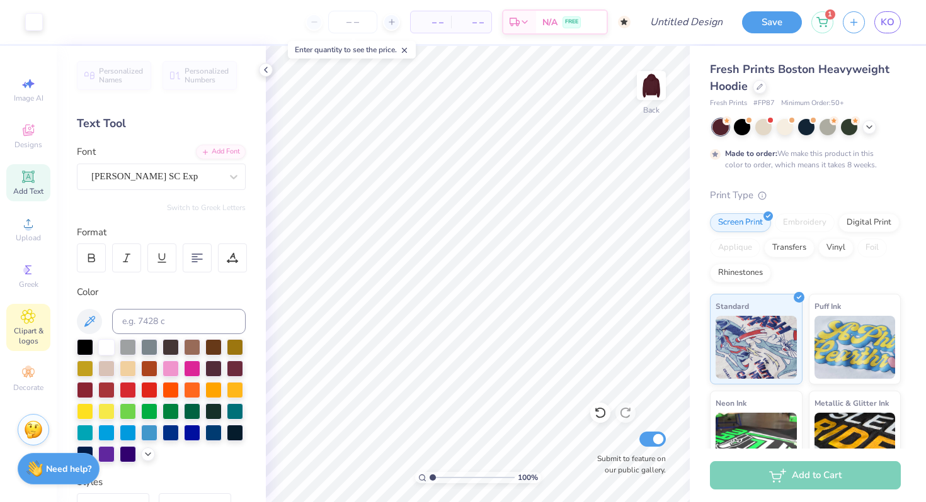
click at [21, 327] on span "Clipart & logos" at bounding box center [28, 336] width 44 height 20
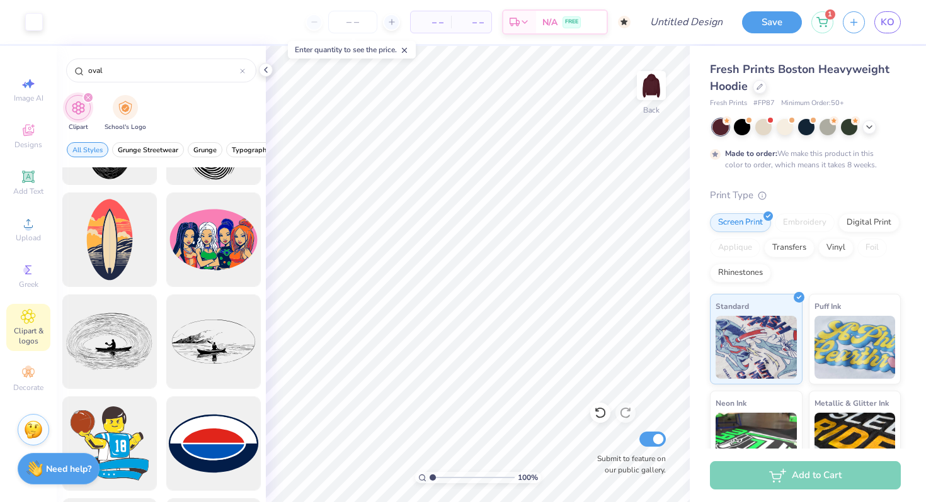
scroll to position [111, 0]
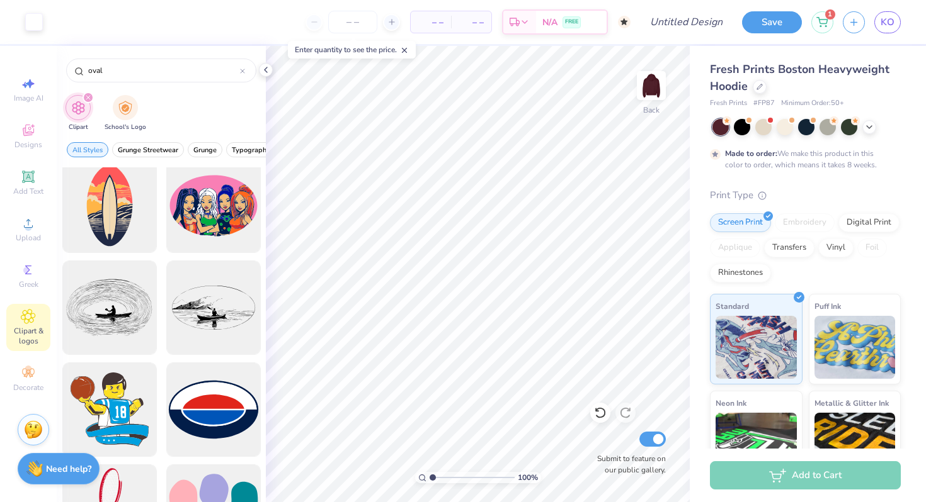
click at [88, 94] on div "filter for Clipart" at bounding box center [87, 97] width 11 height 11
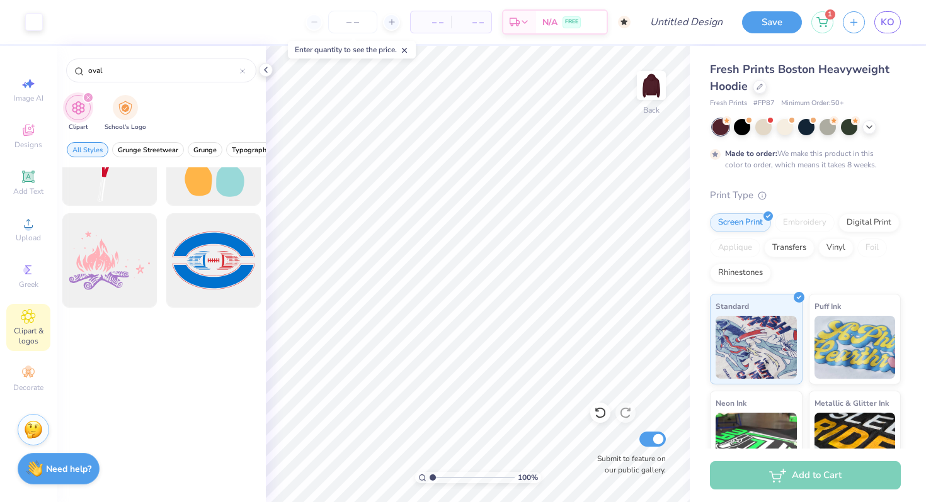
scroll to position [0, 0]
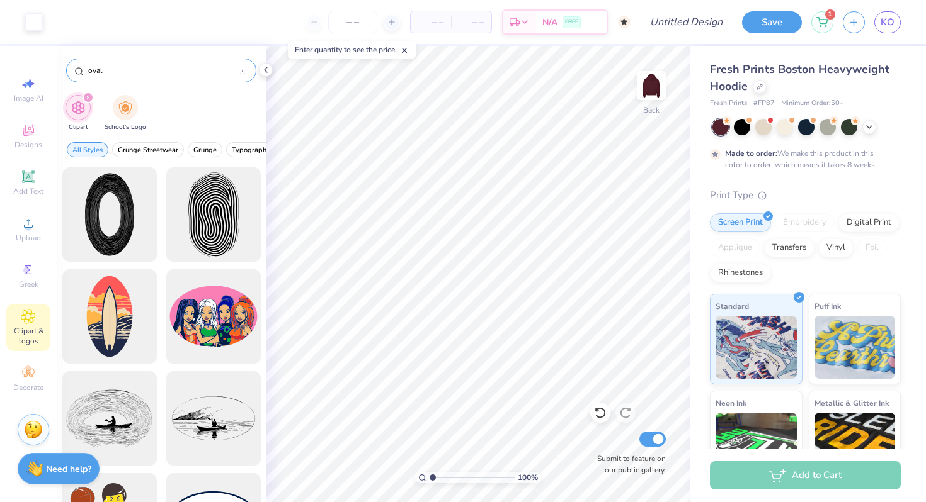
click at [245, 71] on div "oval" at bounding box center [161, 71] width 190 height 24
click at [241, 70] on icon at bounding box center [243, 71] width 4 height 4
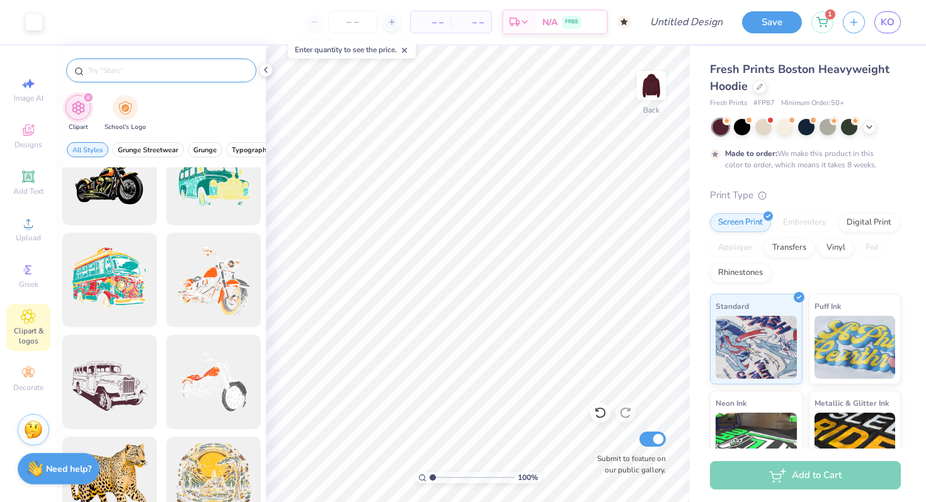
scroll to position [1257, 0]
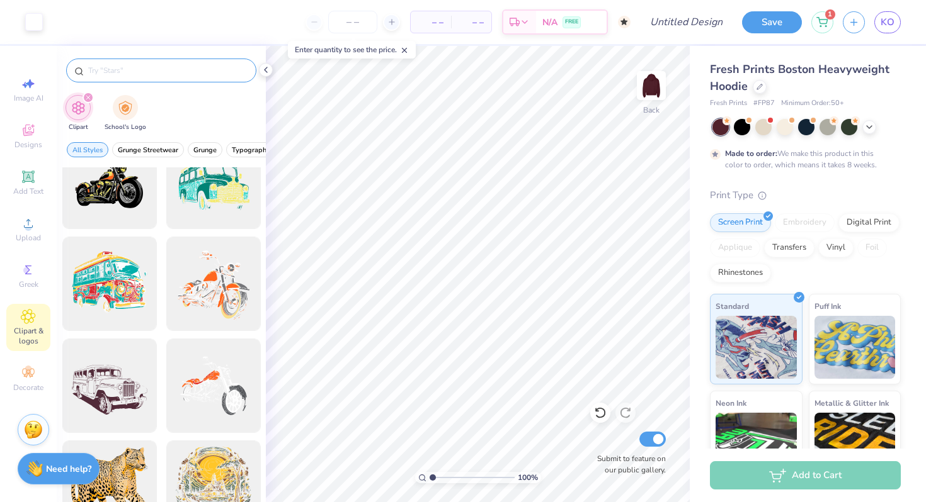
click at [125, 74] on input "text" at bounding box center [167, 70] width 161 height 13
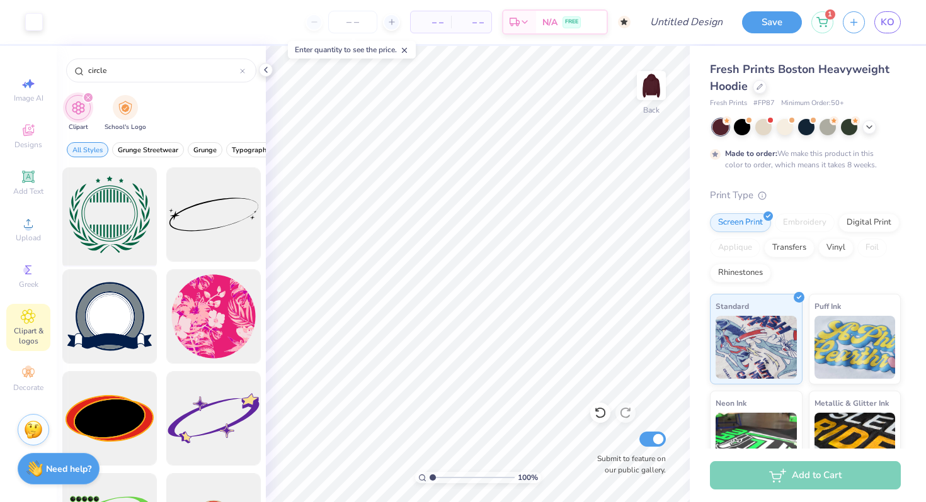
type input "circle"
drag, startPoint x: 121, startPoint y: 230, endPoint x: 118, endPoint y: 238, distance: 8.6
click at [118, 238] on div at bounding box center [109, 215] width 104 height 104
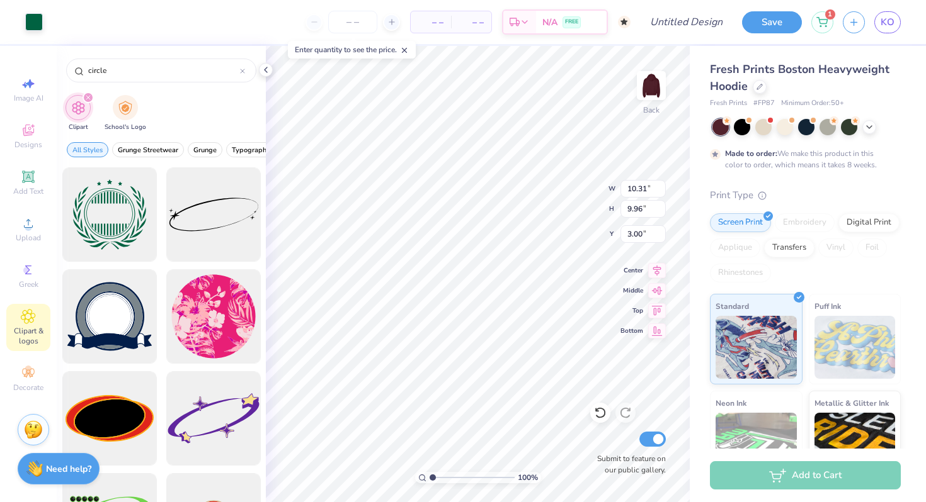
type input "6.00"
type input "5.80"
type input "3.85"
type input "4.67"
type input "4.51"
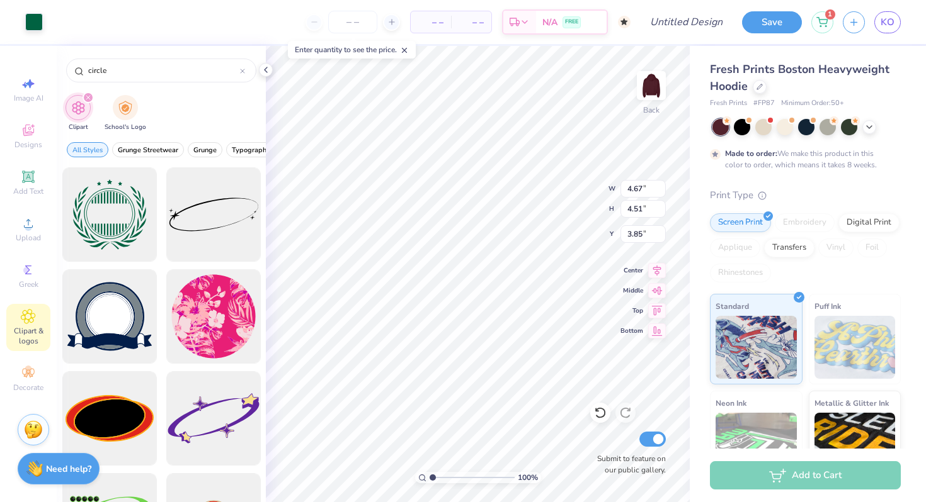
type input "4.49"
click at [38, 142] on span "Designs" at bounding box center [28, 145] width 28 height 10
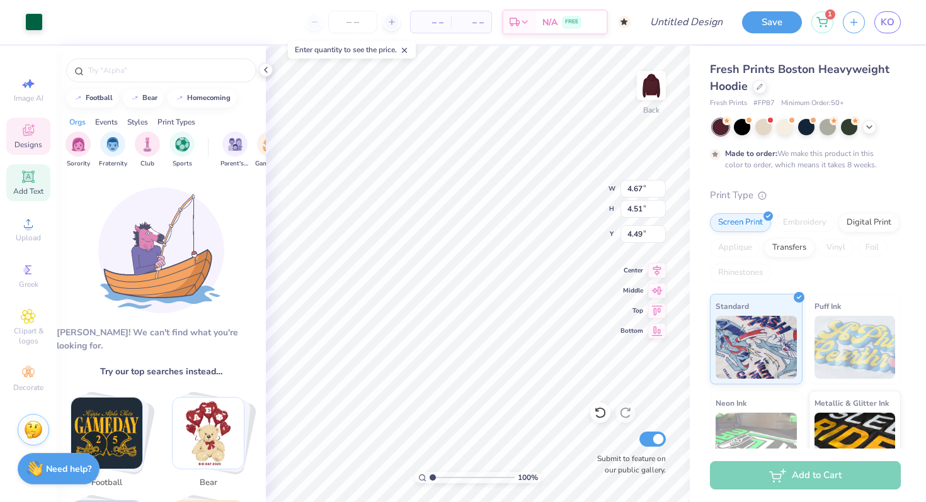
click at [29, 177] on icon at bounding box center [28, 177] width 12 height 12
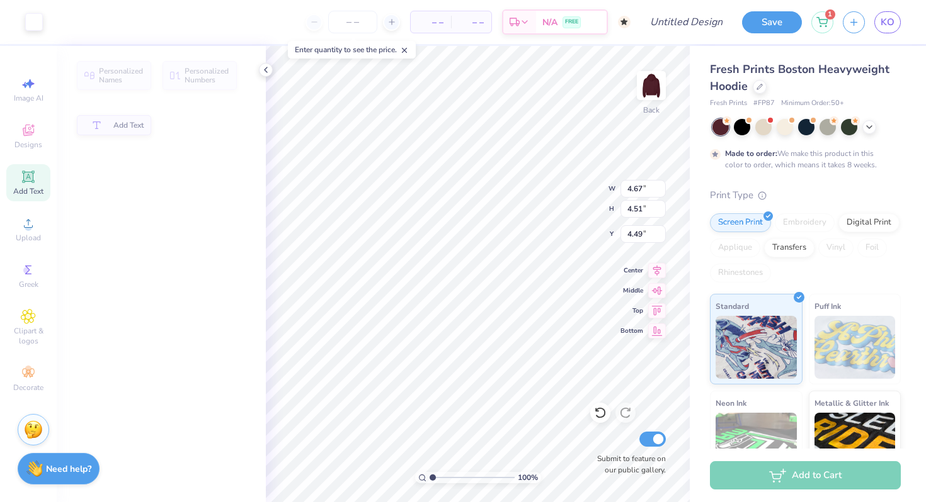
type input "7.05"
type input "2.04"
type input "5.73"
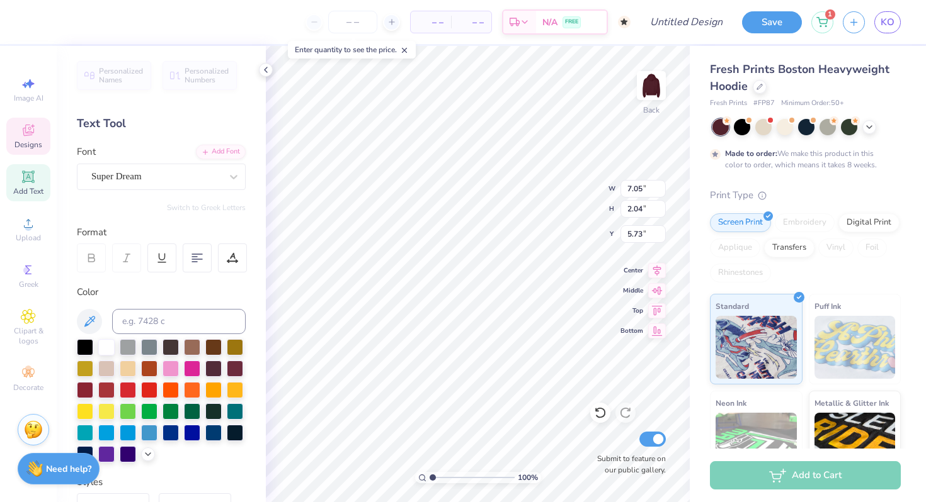
click at [28, 142] on span "Designs" at bounding box center [28, 145] width 28 height 10
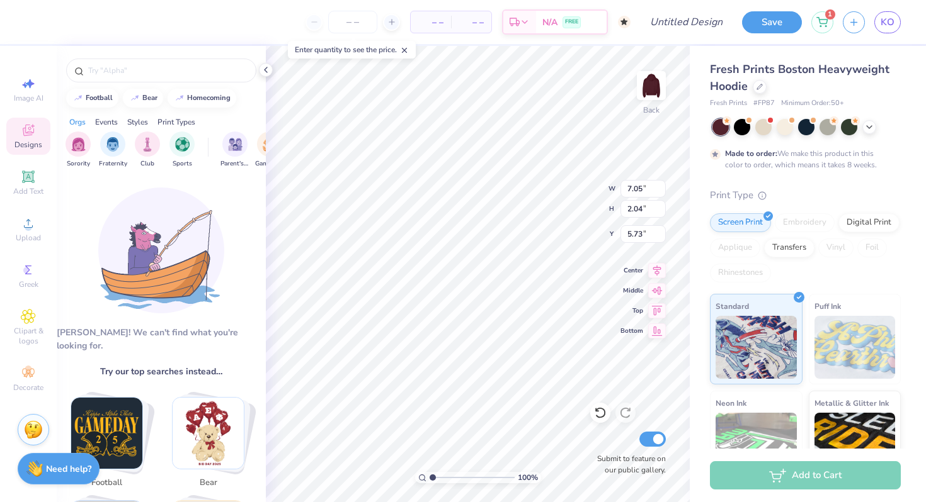
type textarea "TXT"
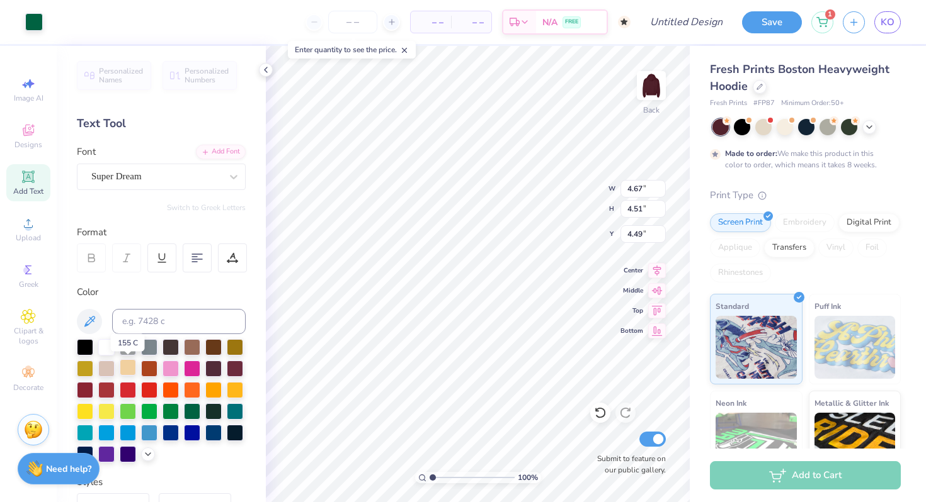
click at [127, 376] on div at bounding box center [128, 368] width 16 height 16
click at [105, 346] on div at bounding box center [106, 346] width 16 height 16
type input "5.65"
type input "14.06"
type input "4.14"
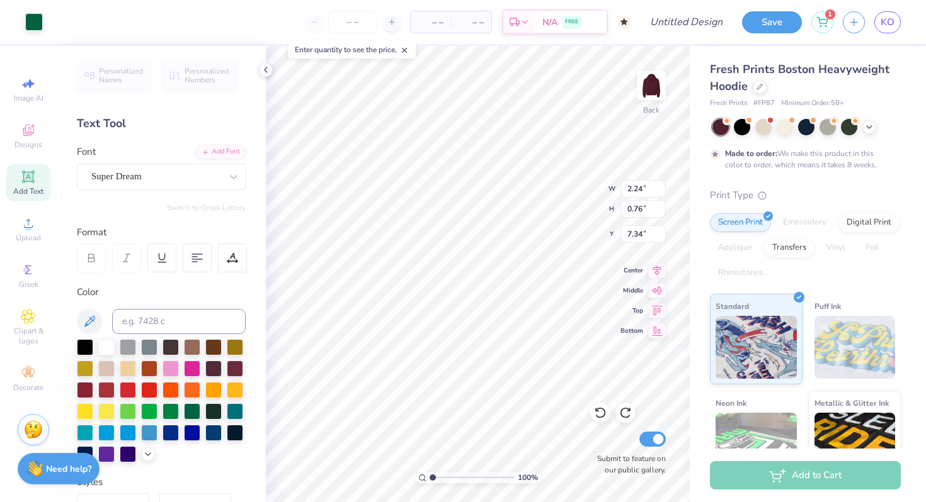
type input "2.61"
click at [110, 346] on div at bounding box center [106, 346] width 16 height 16
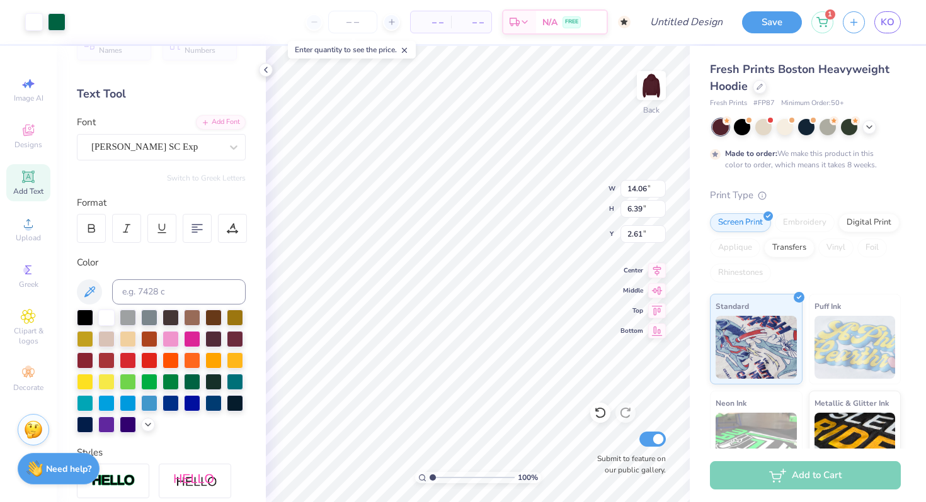
scroll to position [0, 0]
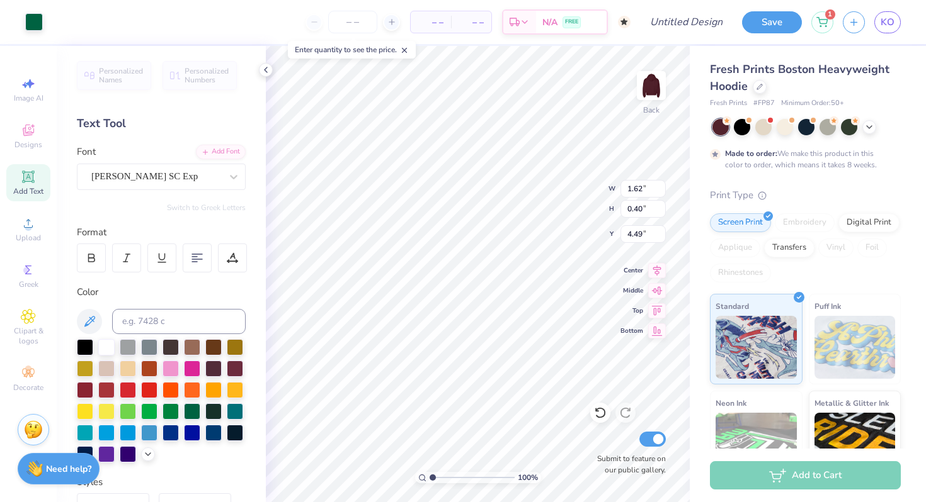
type input "9.16"
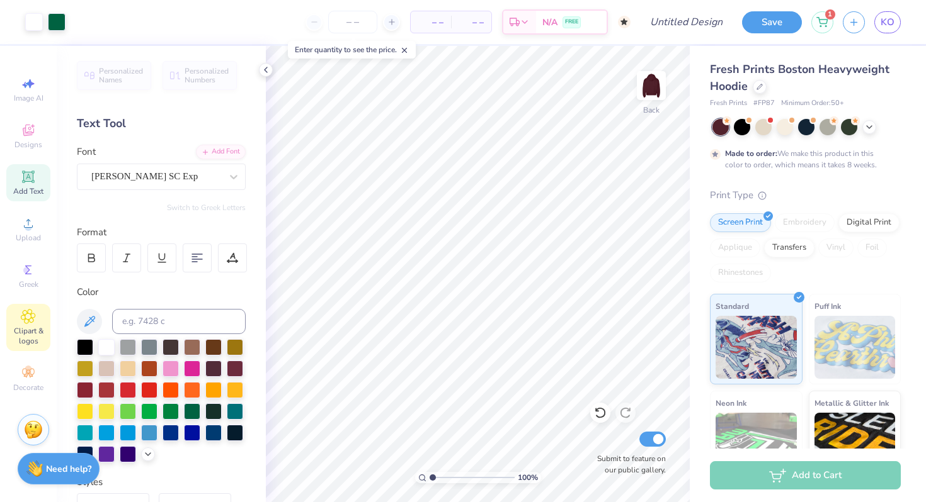
click at [37, 324] on div "Clipart & logos" at bounding box center [28, 327] width 44 height 47
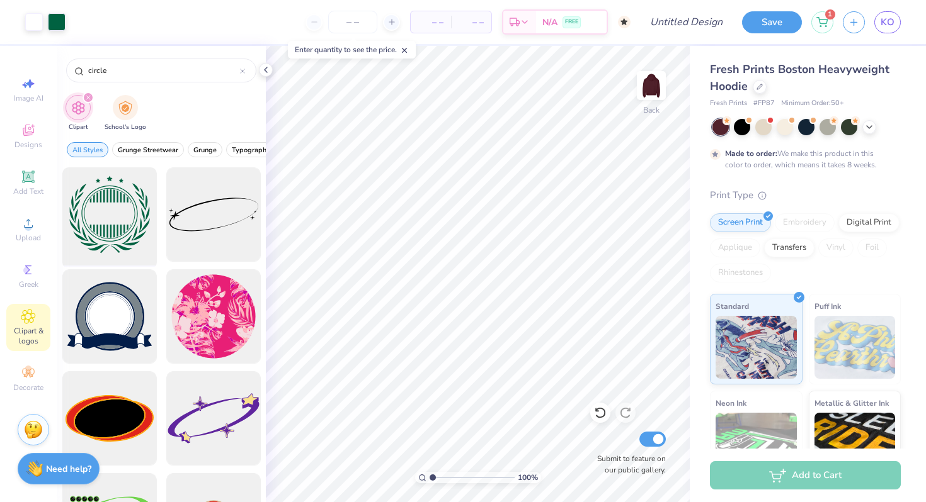
click at [120, 229] on div at bounding box center [109, 215] width 104 height 104
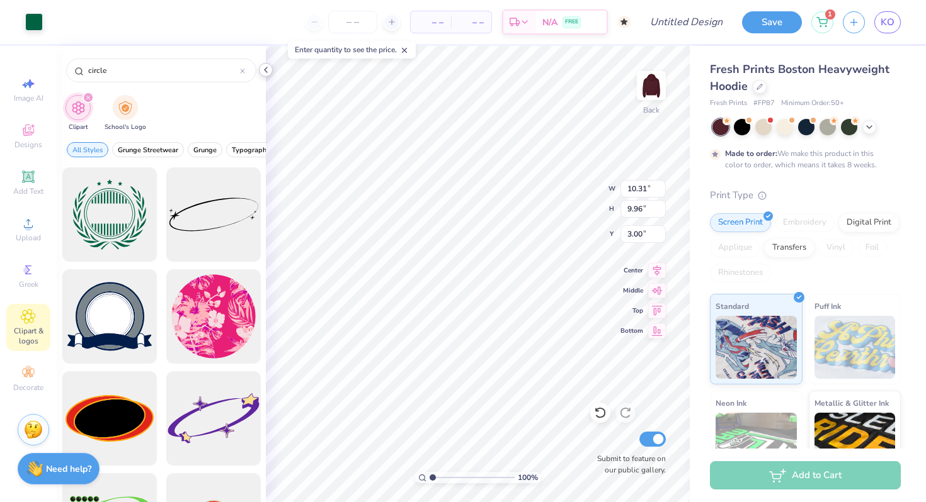
click at [265, 69] on icon at bounding box center [266, 70] width 10 height 10
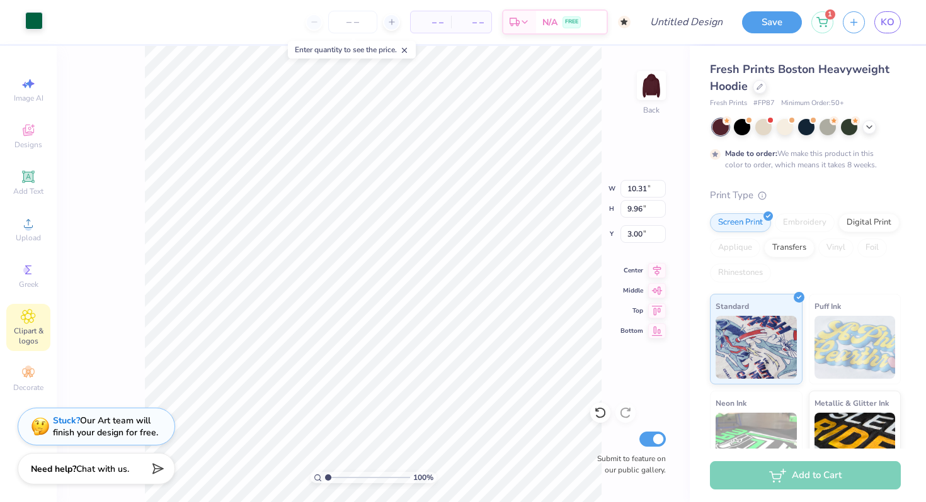
click at [35, 22] on div at bounding box center [34, 21] width 18 height 18
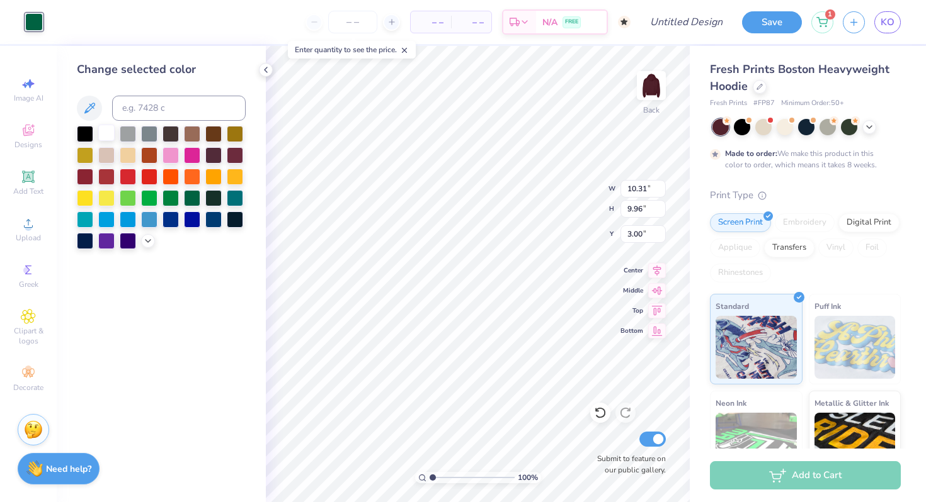
click at [107, 138] on div at bounding box center [106, 133] width 16 height 16
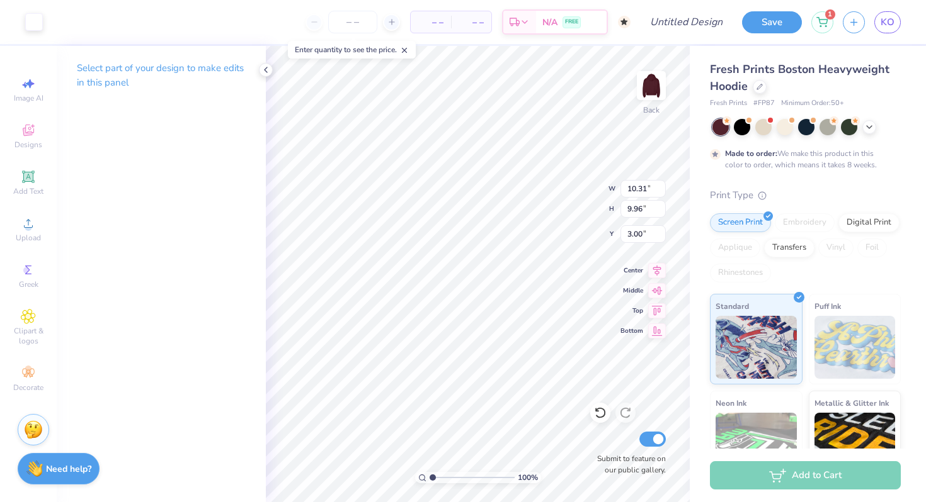
click at [567, 209] on div "100 % Back W 10.31 10.31 " H 9.96 9.96 " Y 3.00 3.00 " Center Middle Top Bottom…" at bounding box center [478, 274] width 424 height 457
type input "8.38"
type input "8.10"
type input "4.86"
type input "4.48"
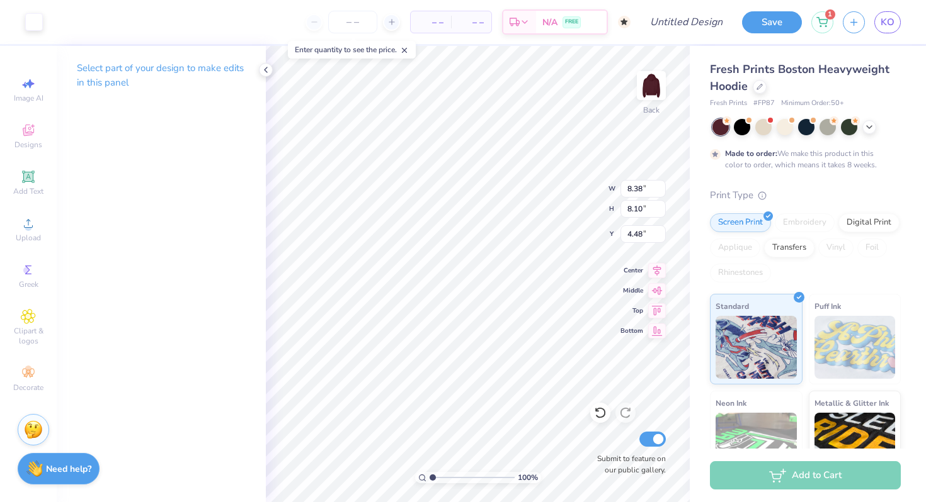
type input "5.58"
type input "5.39"
type input "4.06"
type input "4.64"
click at [32, 268] on icon at bounding box center [28, 270] width 15 height 15
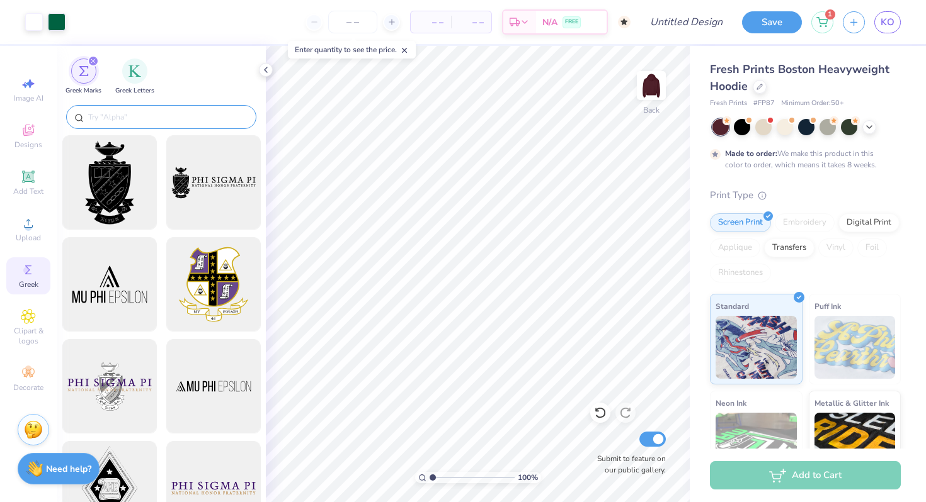
click at [108, 116] on input "text" at bounding box center [167, 117] width 161 height 13
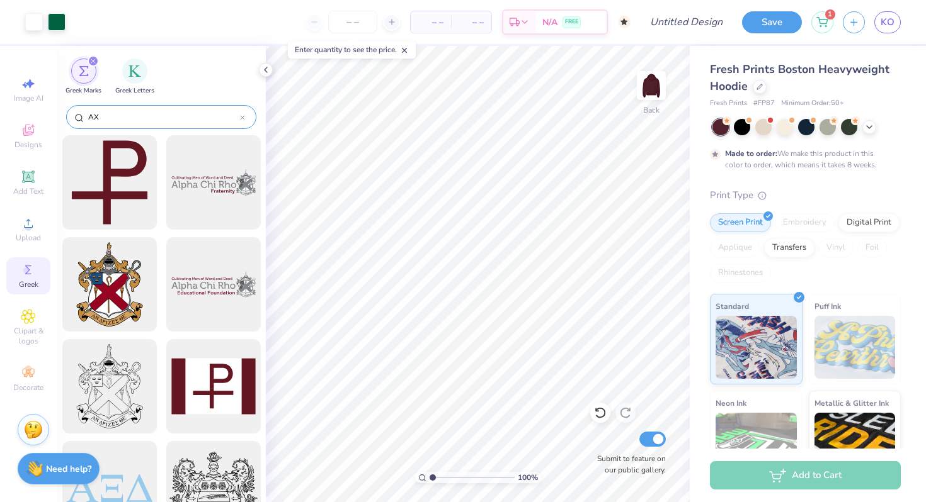
type input "A"
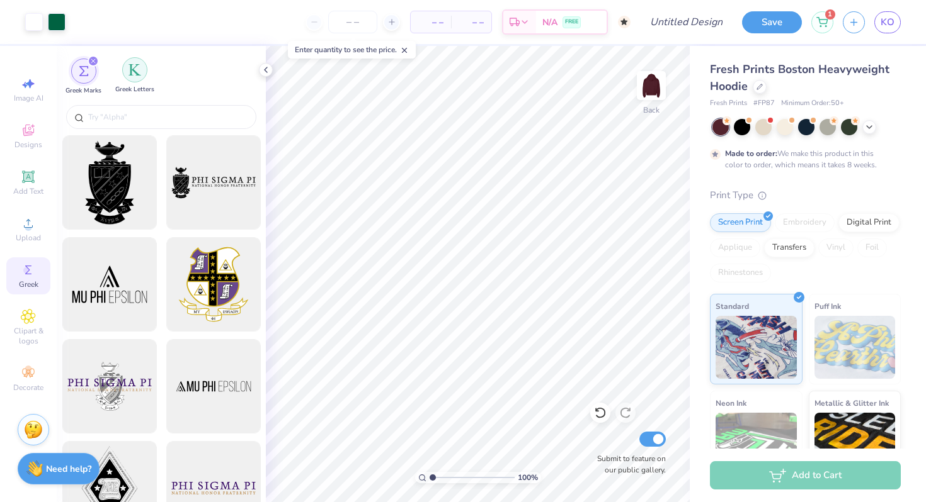
click at [132, 76] on div "filter for Greek Letters" at bounding box center [134, 69] width 25 height 25
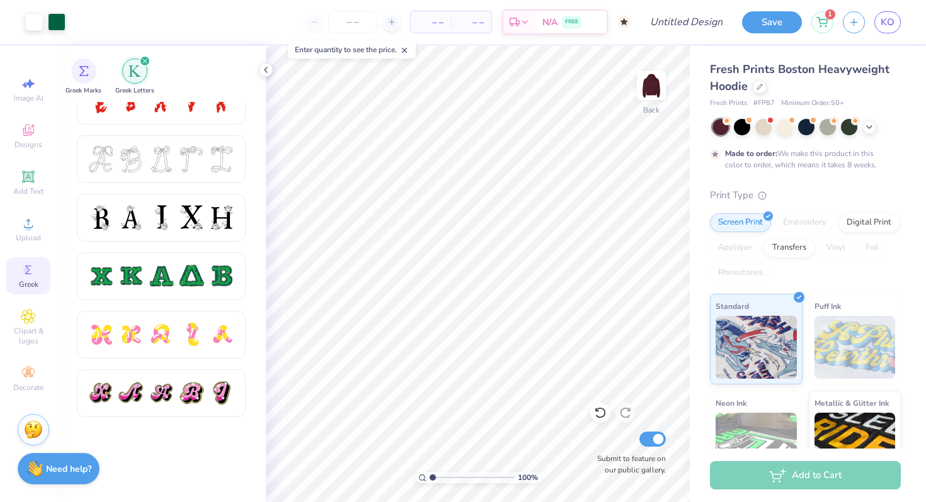
scroll to position [348, 0]
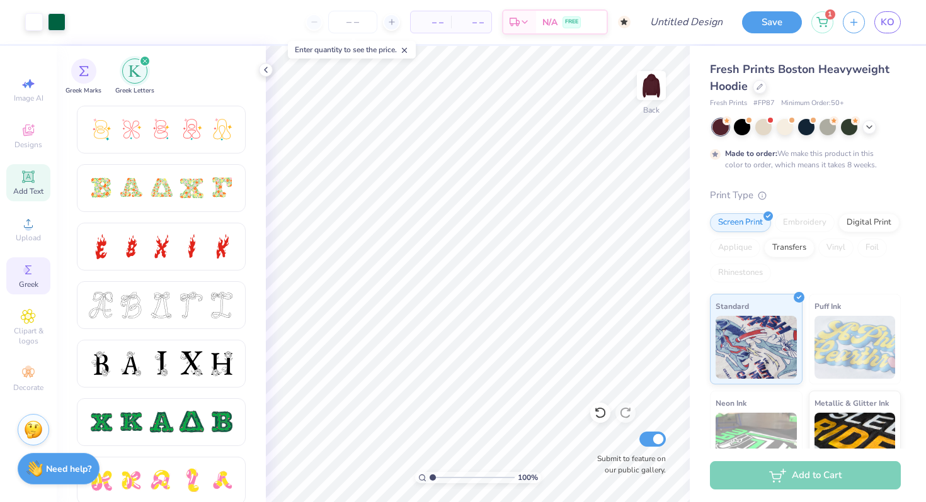
click at [42, 184] on div "Add Text" at bounding box center [28, 182] width 44 height 37
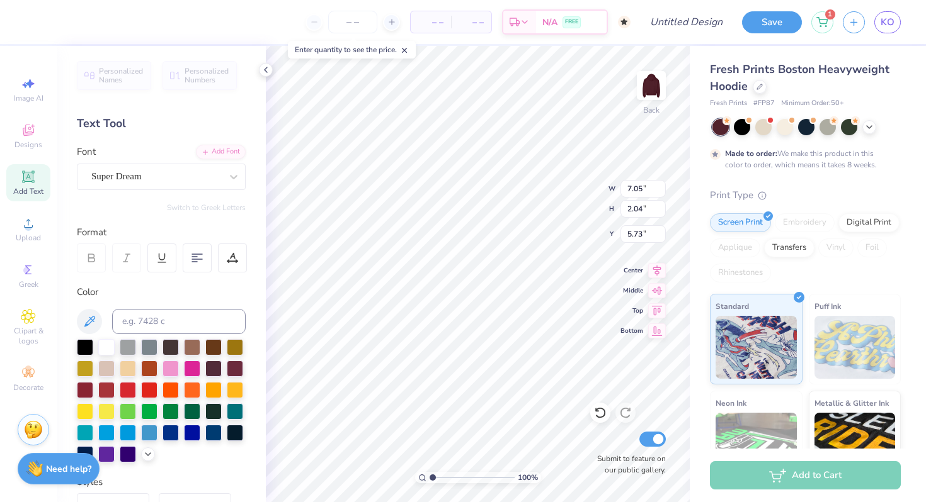
type textarea "X"
type textarea "AXO"
type input "2.92"
type input "1.12"
type input "6.75"
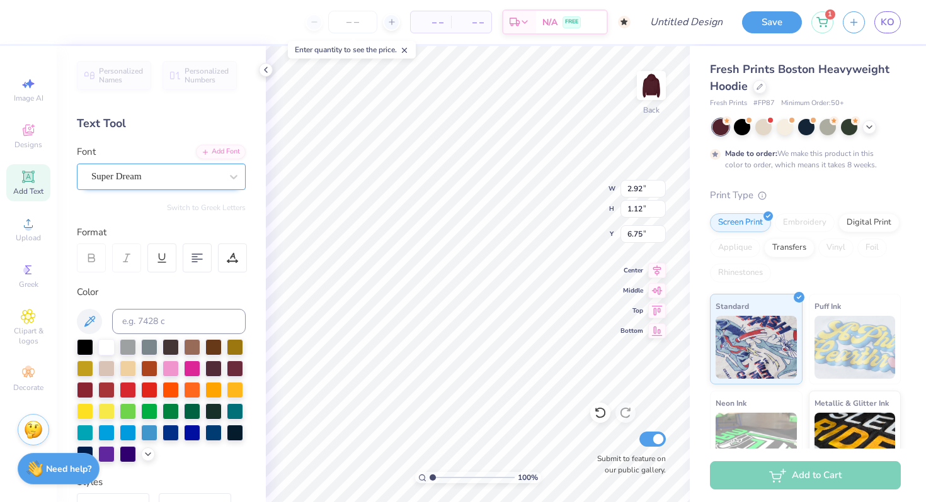
click at [218, 174] on div "Super Dream" at bounding box center [156, 177] width 132 height 20
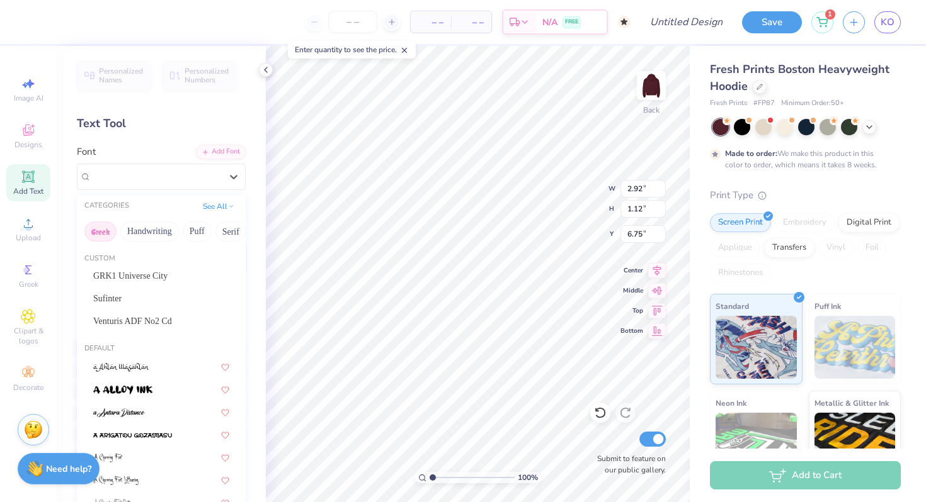
click at [103, 232] on button "Greek" at bounding box center [100, 232] width 32 height 20
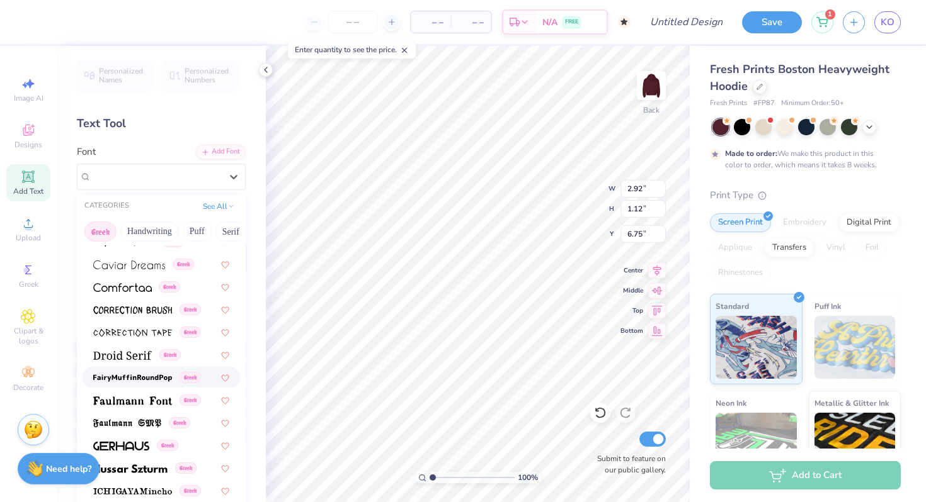
scroll to position [285, 0]
click at [140, 399] on img at bounding box center [132, 399] width 79 height 9
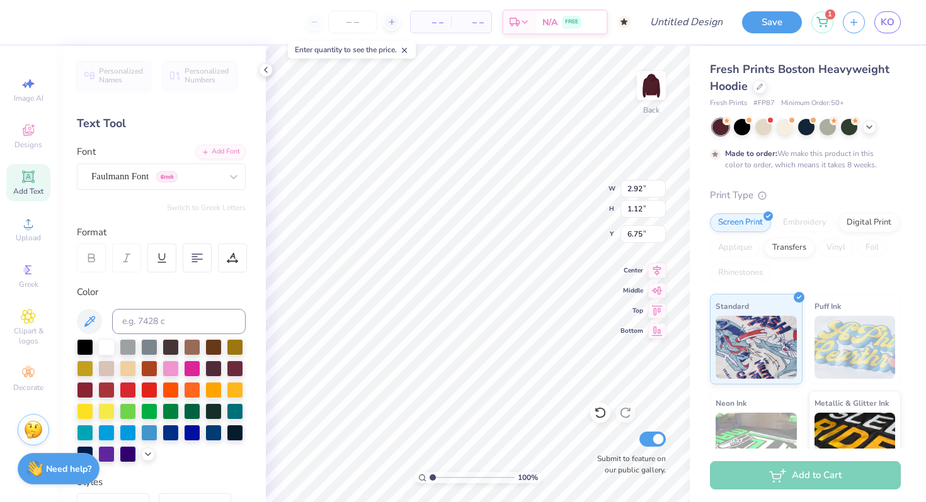
type input "3.23"
type input "1.22"
type input "6.70"
type input "6.75"
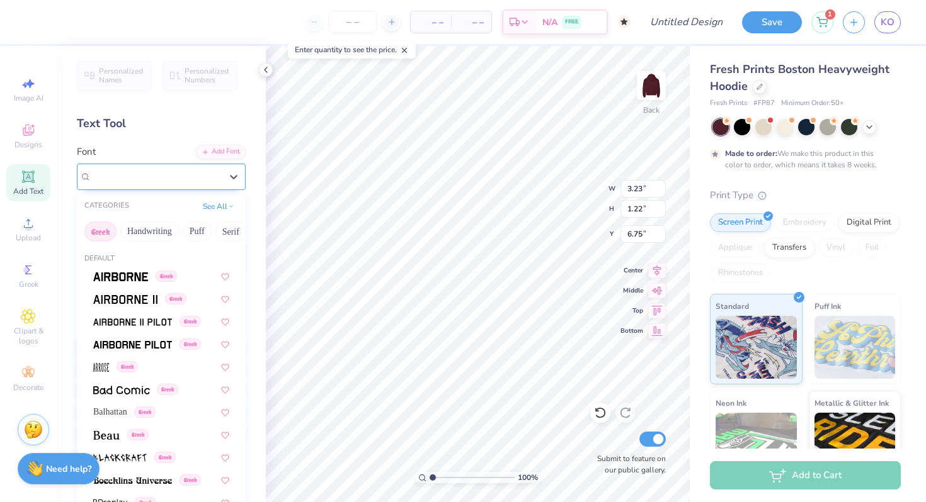
click at [209, 176] on div "Faulmann Font Greek" at bounding box center [156, 177] width 132 height 20
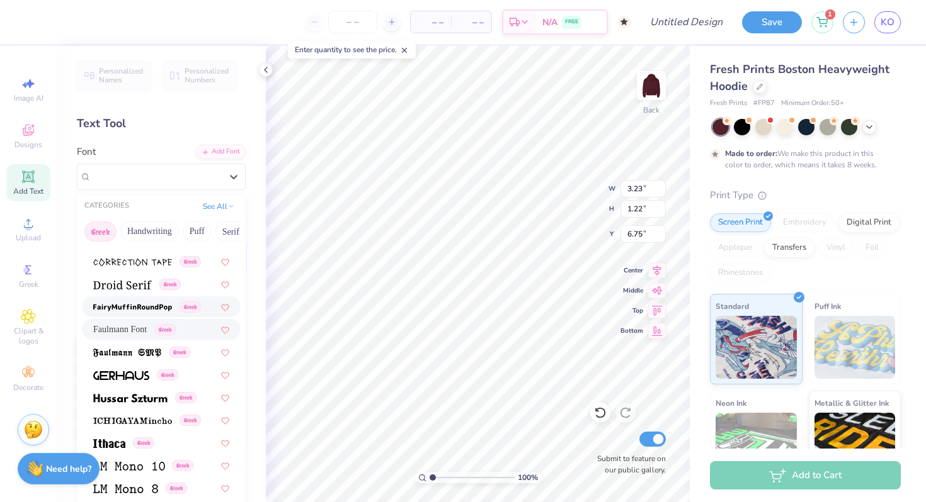
scroll to position [361, 0]
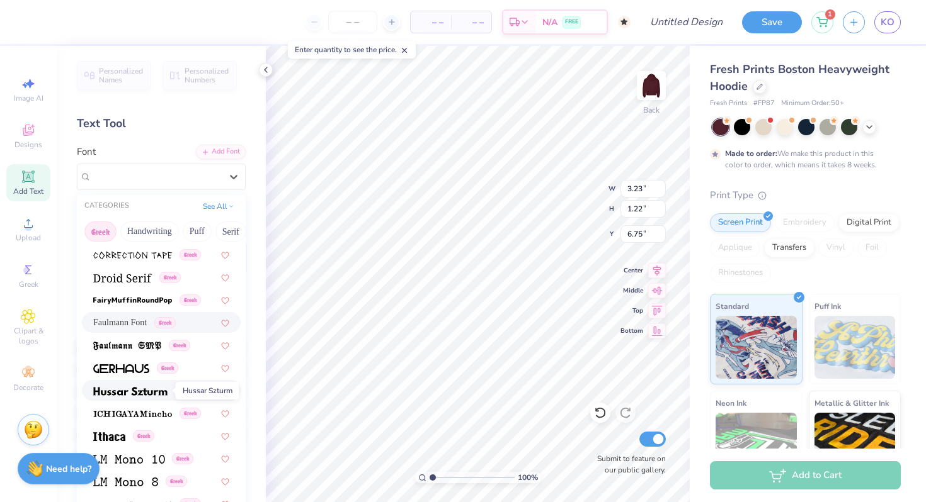
click at [150, 391] on img at bounding box center [130, 391] width 74 height 9
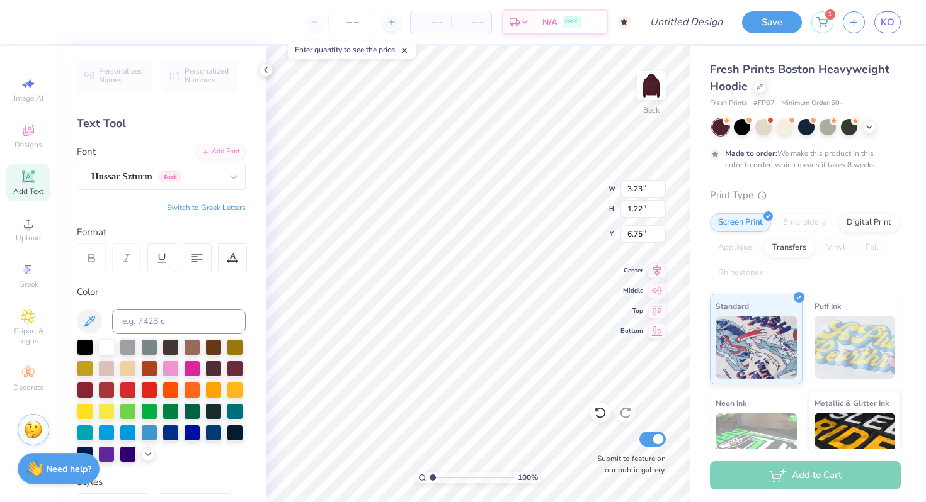
type input "3.99"
type input "1.45"
type input "6.64"
click at [143, 187] on div "Hussar Szturm Greek" at bounding box center [161, 177] width 169 height 26
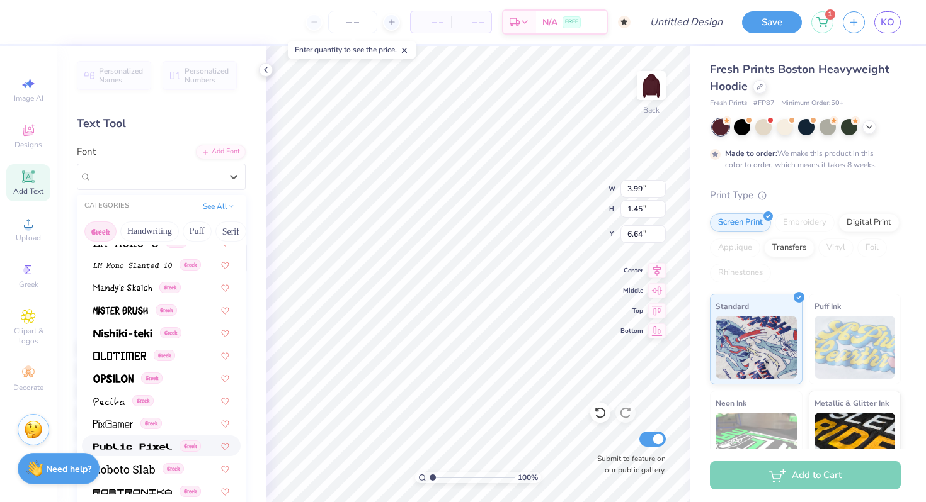
scroll to position [591, 0]
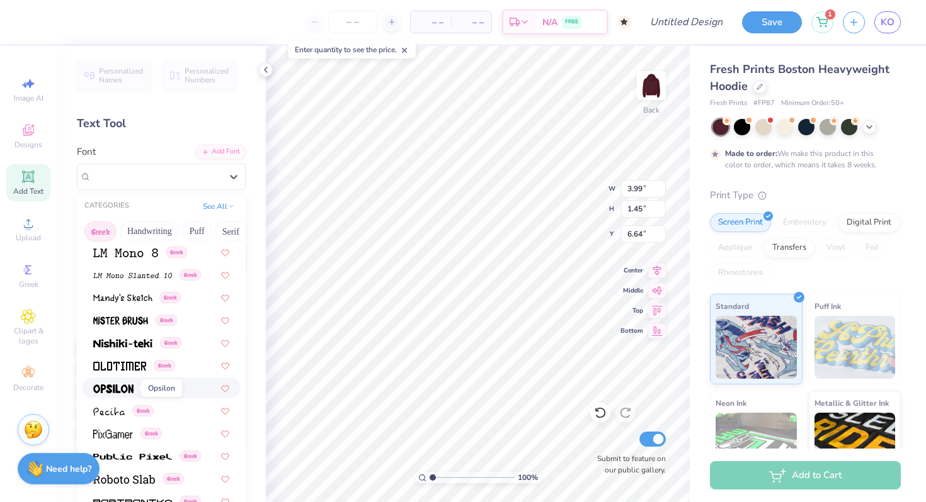
click at [121, 392] on img at bounding box center [113, 389] width 40 height 9
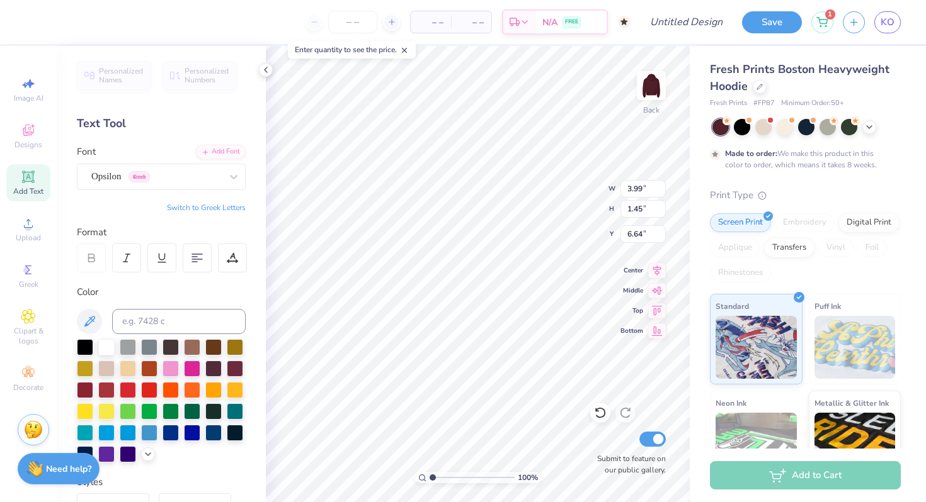
type input "2.39"
type input "1.15"
type input "6.79"
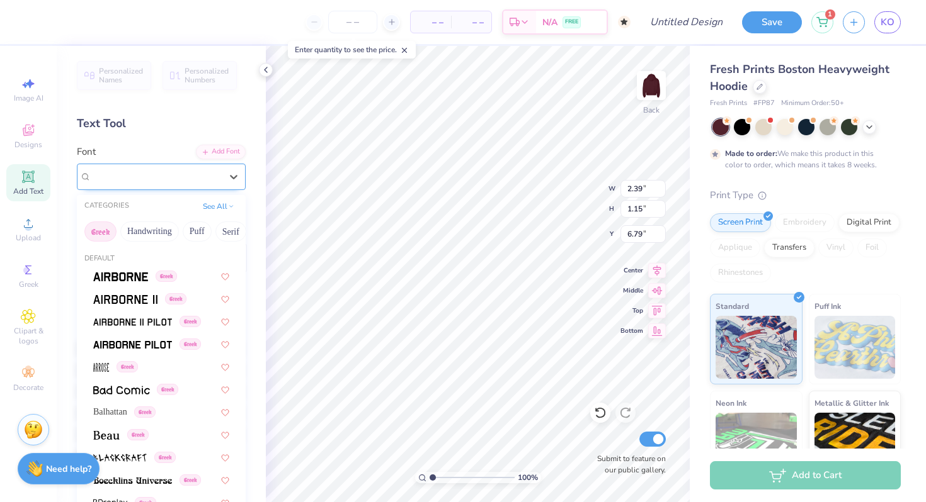
click at [167, 172] on div "Opsilon Greek" at bounding box center [156, 177] width 132 height 20
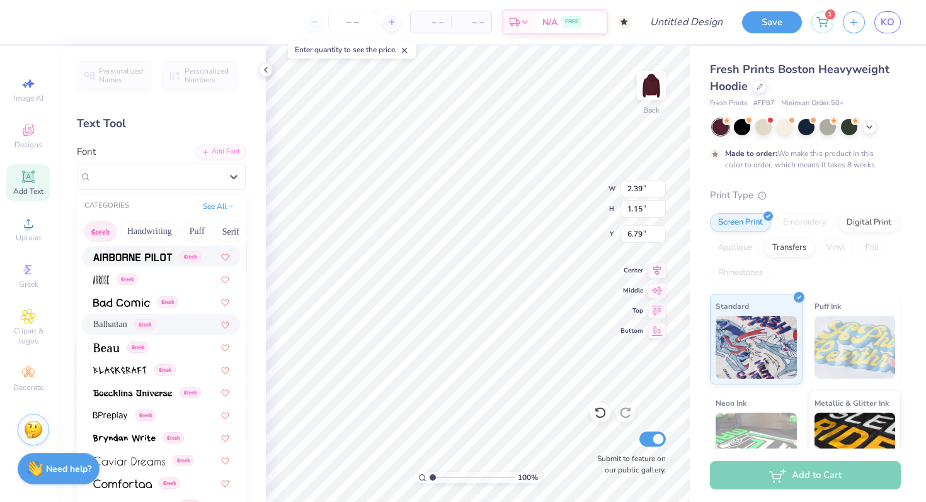
scroll to position [91, 0]
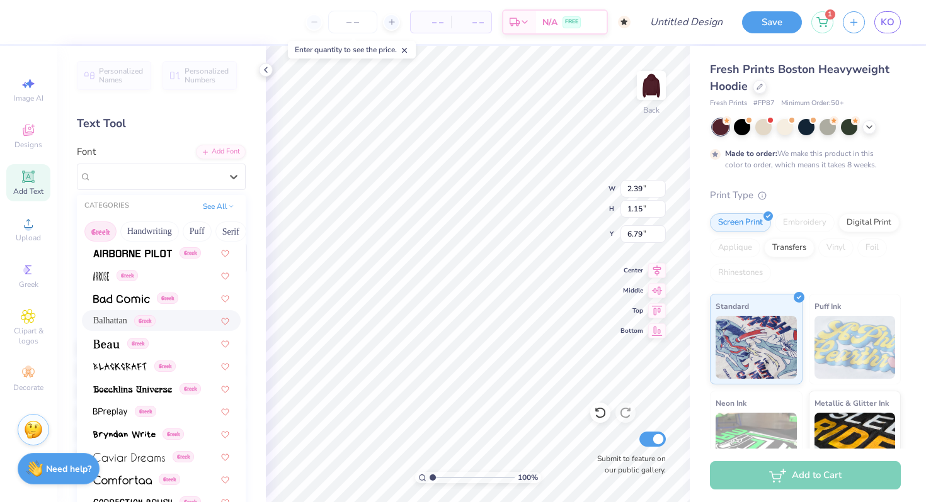
click at [112, 319] on span "Balhattan" at bounding box center [110, 320] width 34 height 13
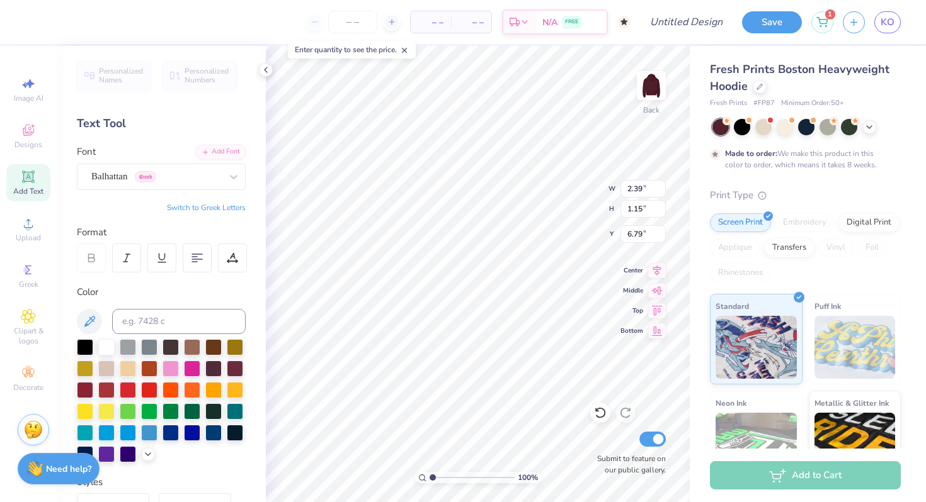
type input "2.00"
type input "1.30"
type input "6.71"
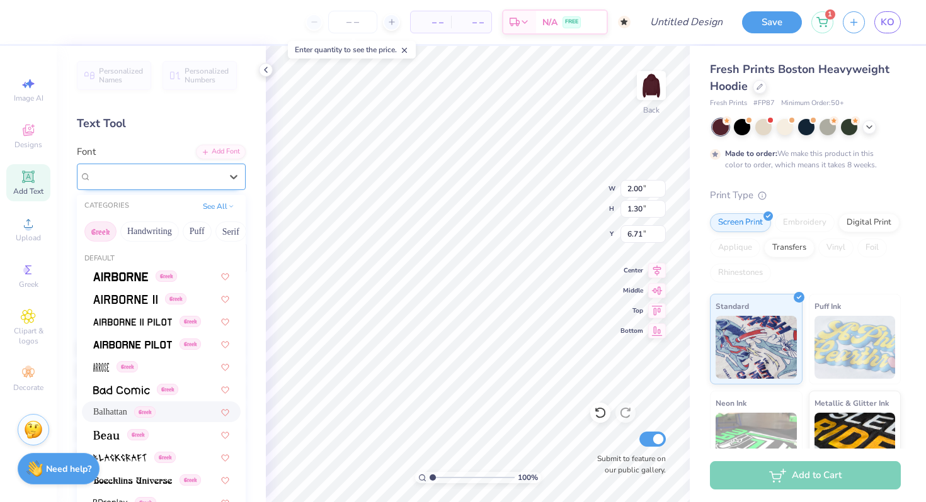
click at [180, 181] on div "Balhattan Greek" at bounding box center [156, 177] width 132 height 20
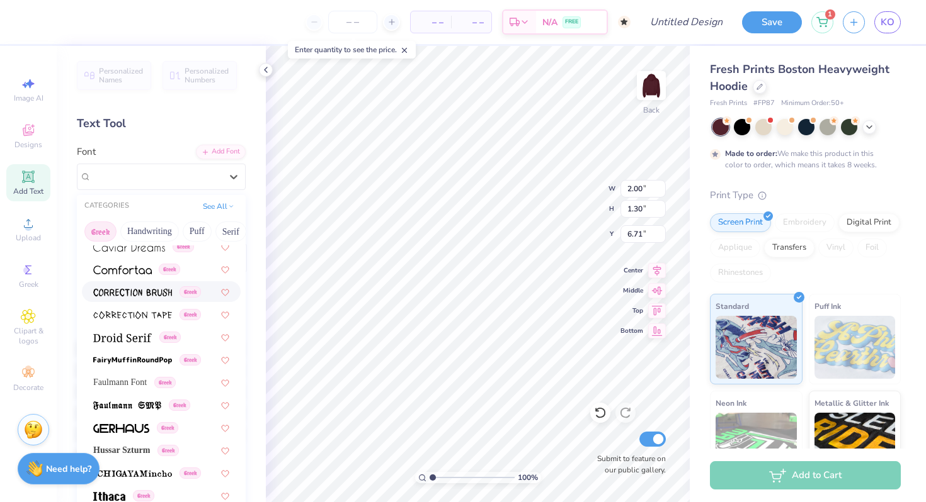
scroll to position [304, 0]
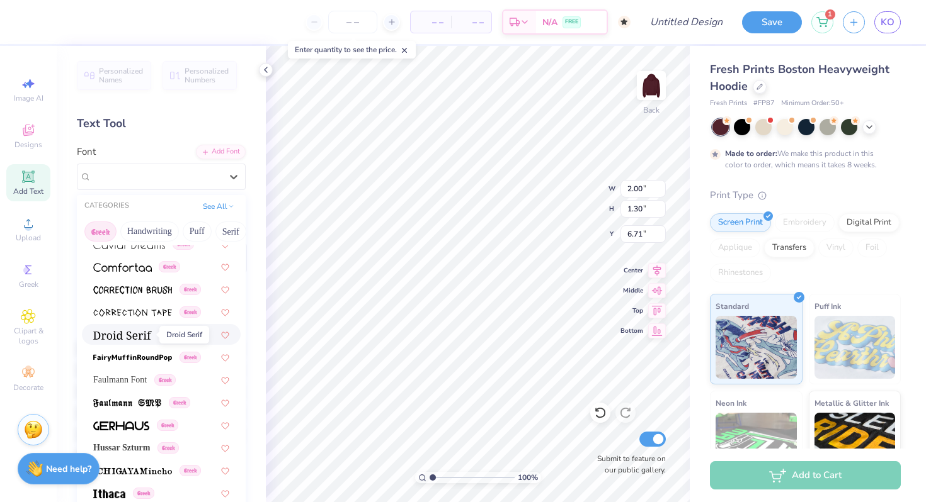
click at [132, 332] on img at bounding box center [122, 335] width 59 height 9
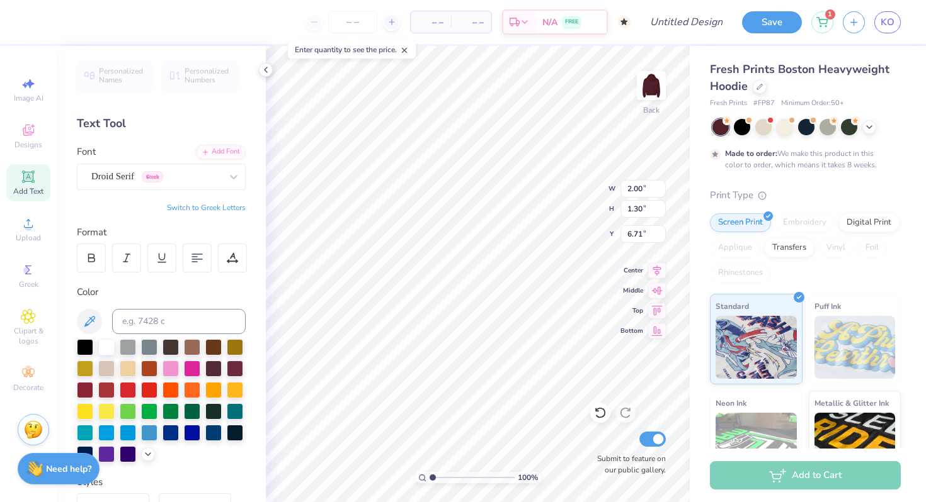
type input "3.25"
type input "1.18"
type input "6.77"
click at [98, 256] on div at bounding box center [91, 258] width 29 height 29
type input "3.51"
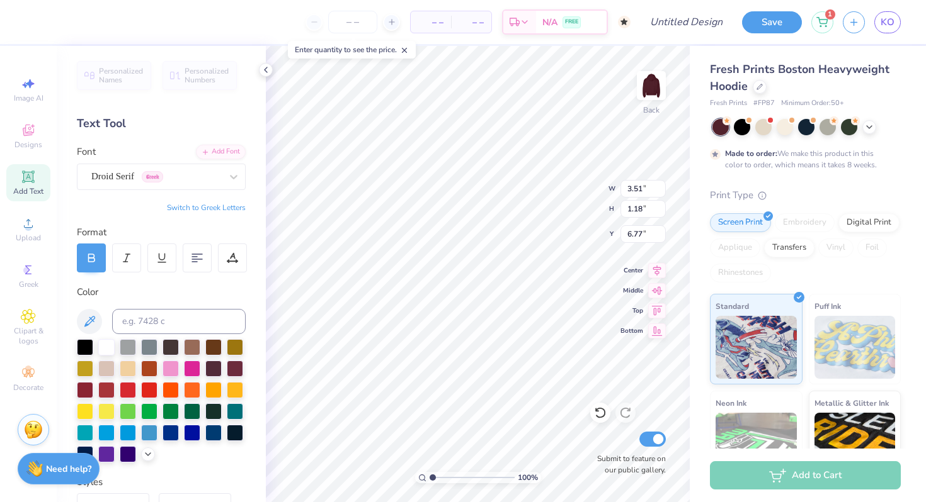
type input "14.06"
type input "4.14"
type input "2.61"
type input "6.75"
type textarea "1885"
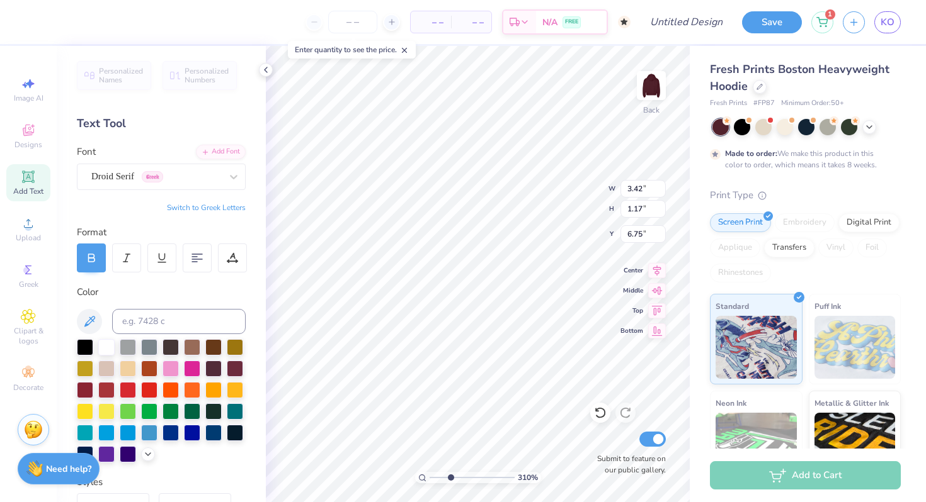
drag, startPoint x: 434, startPoint y: 477, endPoint x: 450, endPoint y: 477, distance: 15.1
type input "3.1"
click at [450, 477] on input "range" at bounding box center [471, 477] width 85 height 11
type input "6.65"
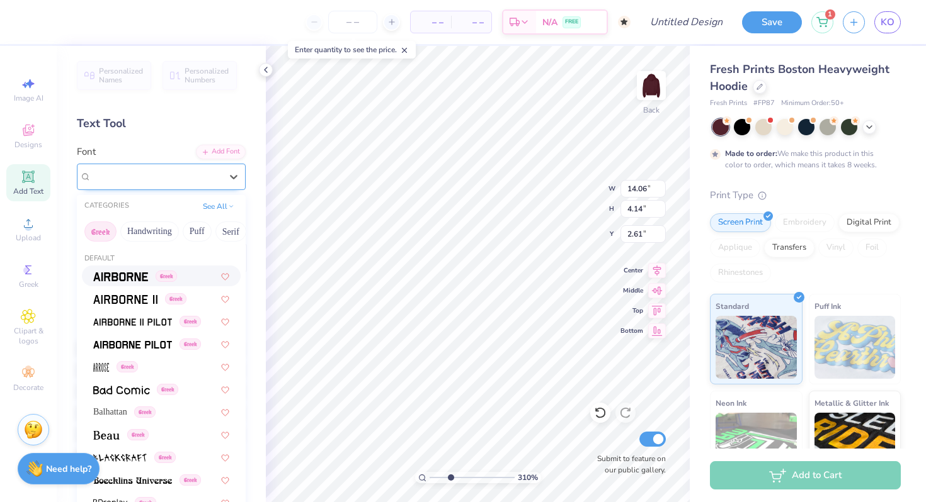
click at [214, 164] on div "[PERSON_NAME] SC Exp" at bounding box center [161, 177] width 169 height 26
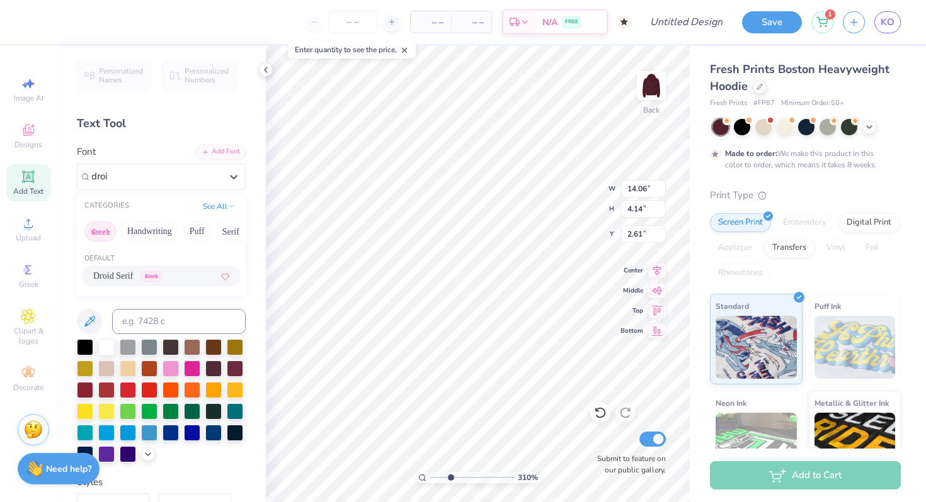
click at [196, 204] on div "CATEGORIES See All" at bounding box center [161, 206] width 169 height 23
click at [122, 276] on span "Droid Serif" at bounding box center [113, 276] width 40 height 13
type input "droi"
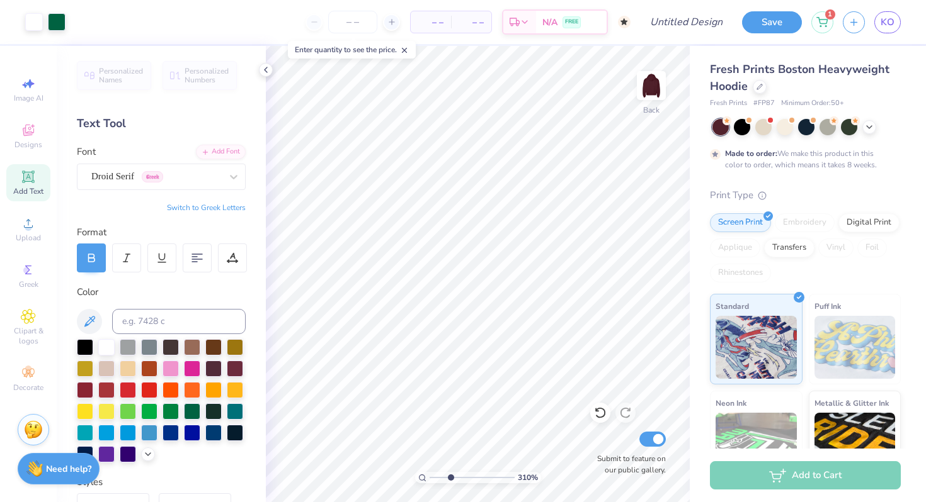
click at [32, 188] on span "Add Text" at bounding box center [28, 191] width 30 height 10
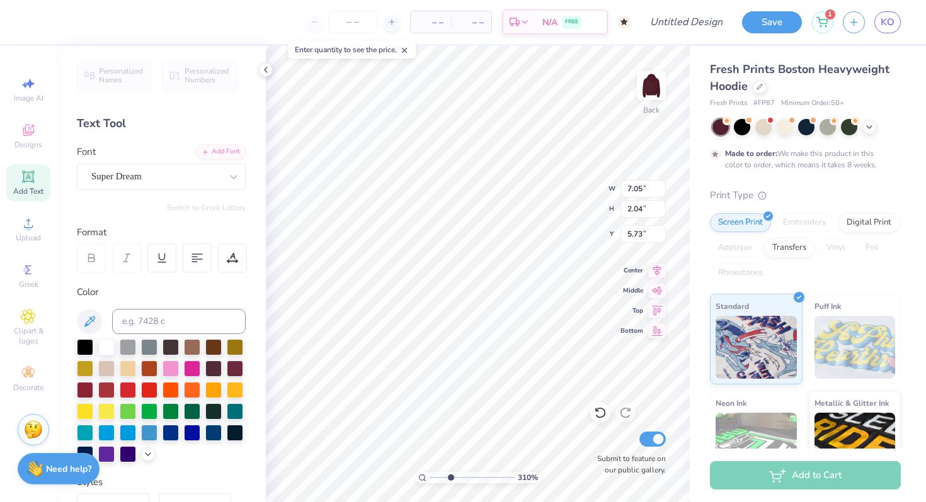
type input "10.61"
type textarea "Parents Weekend"
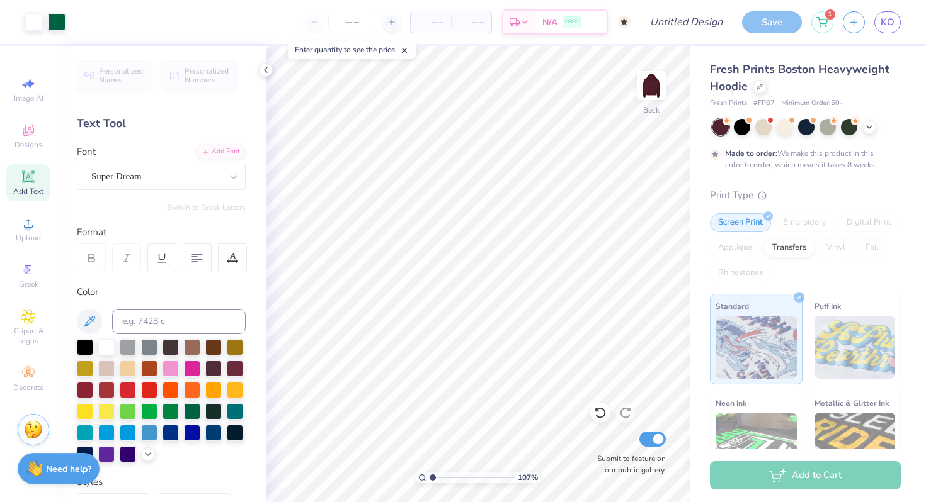
drag, startPoint x: 448, startPoint y: 477, endPoint x: 433, endPoint y: 477, distance: 15.7
type input "1.08"
click at [433, 477] on input "range" at bounding box center [471, 477] width 85 height 11
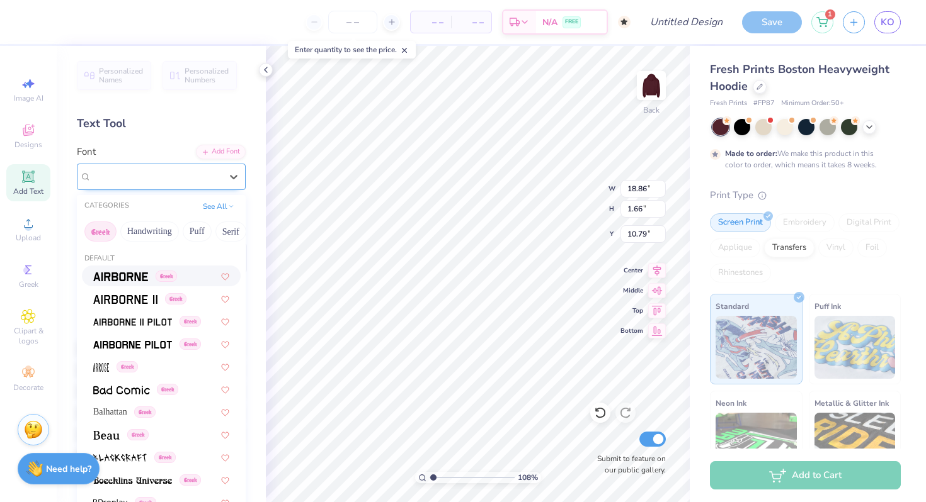
click at [178, 173] on div "Super Dream" at bounding box center [156, 177] width 132 height 20
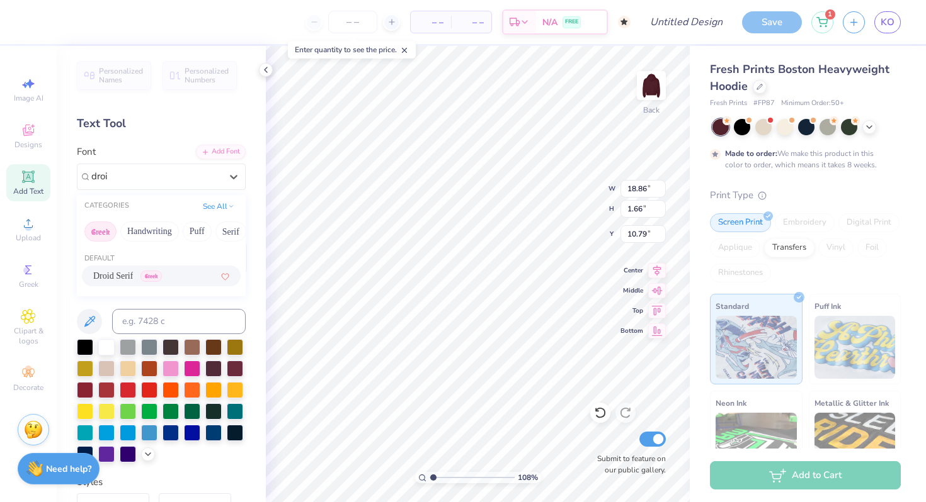
click at [126, 278] on span "Droid Serif" at bounding box center [113, 276] width 40 height 13
type input "droi"
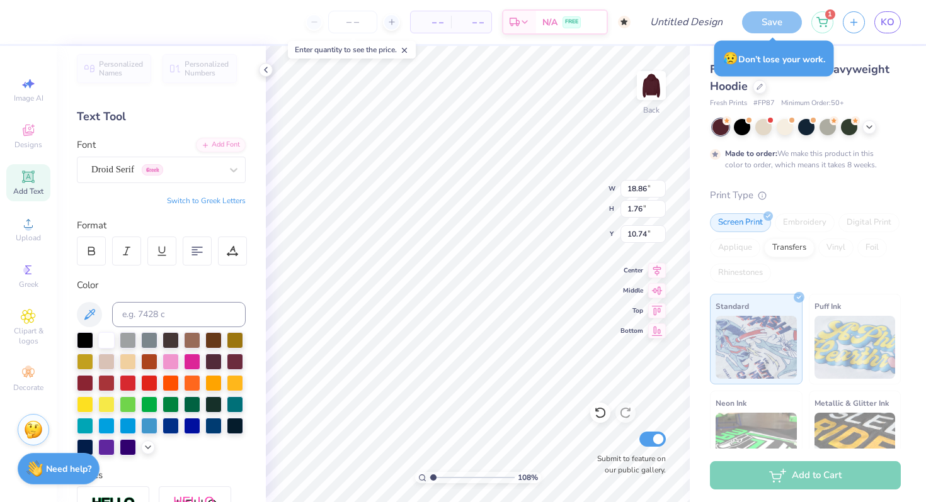
scroll to position [0, 0]
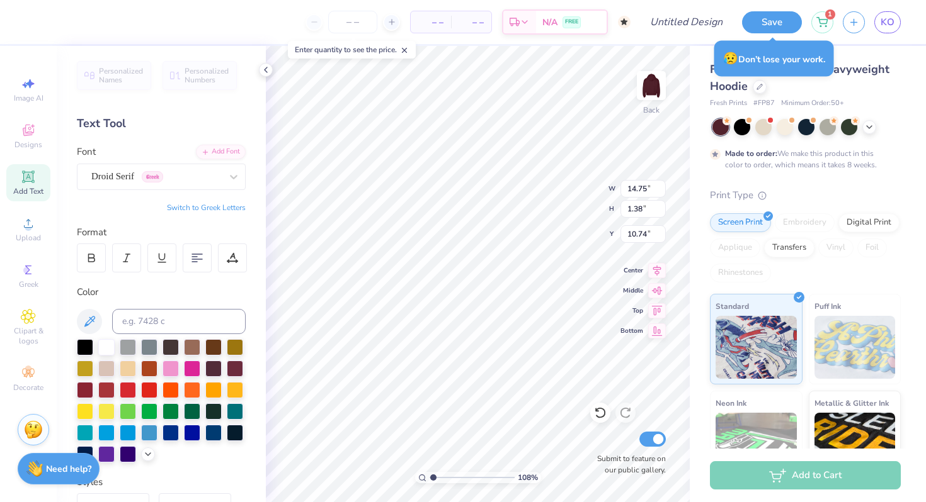
type input "14.75"
type input "1.38"
type input "11.97"
type input "1.12"
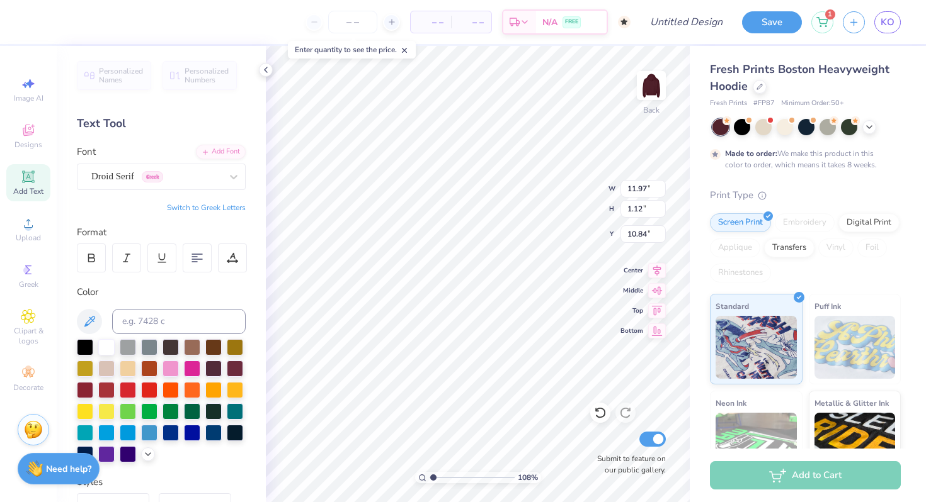
type input "10.84"
type textarea "2025"
type input "10.59"
type input "9.40"
type input "0.88"
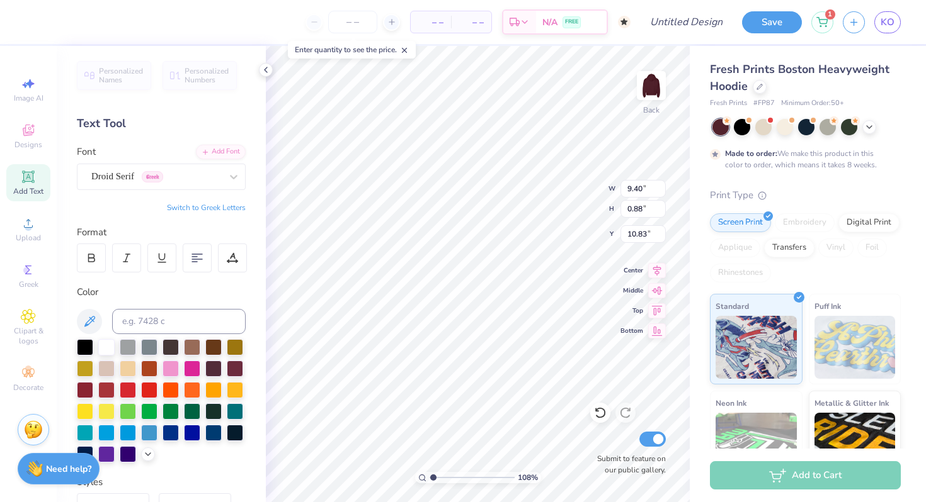
type input "10.83"
type input "10.84"
click at [98, 263] on div at bounding box center [91, 258] width 29 height 29
type input "3.38"
drag, startPoint x: 431, startPoint y: 474, endPoint x: 448, endPoint y: 476, distance: 17.1
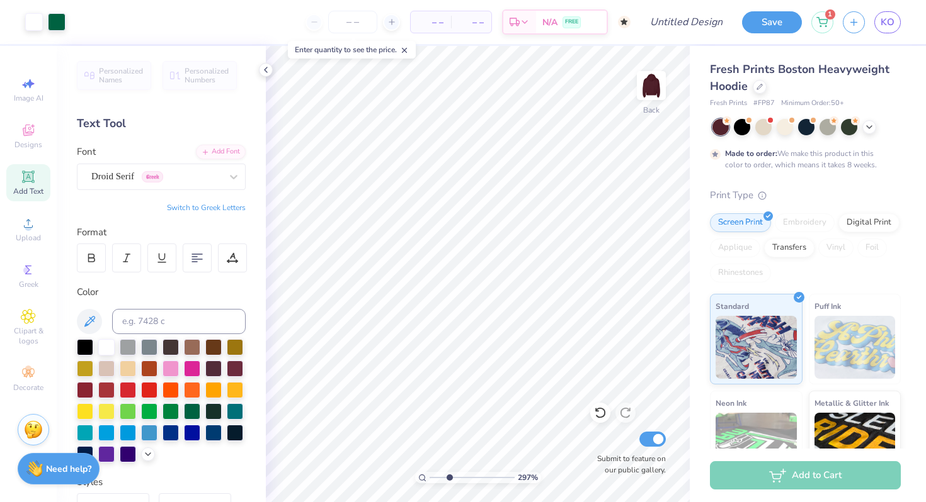
type input "2.97"
click at [448, 476] on input "range" at bounding box center [471, 477] width 85 height 11
type input "3.28"
type input "1.14"
type input "6.66"
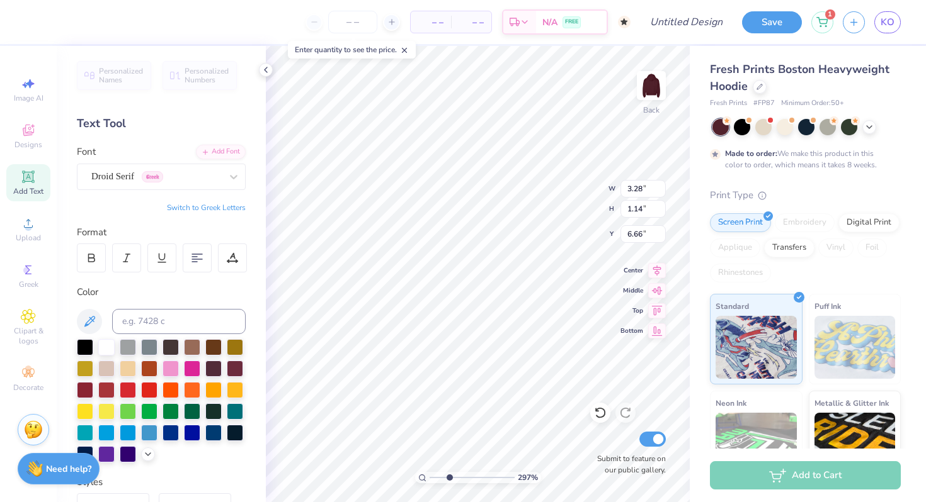
type input "3.21"
type input "1.11"
type input "10.74"
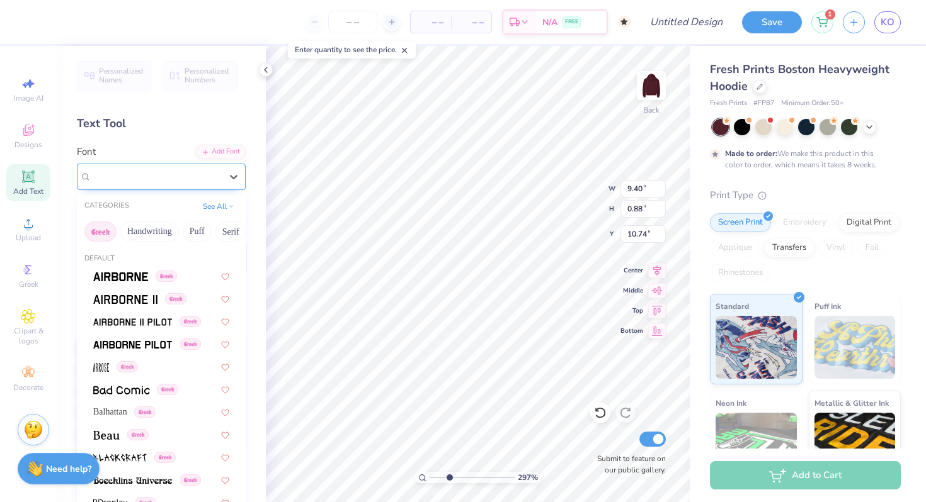
click at [218, 184] on div at bounding box center [156, 176] width 130 height 17
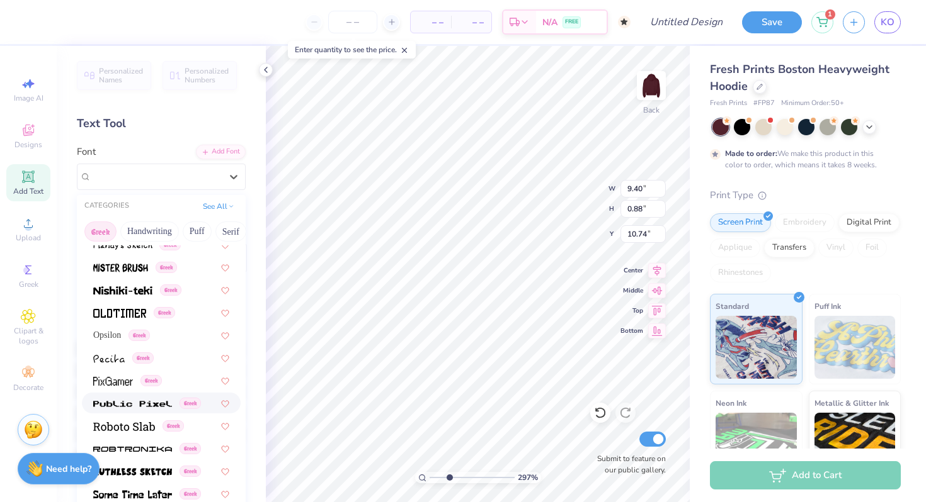
scroll to position [635, 0]
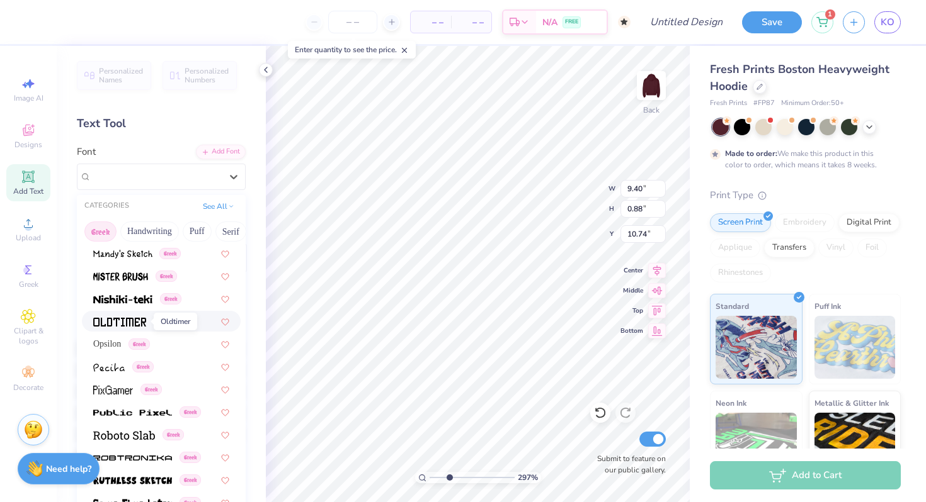
click at [128, 325] on img at bounding box center [119, 322] width 53 height 9
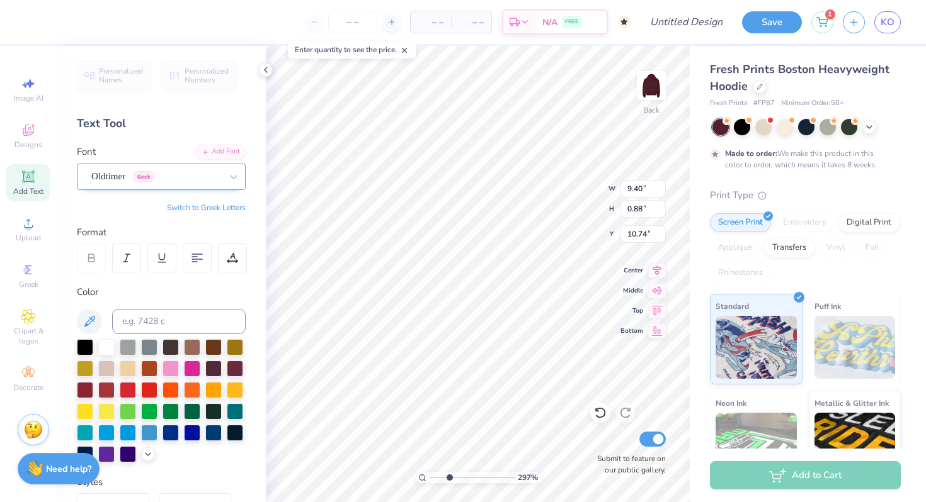
type input "10.69"
type input "1.00"
type input "10.68"
click at [117, 183] on div at bounding box center [156, 176] width 130 height 17
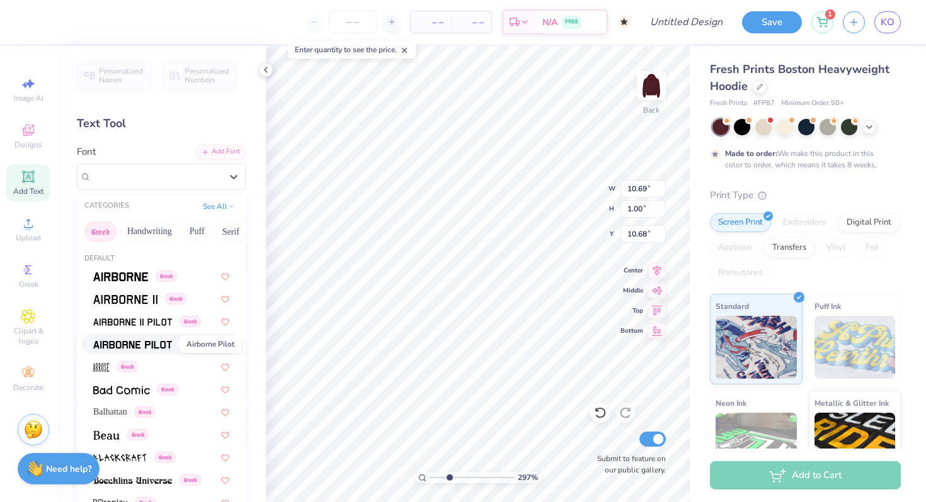
click at [136, 342] on img at bounding box center [132, 345] width 79 height 9
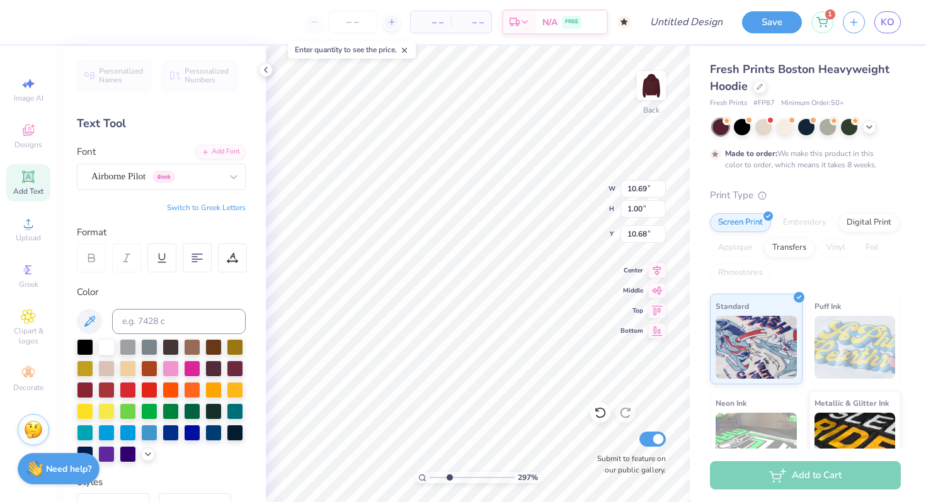
type input "10.34"
type input "0.84"
type input "10.76"
type input "2.62"
click at [446, 479] on input "range" at bounding box center [471, 477] width 85 height 11
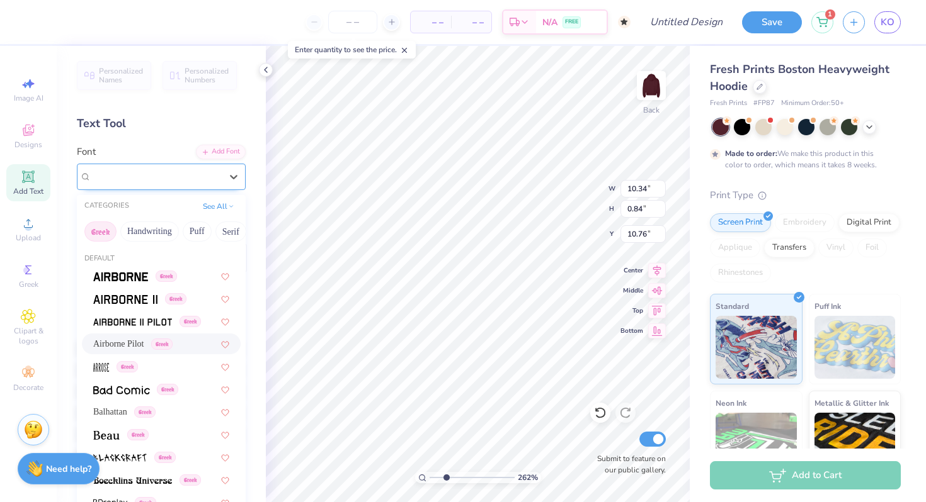
click at [153, 179] on div "Airborne Pilot Greek" at bounding box center [156, 177] width 132 height 20
click at [229, 232] on button "Serif" at bounding box center [230, 232] width 31 height 20
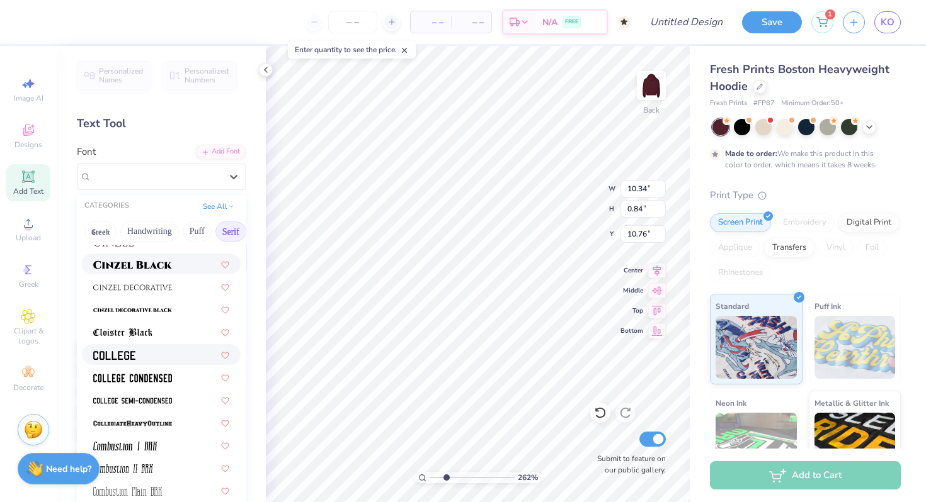
scroll to position [265, 0]
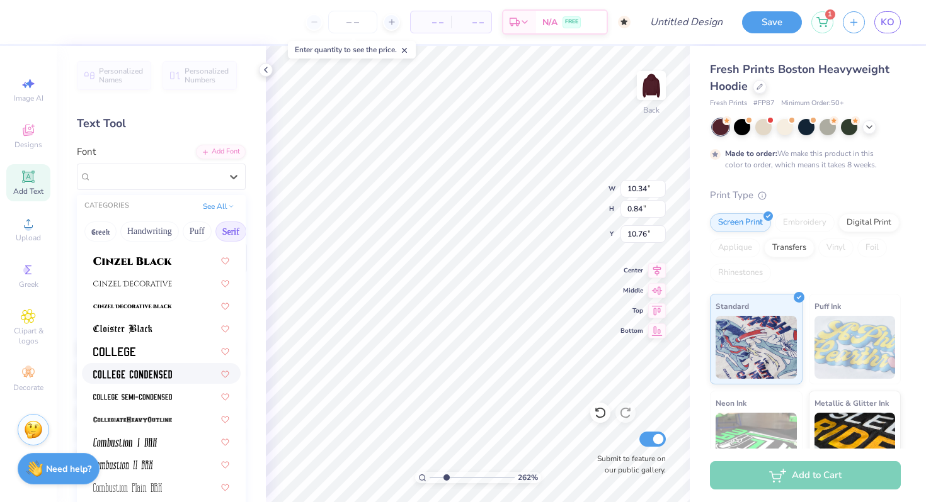
click at [173, 375] on div at bounding box center [161, 373] width 136 height 13
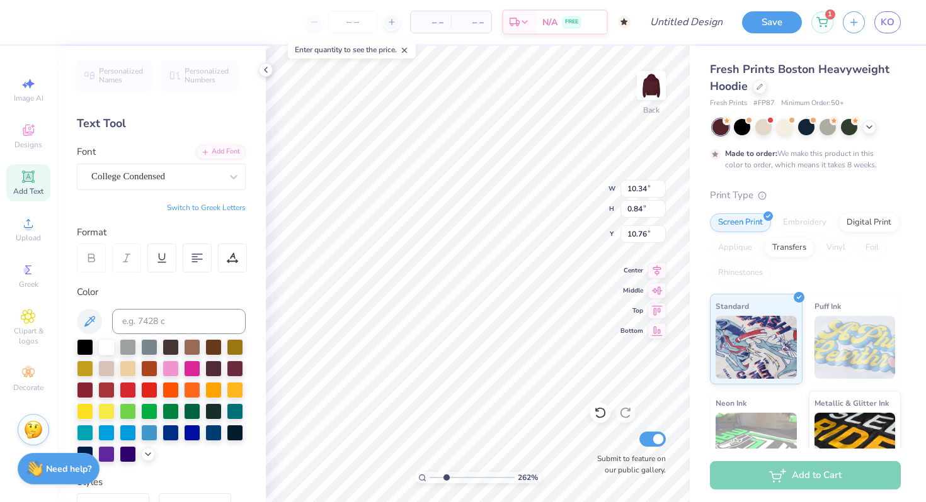
type input "7.12"
type input "0.78"
type input "10.79"
type input "8.17"
type input "0.89"
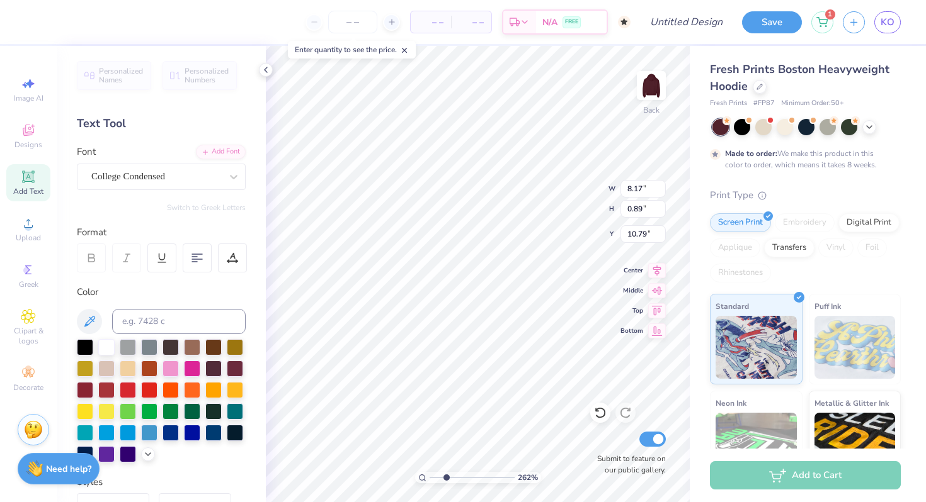
type input "9.20"
type input "1.01"
type input "10.67"
click at [201, 179] on div "College Condensed" at bounding box center [156, 177] width 132 height 20
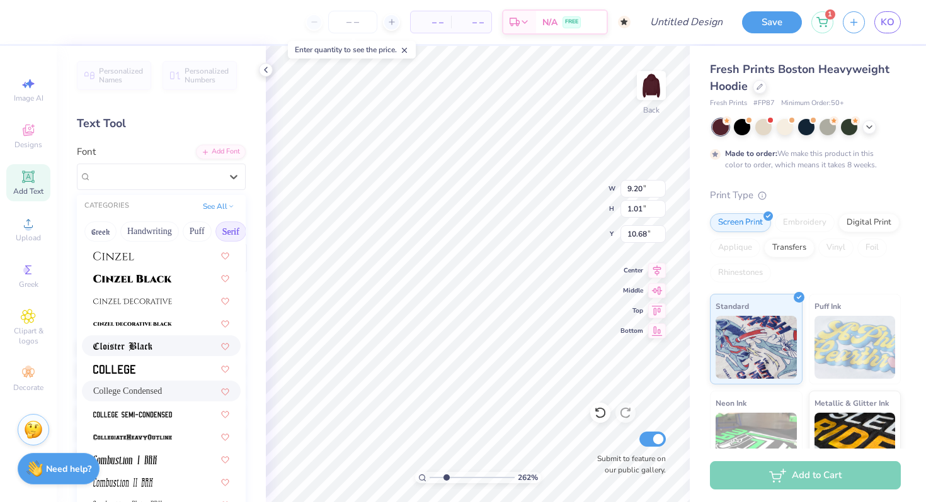
scroll to position [249, 0]
click at [149, 368] on div at bounding box center [161, 367] width 136 height 13
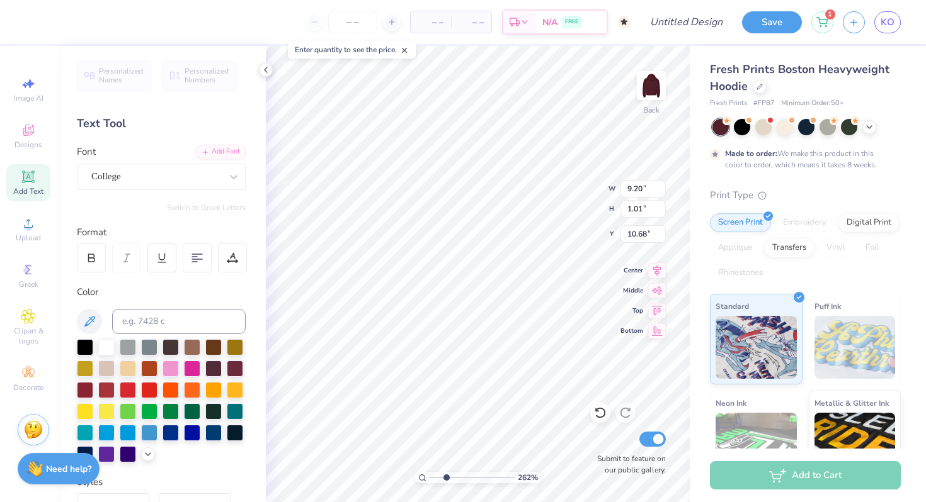
type input "11.36"
drag, startPoint x: 446, startPoint y: 476, endPoint x: 427, endPoint y: 476, distance: 18.9
type input "1"
click at [429, 476] on input "range" at bounding box center [471, 477] width 85 height 11
type input "10.02"
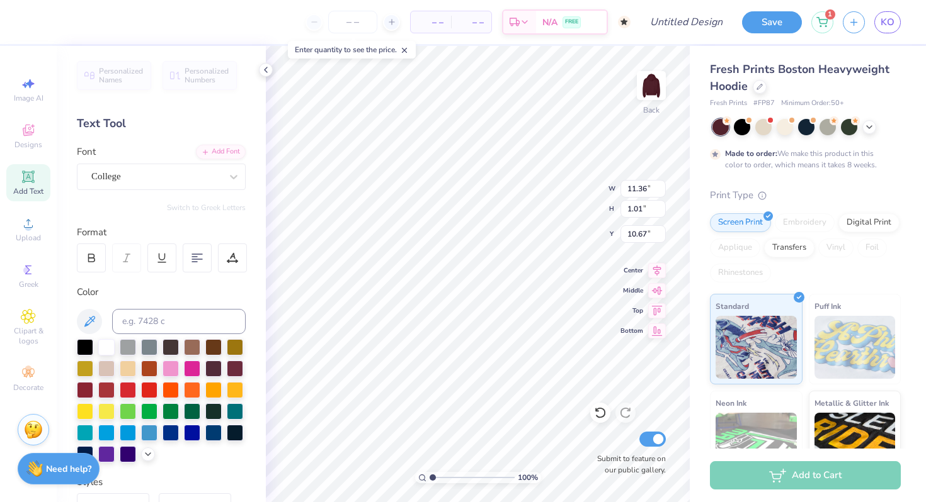
type input "0.89"
type input "8.86"
type input "0.79"
type input "10.77"
type input "10.71"
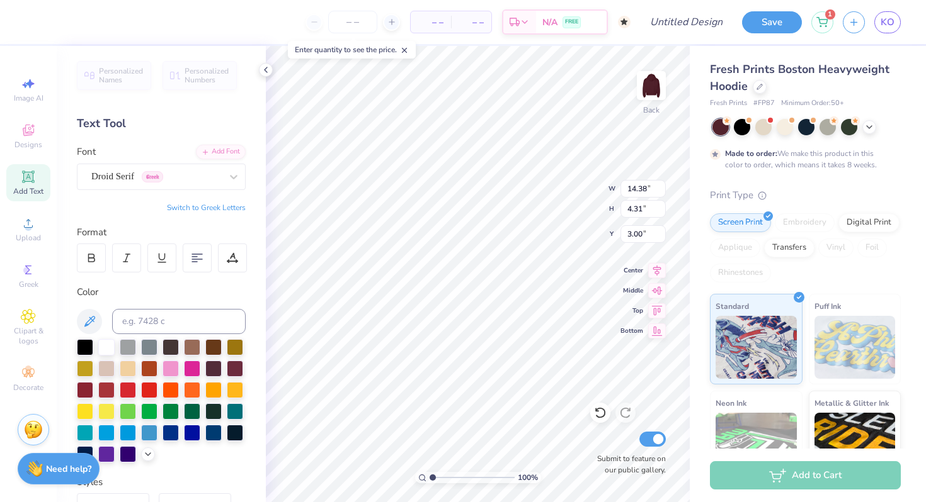
type input "3.00"
type input "13.45"
type input "4.03"
type input "12.82"
type input "3.84"
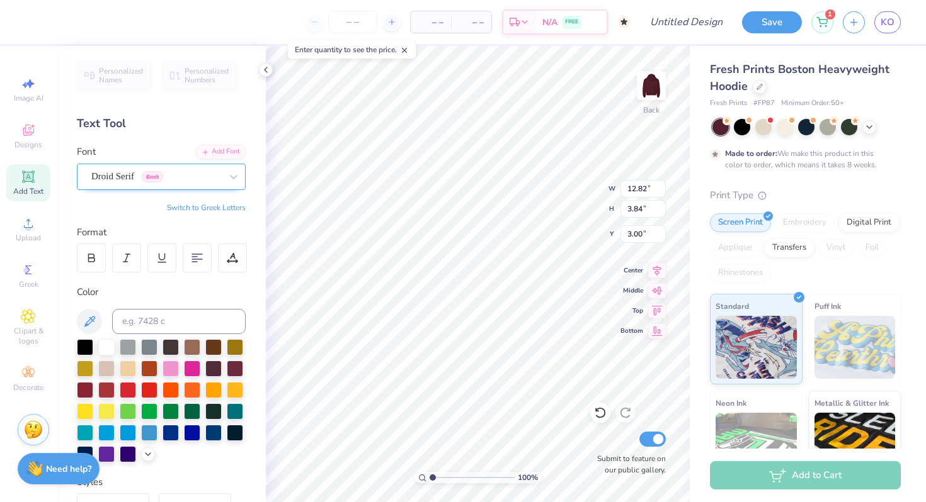
click at [181, 175] on div "Droid Serif Greek" at bounding box center [156, 177] width 132 height 20
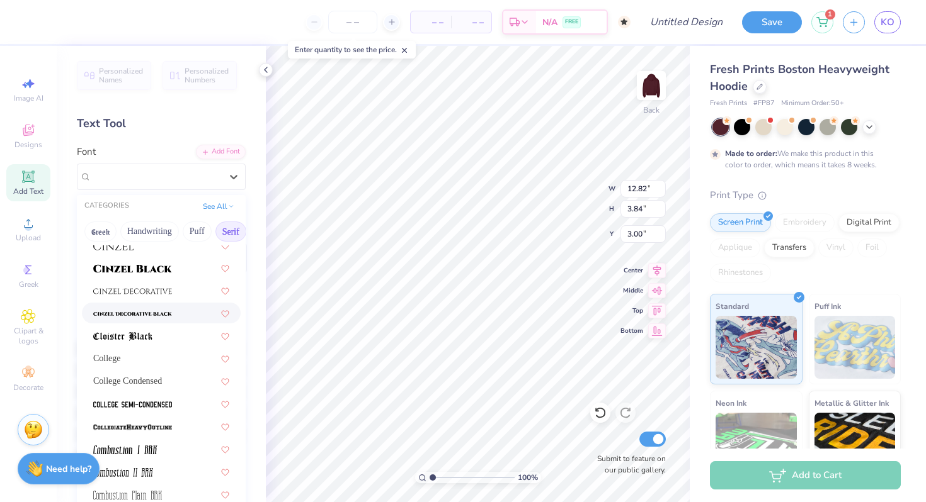
scroll to position [261, 0]
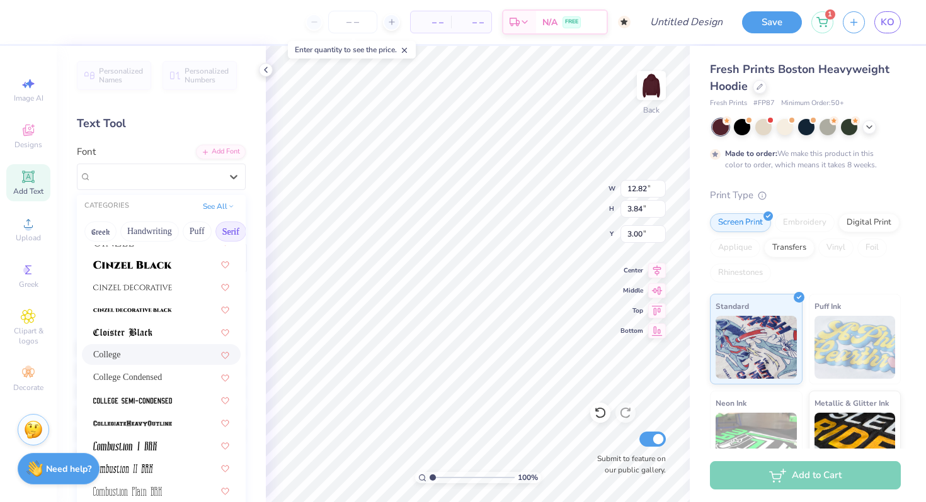
click at [136, 356] on div "College" at bounding box center [161, 354] width 136 height 13
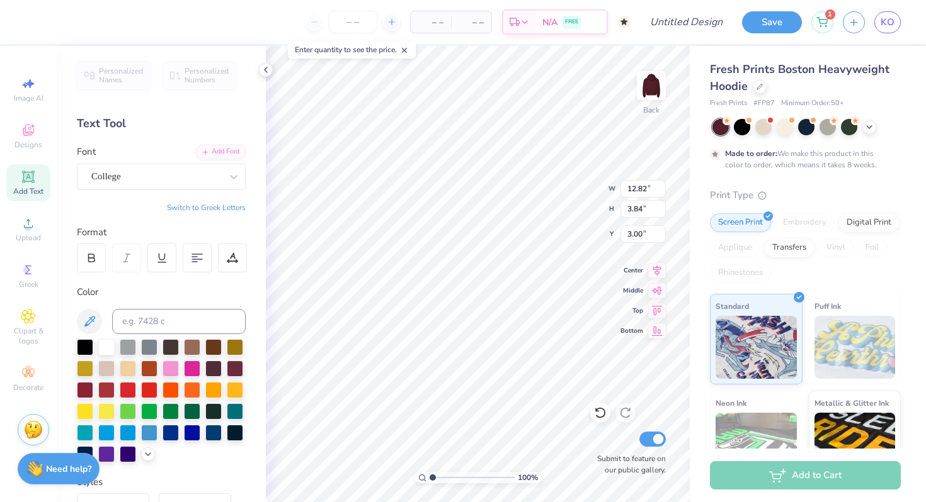
scroll to position [0, 3]
type input "11.80"
type input "3.58"
type input "12.50"
type input "3.80"
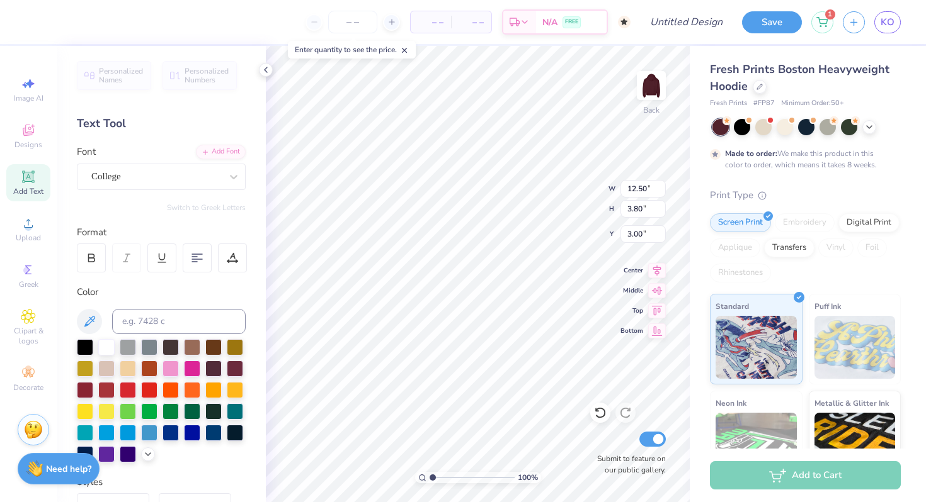
type input "3.00"
type input "4.95"
type input "4.78"
type input "4.90"
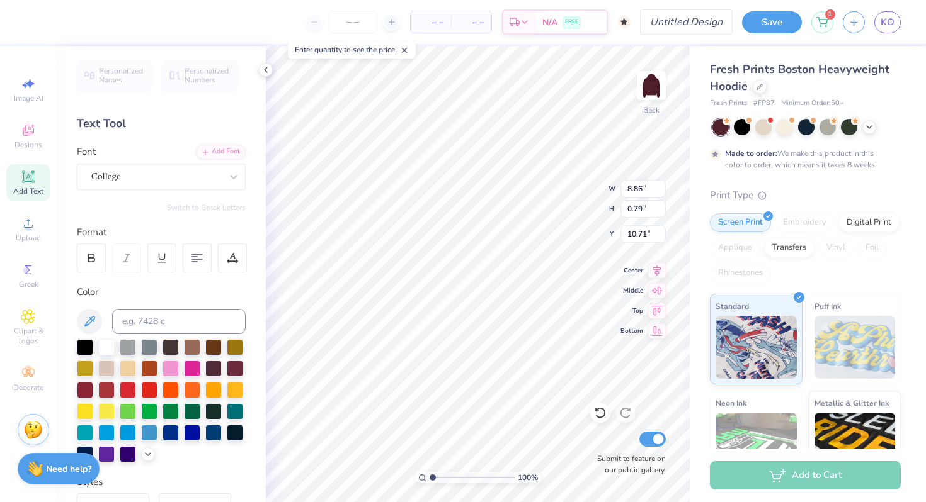
type textarea "Family Weekend"
type textarea "Fam Weekend"
type textarea "Family Weekend"
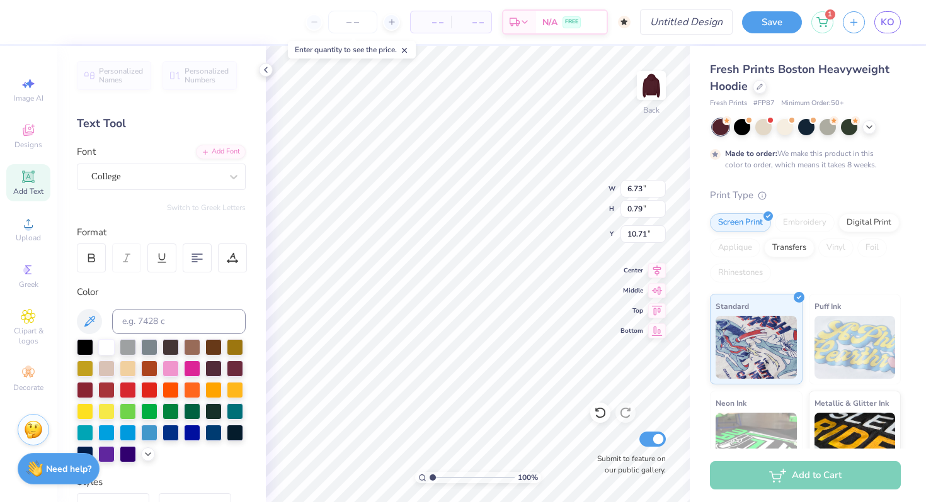
scroll to position [0, 0]
click at [175, 183] on div "College" at bounding box center [156, 177] width 132 height 20
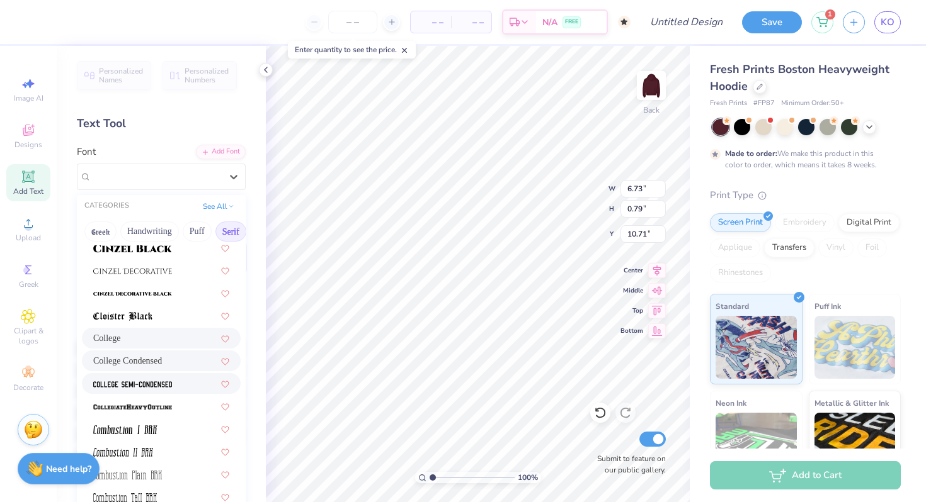
scroll to position [278, 0]
click at [179, 388] on div at bounding box center [161, 383] width 136 height 13
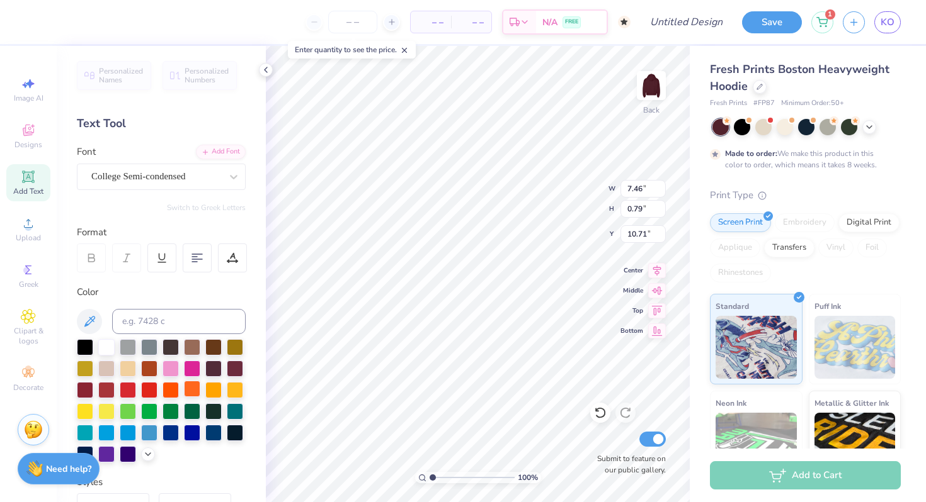
scroll to position [0, 2]
click at [220, 177] on div "College Semi-condensed" at bounding box center [156, 177] width 132 height 20
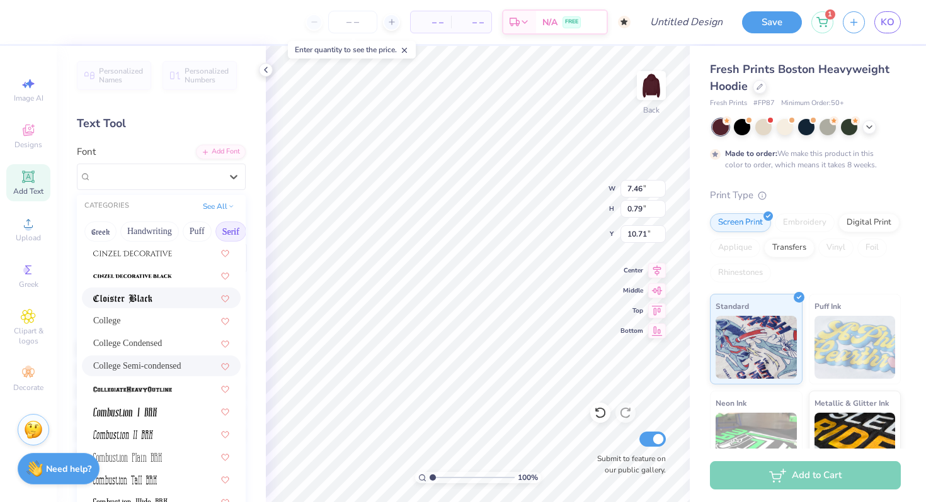
scroll to position [299, 0]
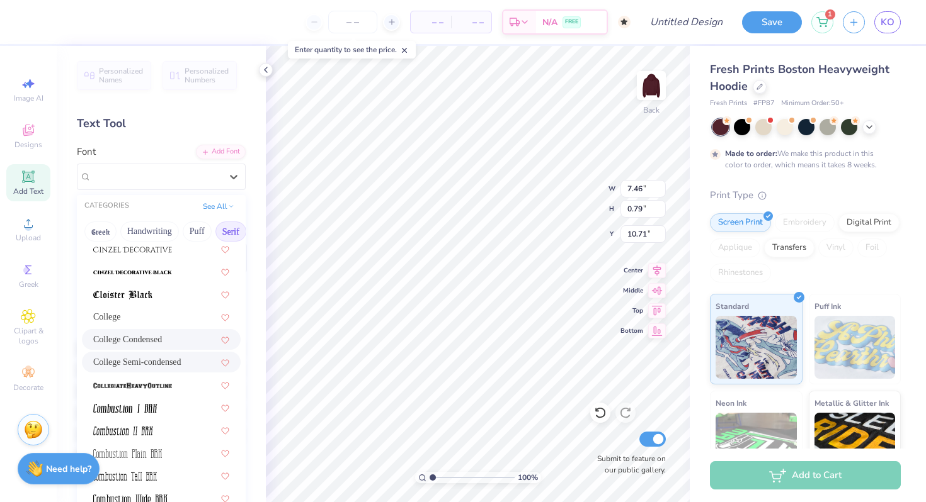
click at [155, 344] on div "College Condensed" at bounding box center [161, 339] width 136 height 13
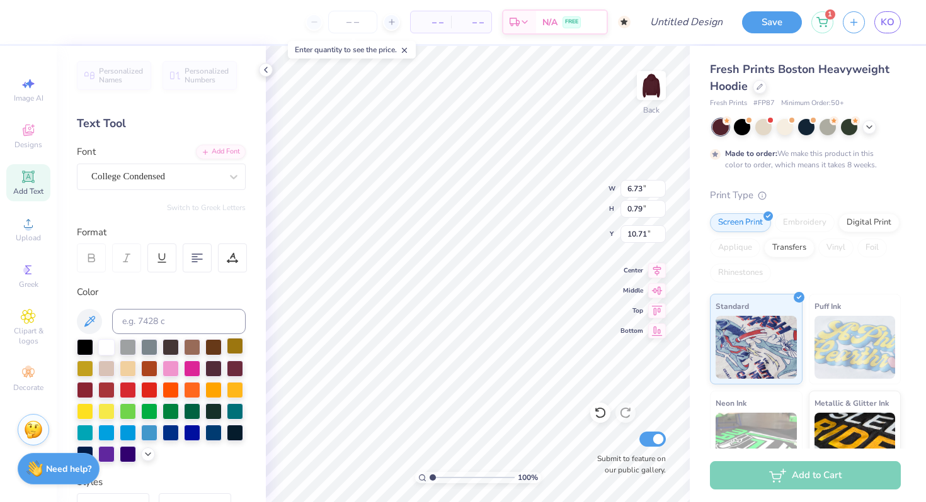
scroll to position [0, 0]
click at [208, 174] on div "College Condensed" at bounding box center [156, 177] width 132 height 20
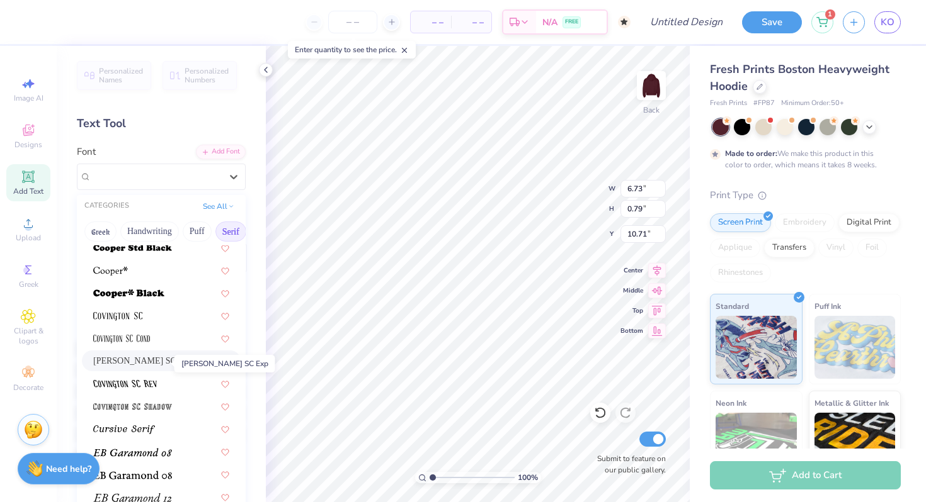
scroll to position [569, 0]
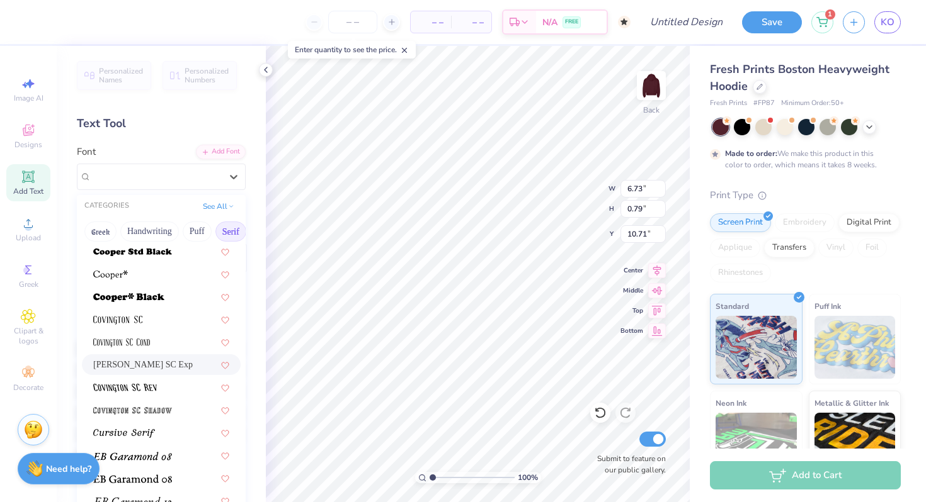
click at [170, 366] on div "[PERSON_NAME] SC Exp" at bounding box center [161, 364] width 136 height 13
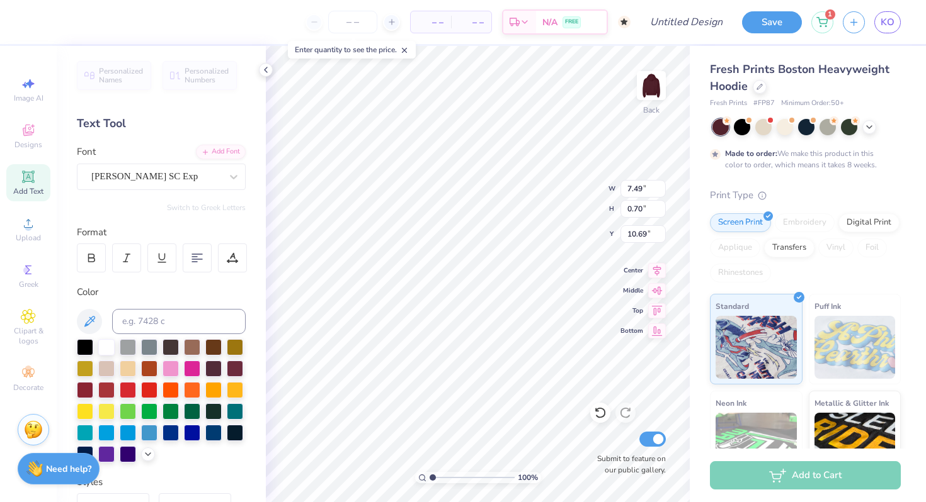
type input "7.49"
type input "0.70"
type input "10.71"
type input "10.65"
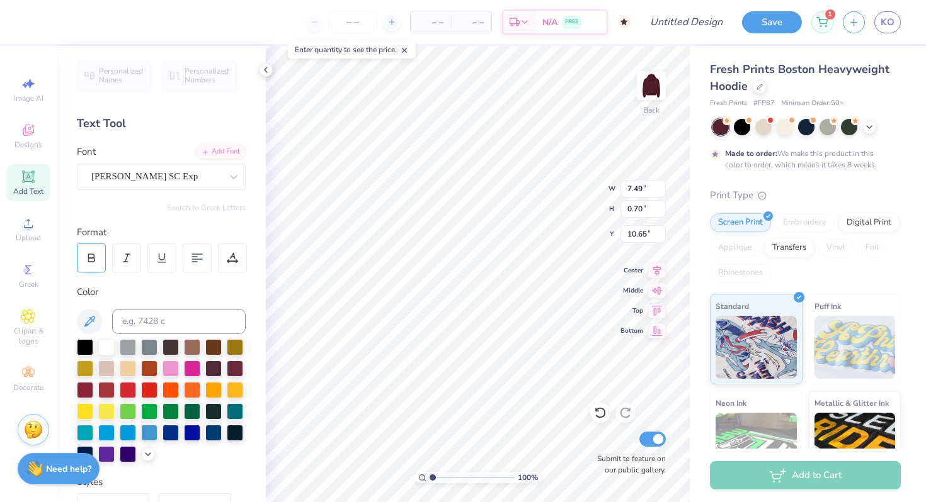
click at [94, 254] on icon at bounding box center [91, 257] width 11 height 11
type input "7.48"
type input "8.44"
type input "0.79"
type input "10.57"
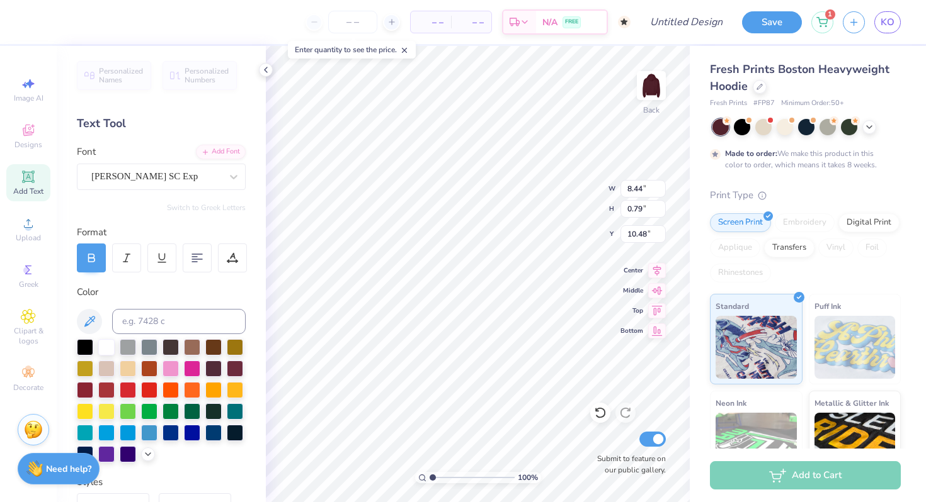
type input "10.48"
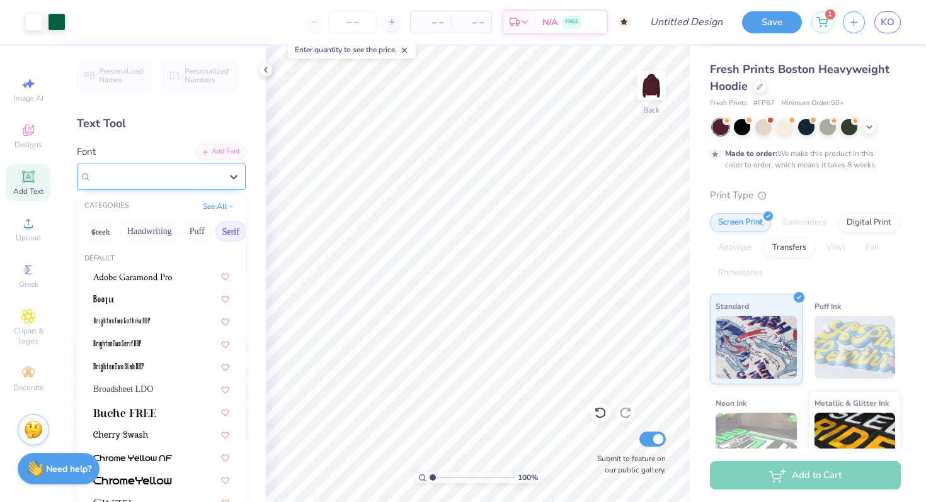
click at [159, 188] on div "[PERSON_NAME] SC Exp" at bounding box center [161, 177] width 169 height 26
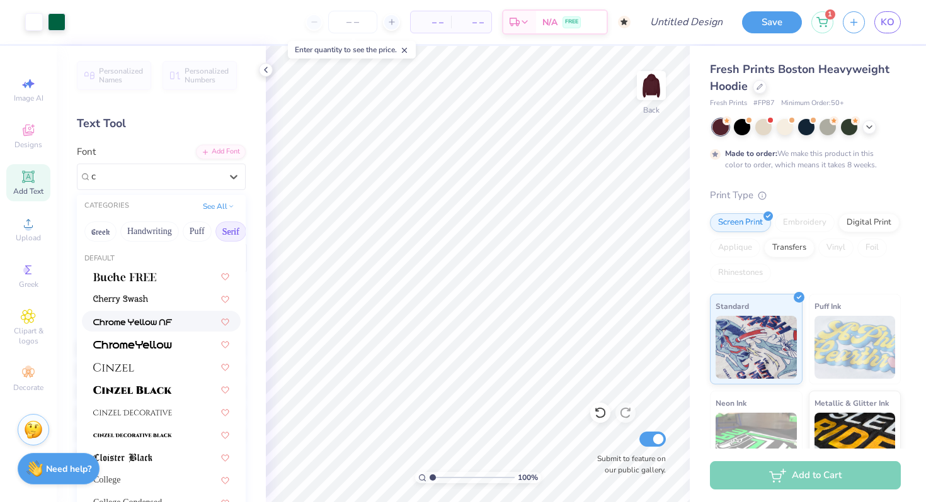
type input "c"
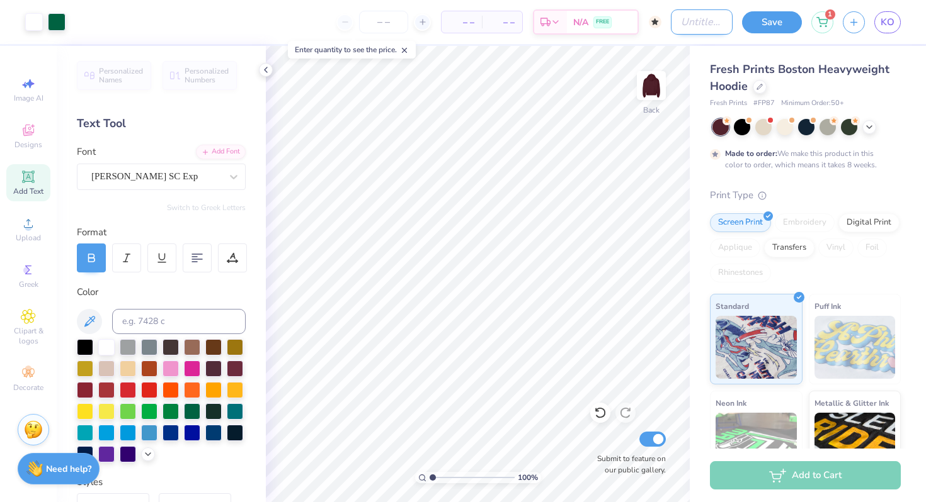
click at [690, 25] on input "Design Title" at bounding box center [702, 21] width 62 height 25
type input "Family Weekend"
click at [767, 30] on button "Save" at bounding box center [772, 20] width 60 height 22
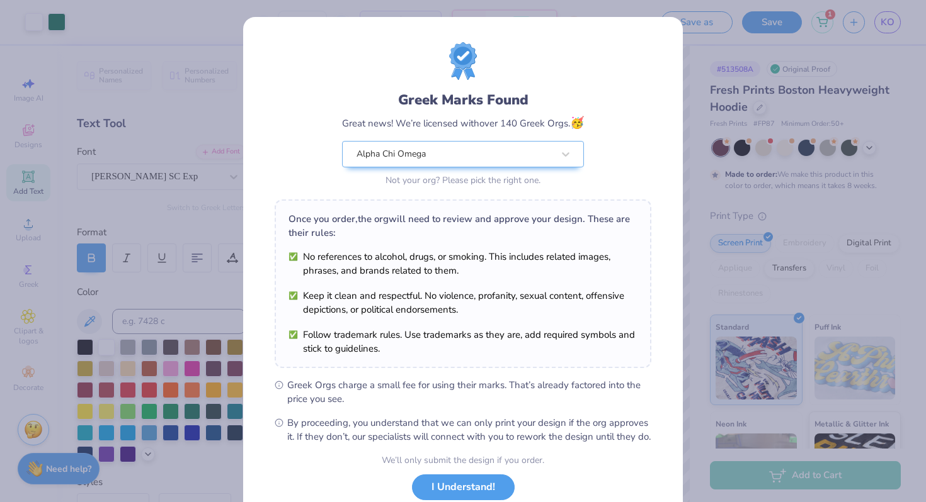
scroll to position [87, 0]
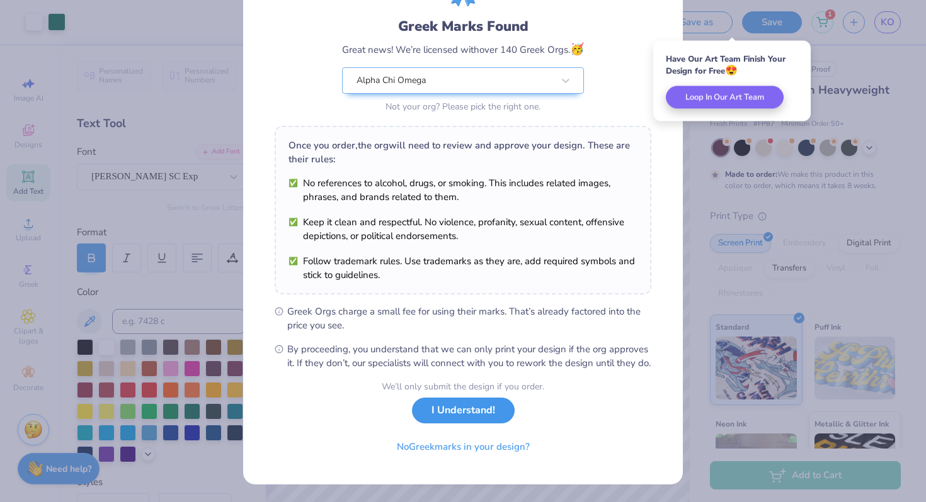
click at [443, 404] on button "I Understand!" at bounding box center [463, 411] width 103 height 26
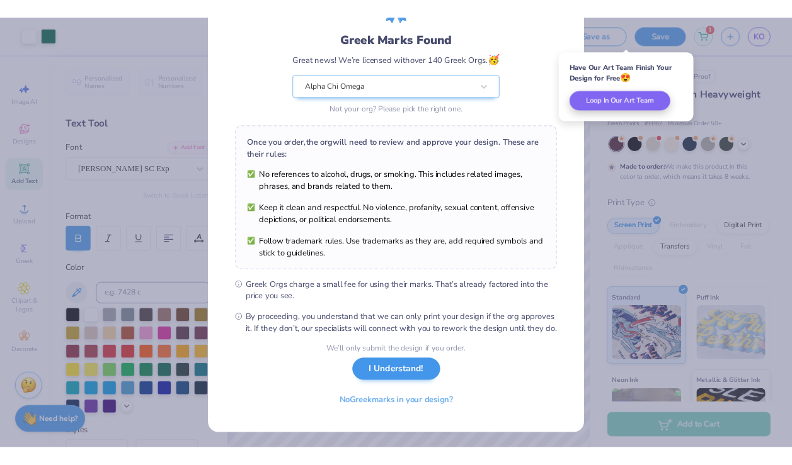
scroll to position [0, 0]
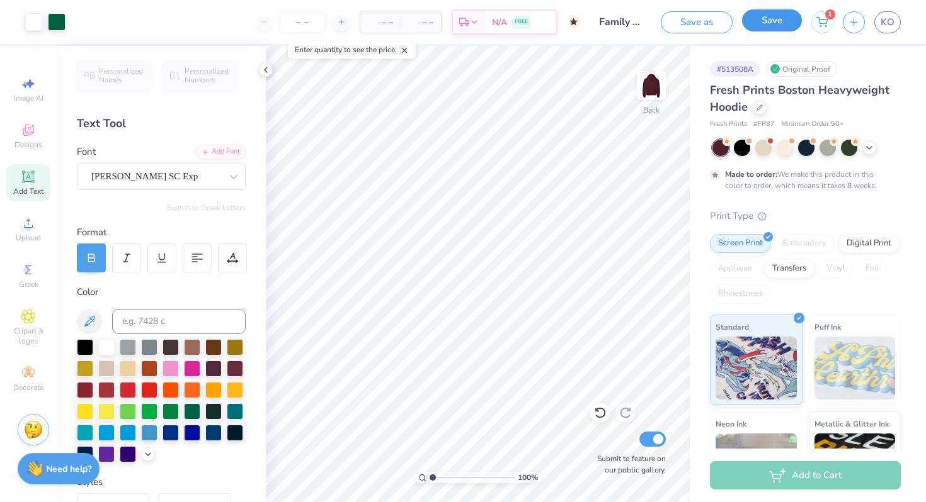
click at [784, 27] on button "Save" at bounding box center [772, 20] width 60 height 22
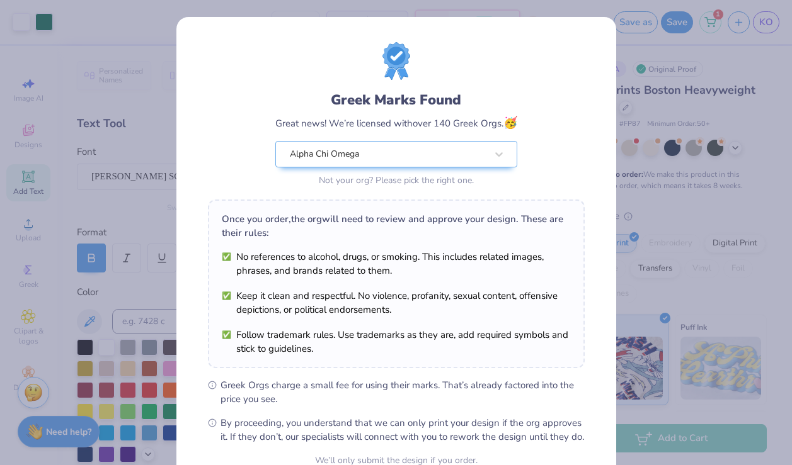
click at [141, 50] on div "Greek Marks Found Great news! We’re licensed with over 140 Greek Orgs. 🥳 Alpha …" at bounding box center [396, 232] width 792 height 465
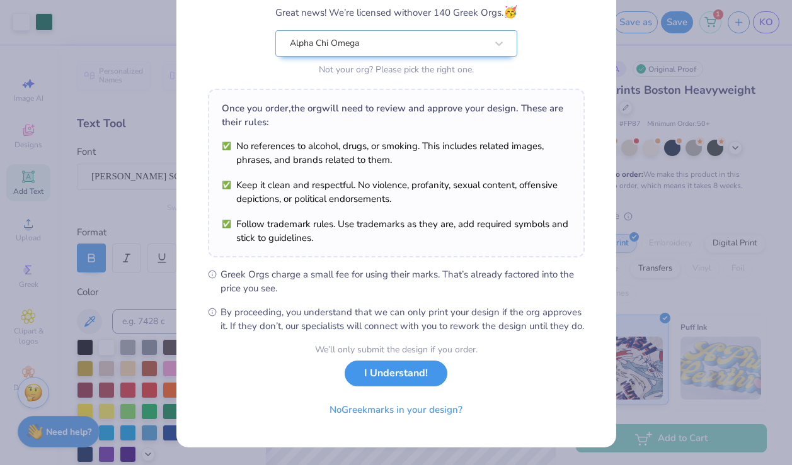
click at [426, 374] on button "I Understand!" at bounding box center [395, 374] width 103 height 26
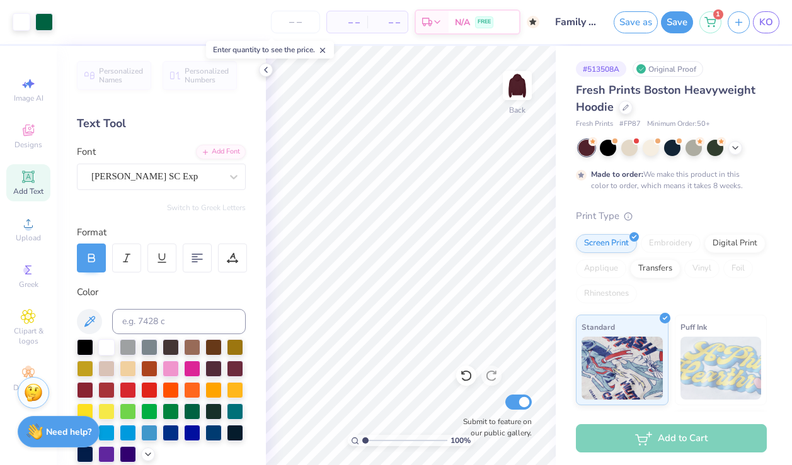
scroll to position [0, 0]
